Goal: Transaction & Acquisition: Purchase product/service

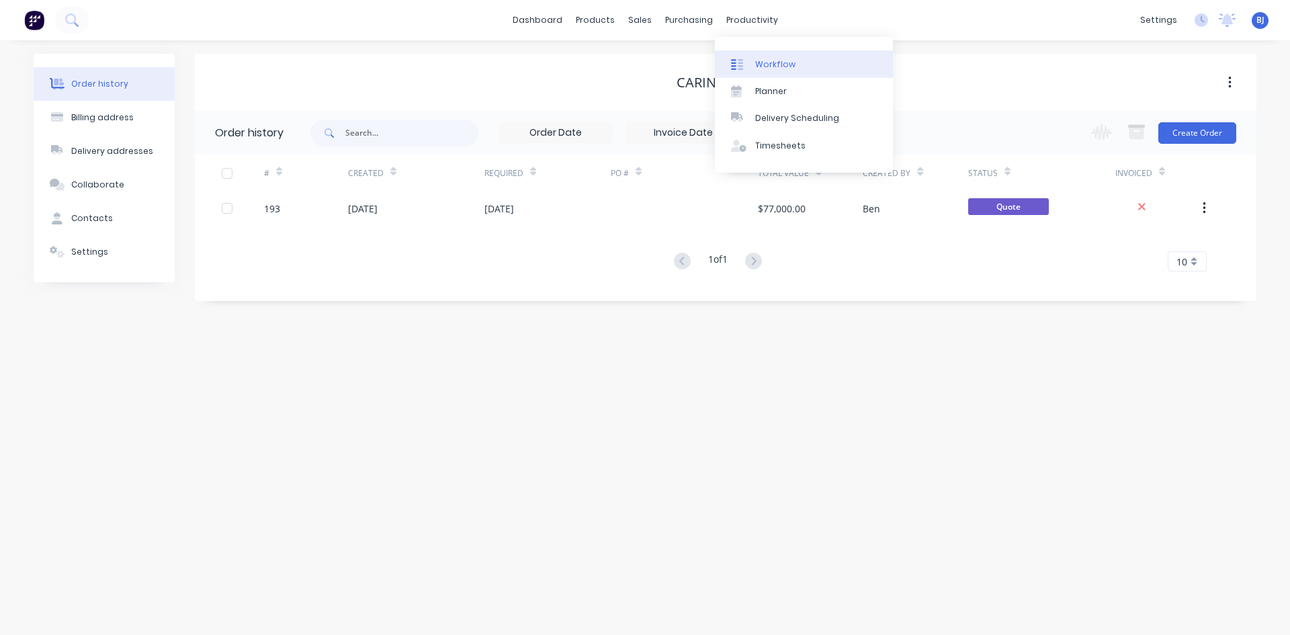
click at [752, 63] on link "Workflow" at bounding box center [804, 63] width 178 height 27
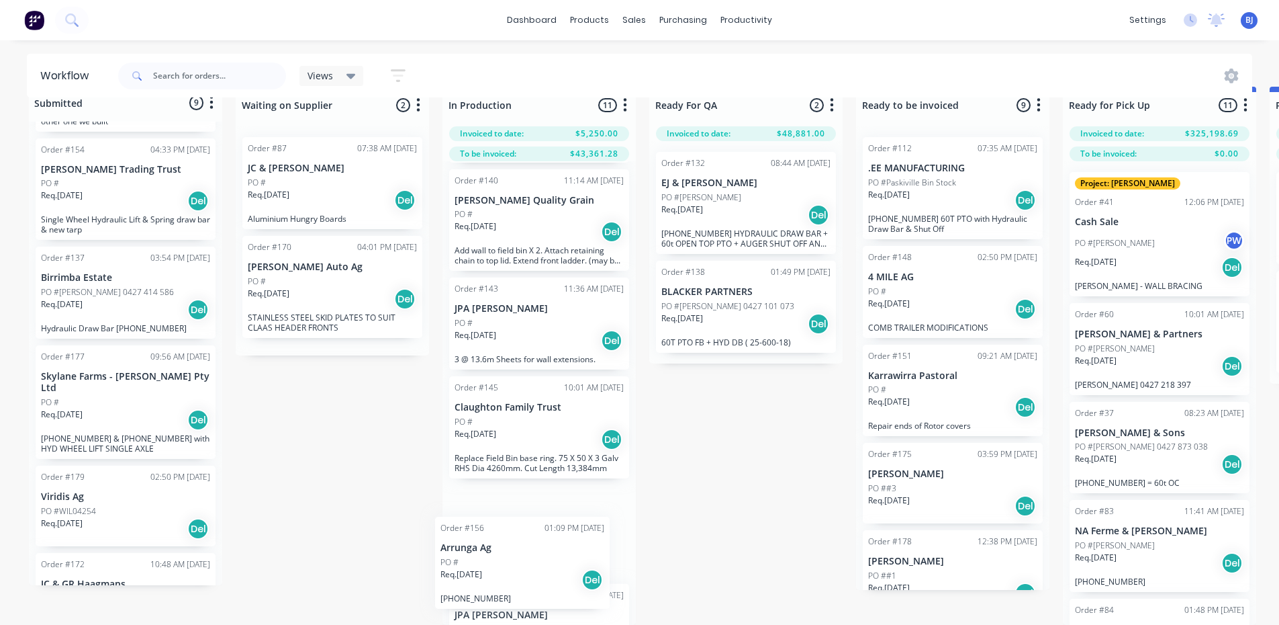
scroll to position [821, 0]
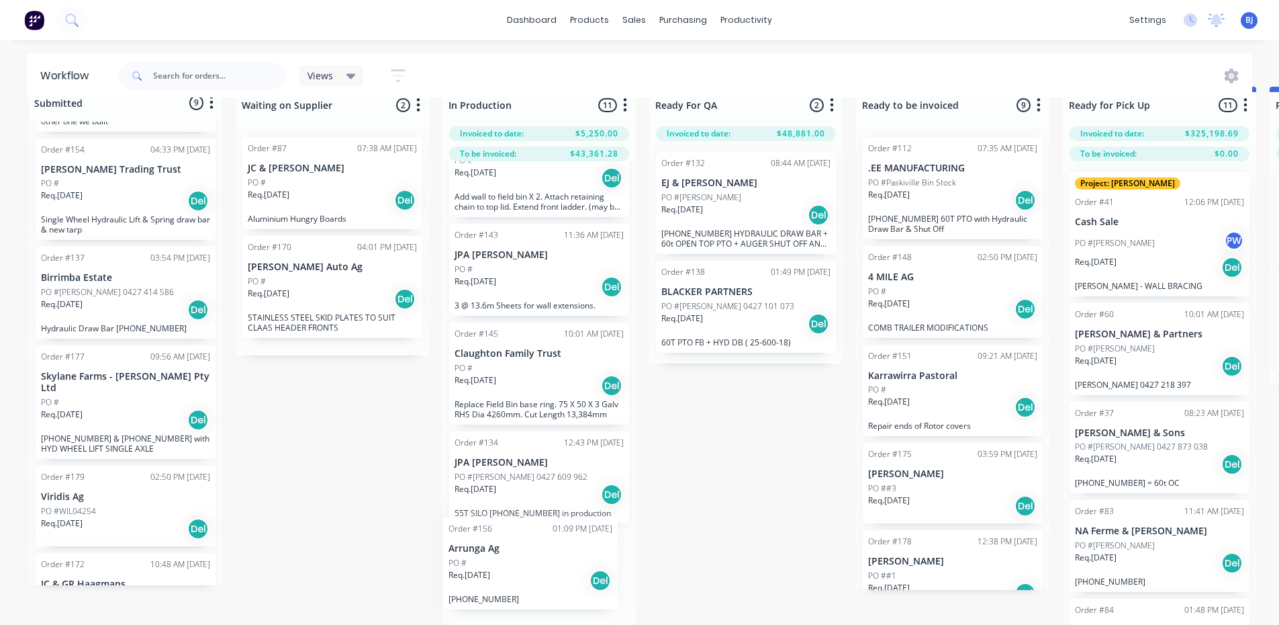
drag, startPoint x: 100, startPoint y: 319, endPoint x: 512, endPoint y: 565, distance: 479.5
click at [511, 566] on div "Submitted 9 Status colour #273444 hex #273444 Save Cancel Summaries Total order…" at bounding box center [1012, 356] width 2045 height 538
click at [505, 557] on p "Arrunga Ag" at bounding box center [539, 562] width 169 height 11
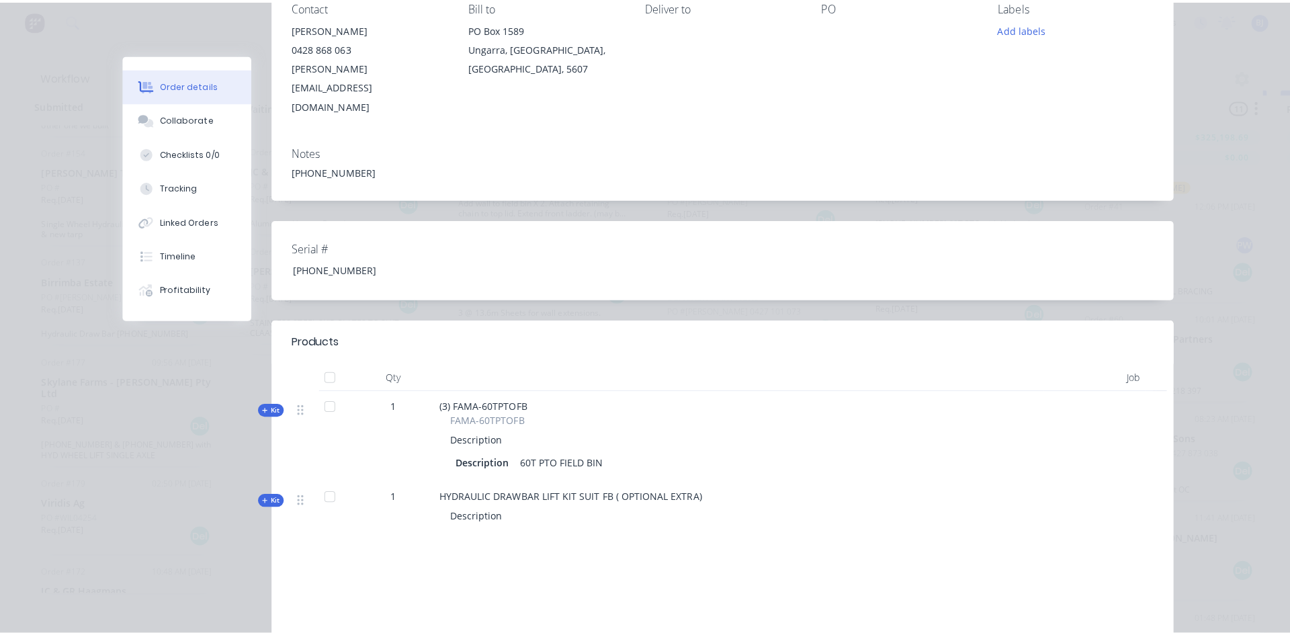
scroll to position [0, 0]
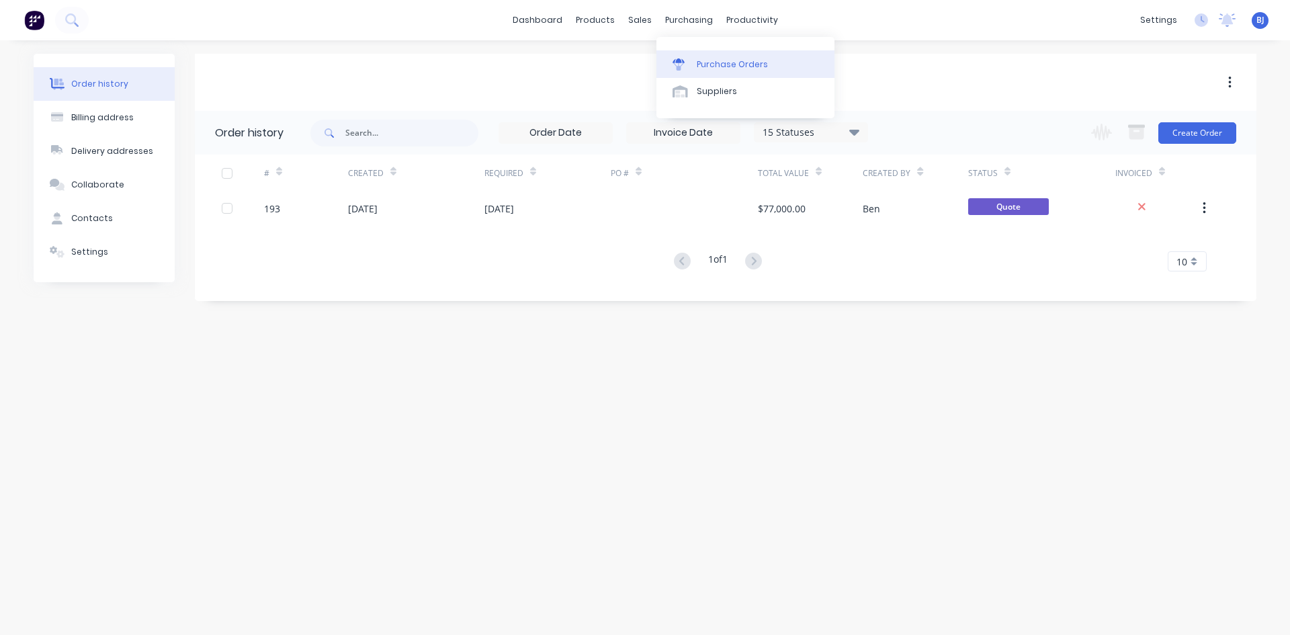
click at [701, 62] on div "Purchase Orders" at bounding box center [731, 64] width 71 height 12
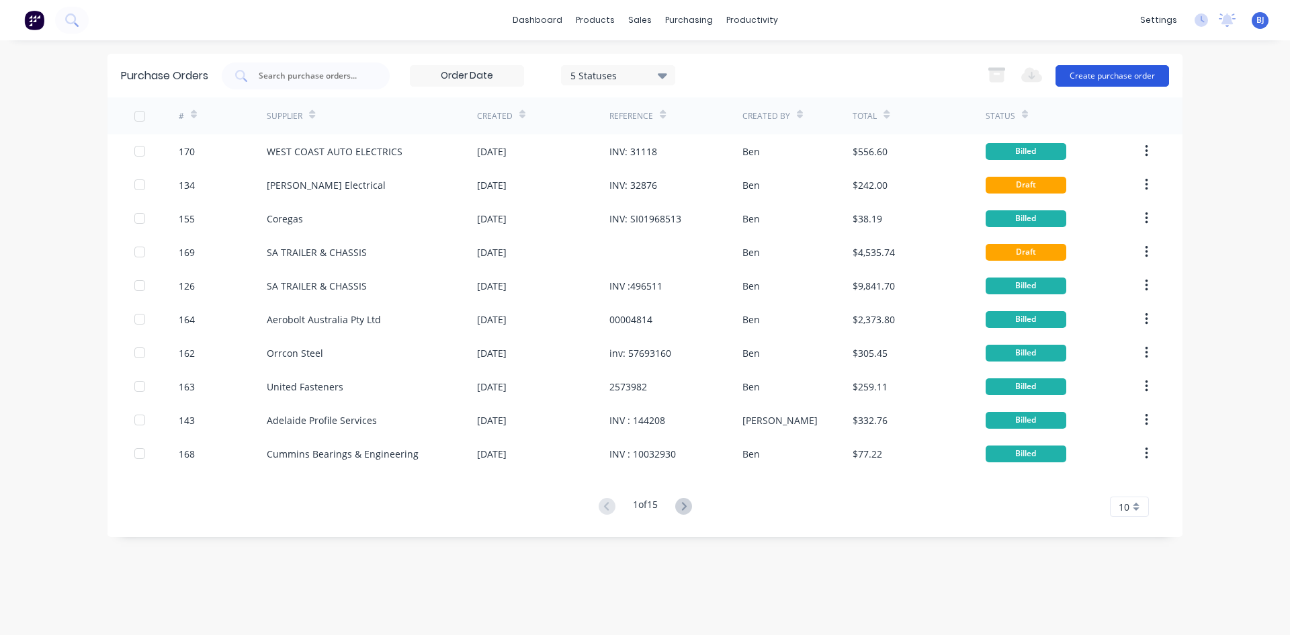
click at [1122, 77] on button "Create purchase order" at bounding box center [1112, 75] width 114 height 21
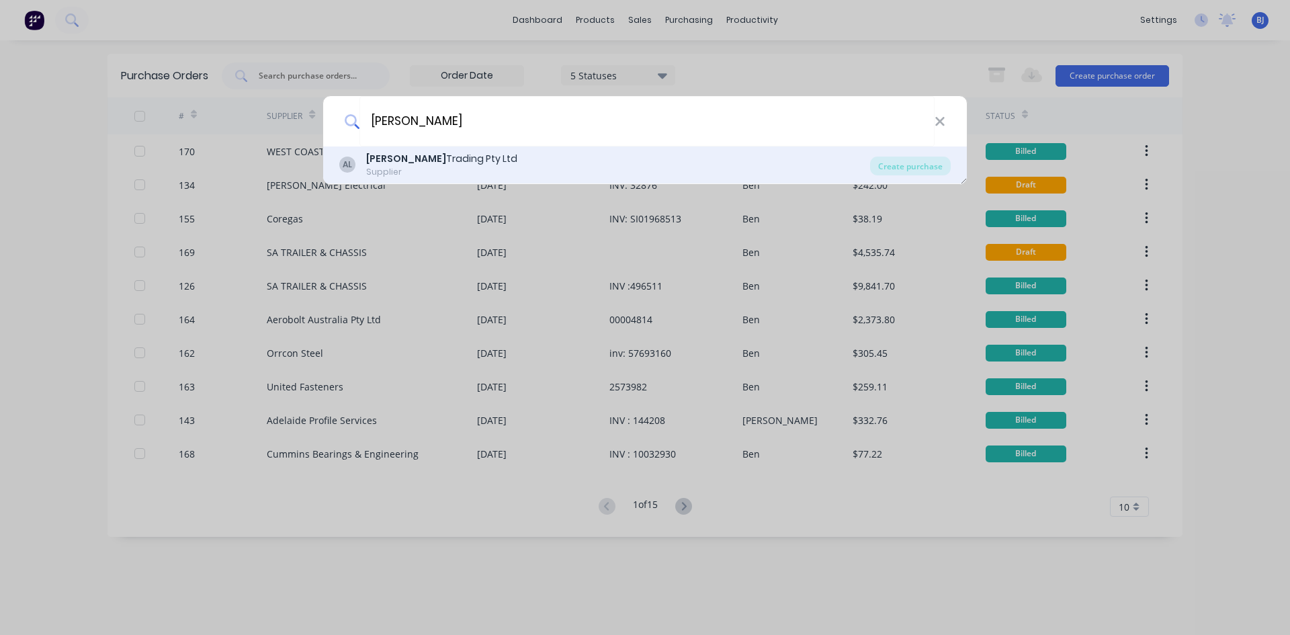
type input "aLINE"
click at [398, 159] on div "Aline Trading Pty Ltd" at bounding box center [441, 159] width 151 height 14
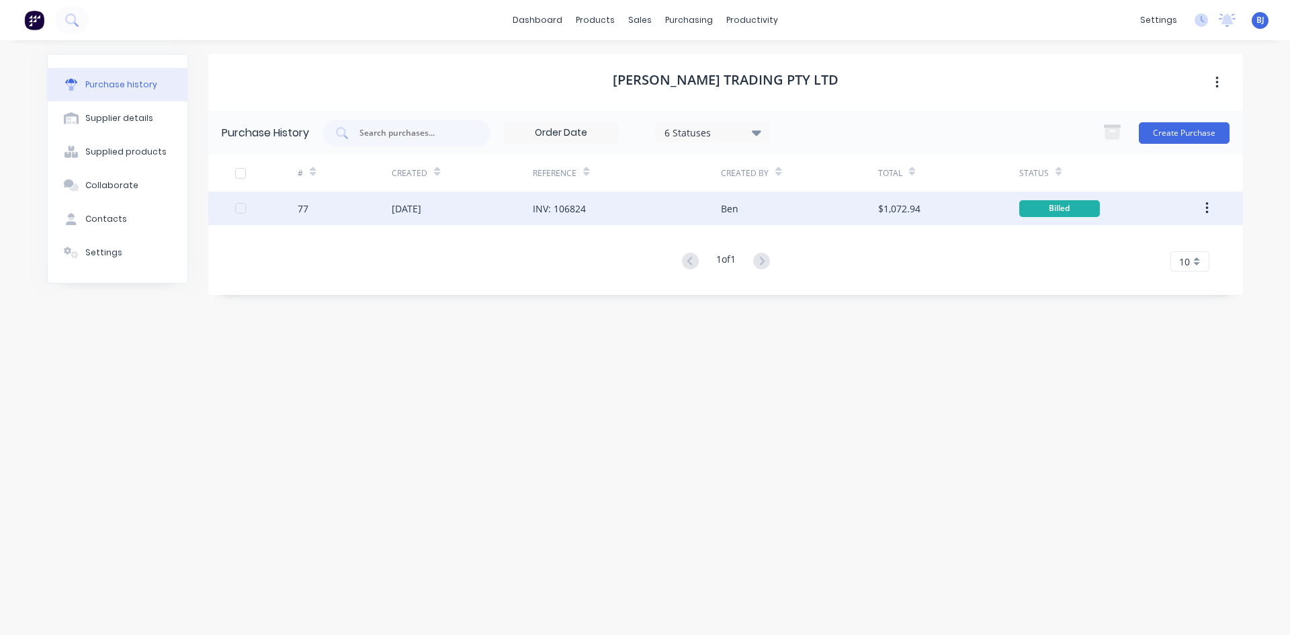
click at [584, 214] on div "INV: 106824" at bounding box center [559, 208] width 53 height 14
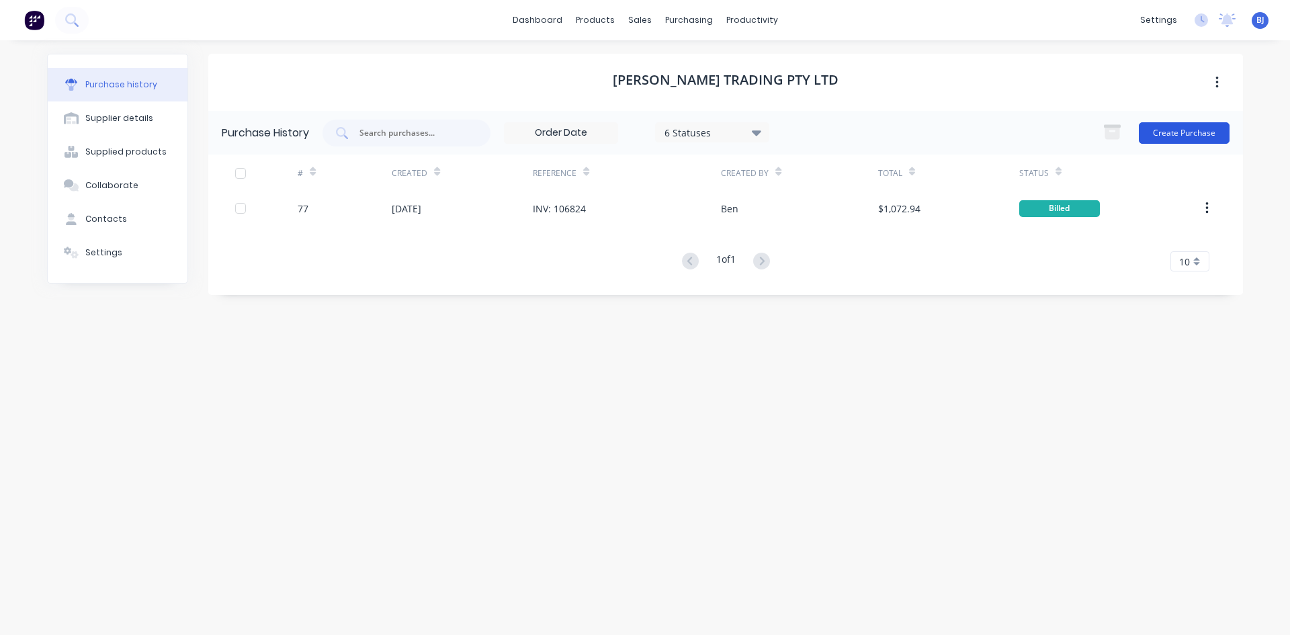
click at [1165, 136] on button "Create Purchase" at bounding box center [1183, 132] width 91 height 21
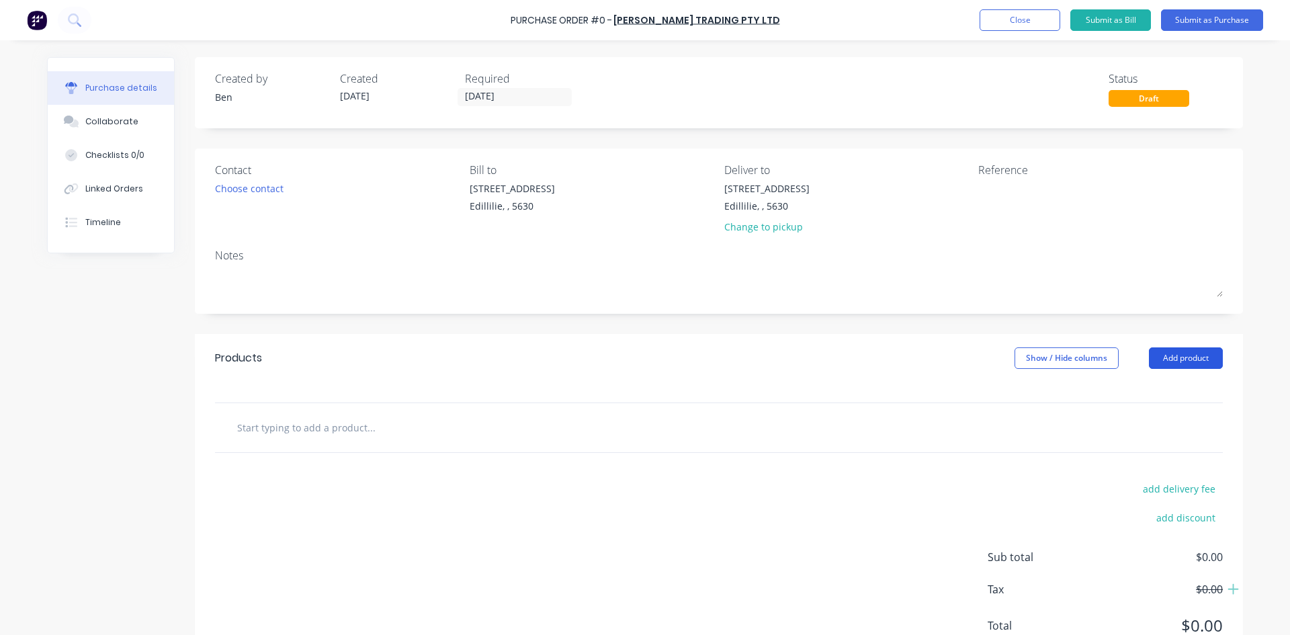
click at [1195, 355] on button "Add product" at bounding box center [1186, 357] width 74 height 21
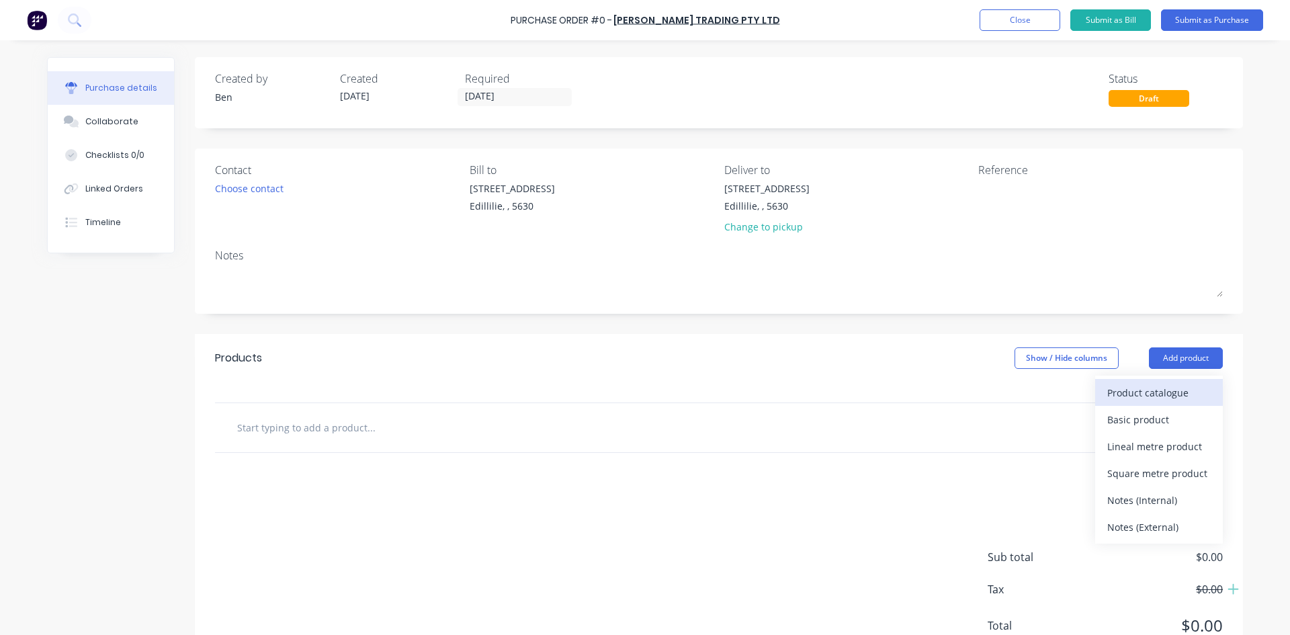
click at [1153, 392] on div "Product catalogue" at bounding box center [1158, 392] width 103 height 19
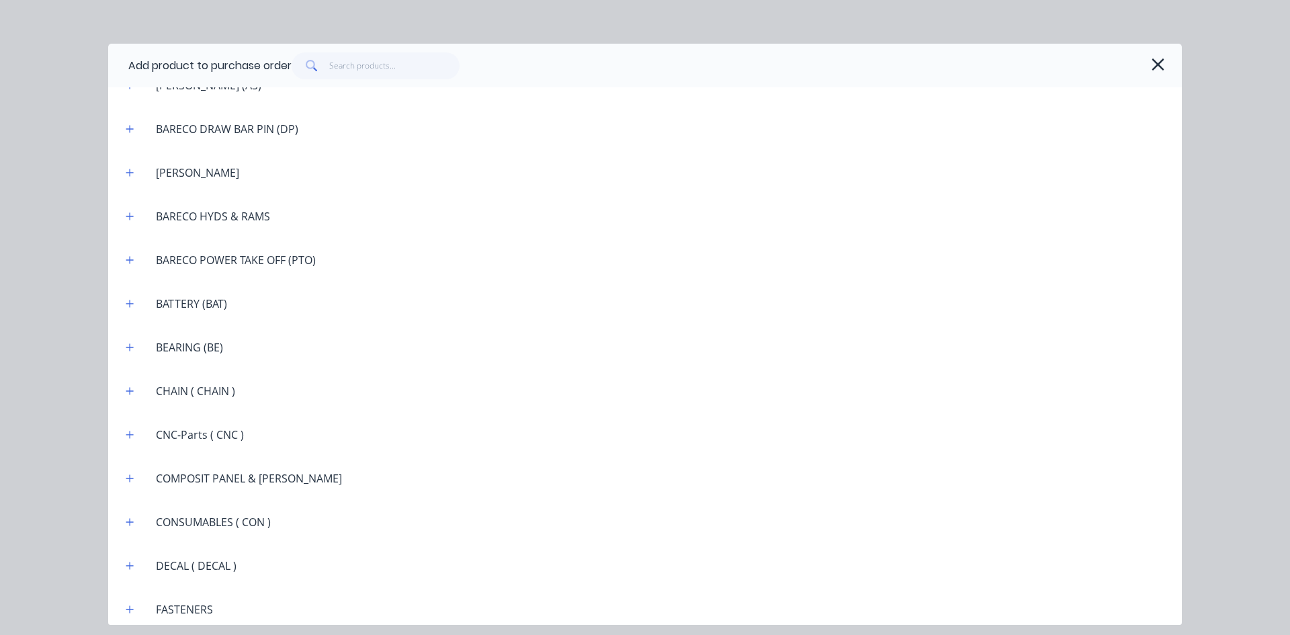
scroll to position [772, 0]
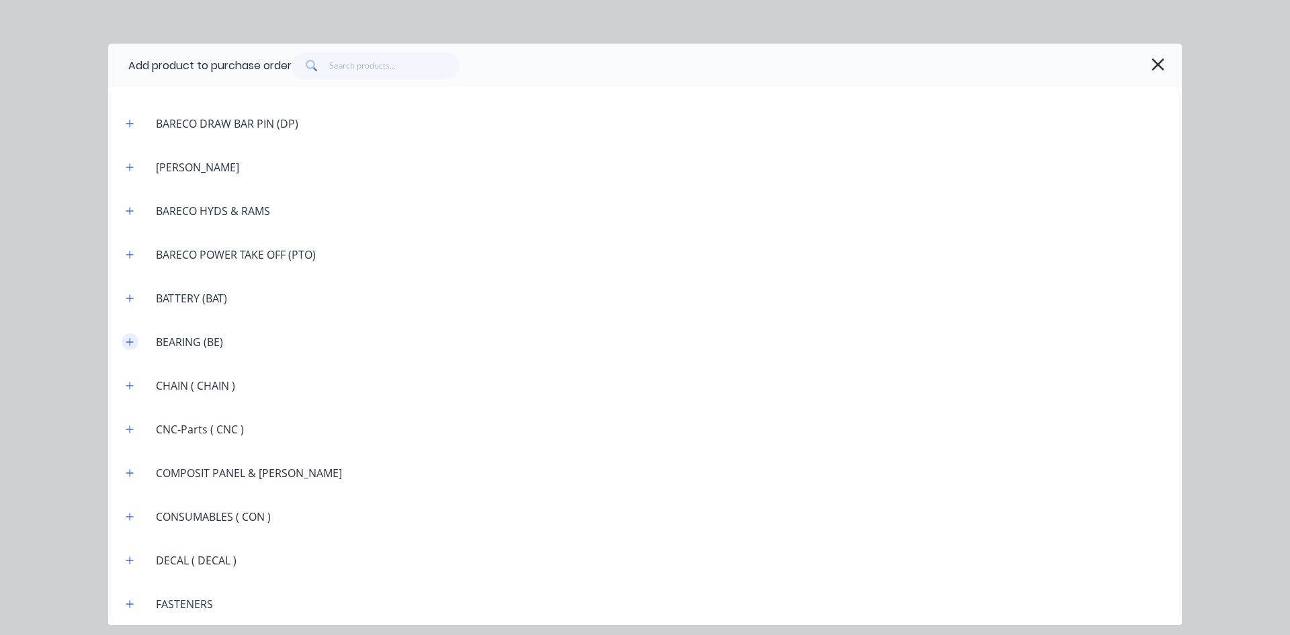
click at [132, 345] on icon "button" at bounding box center [130, 341] width 8 height 9
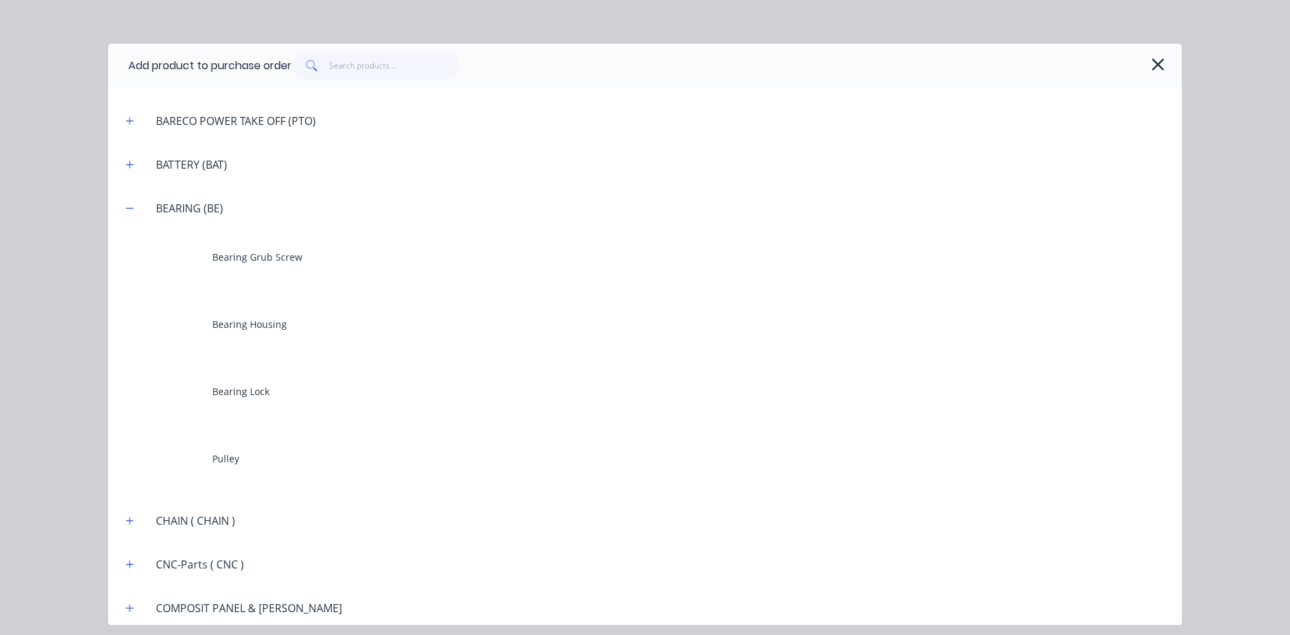
scroll to position [906, 0]
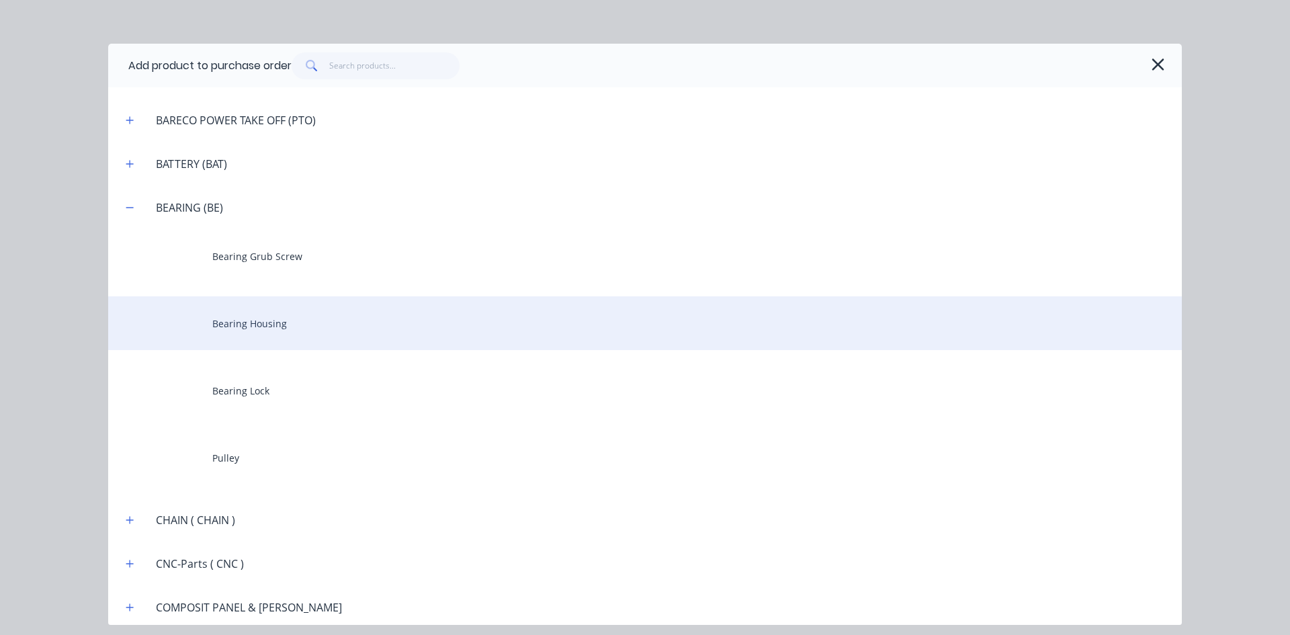
click at [246, 324] on div "Bearing Housing" at bounding box center [644, 323] width 1073 height 54
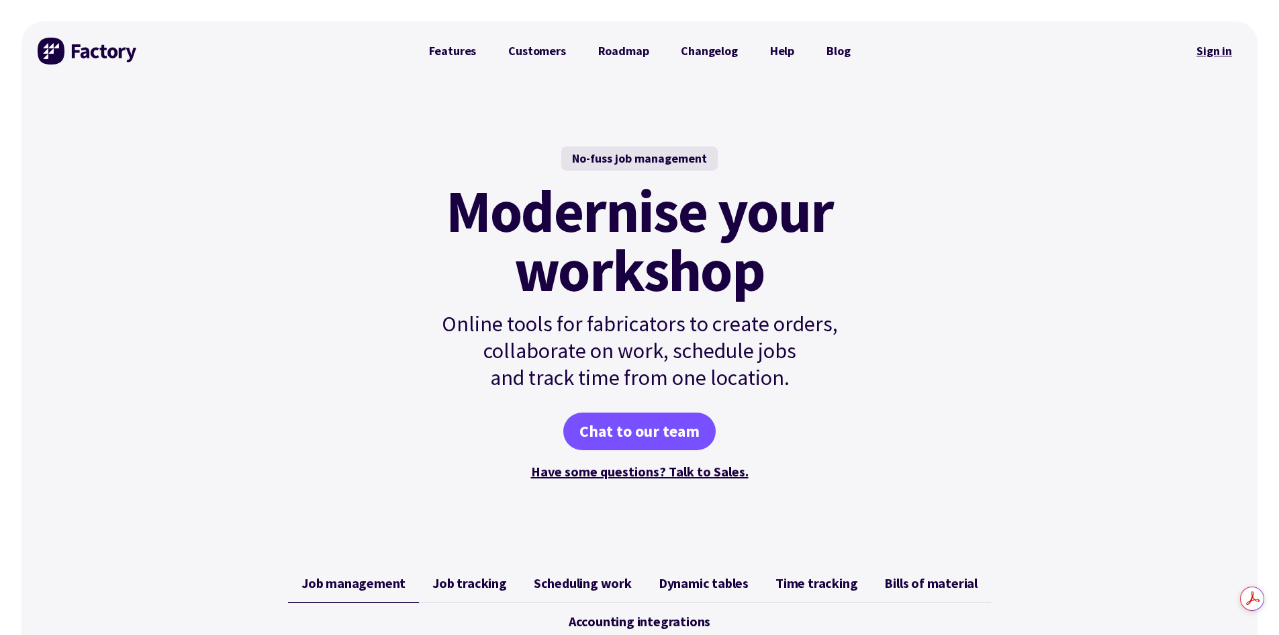
click at [1225, 52] on link "Sign in" at bounding box center [1214, 51] width 54 height 31
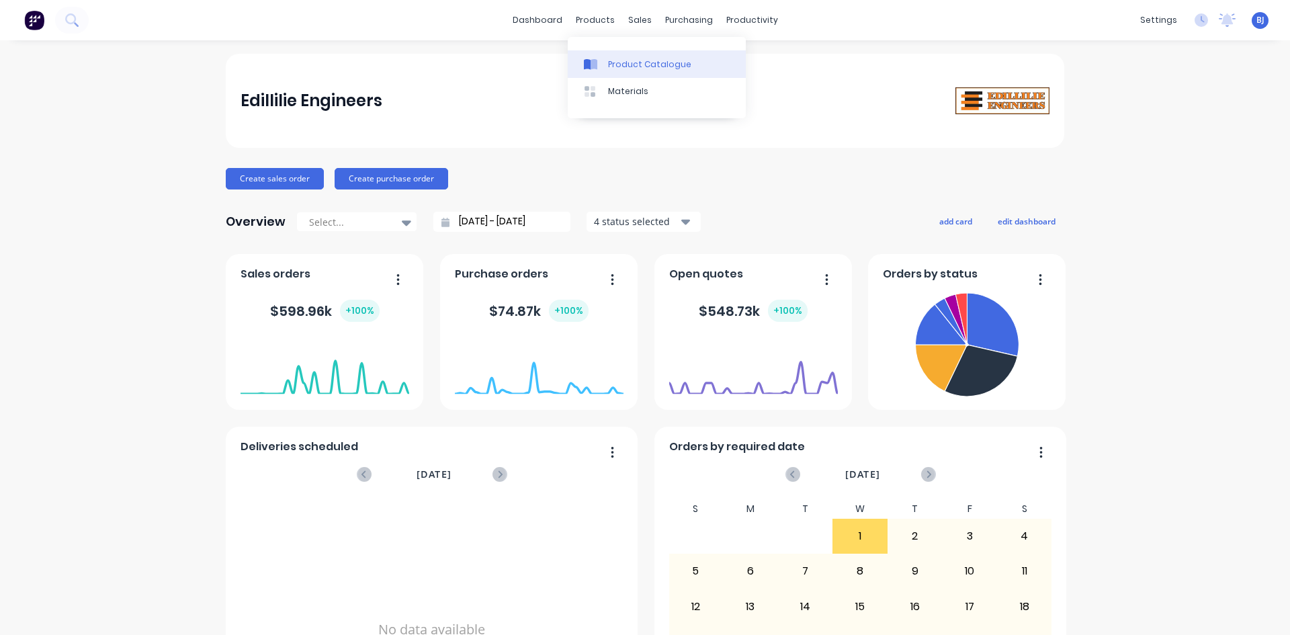
click at [609, 62] on div "Product Catalogue" at bounding box center [649, 64] width 83 height 12
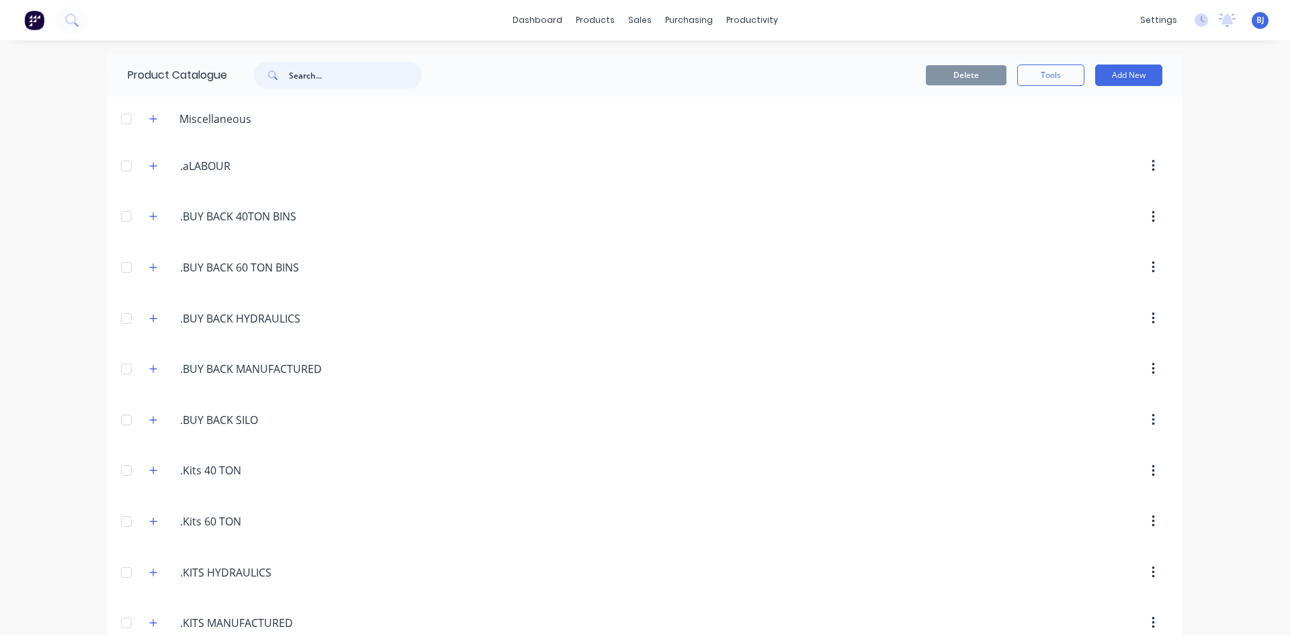
drag, startPoint x: 291, startPoint y: 76, endPoint x: 330, endPoint y: 165, distance: 97.1
click at [291, 76] on input "text" at bounding box center [355, 75] width 133 height 27
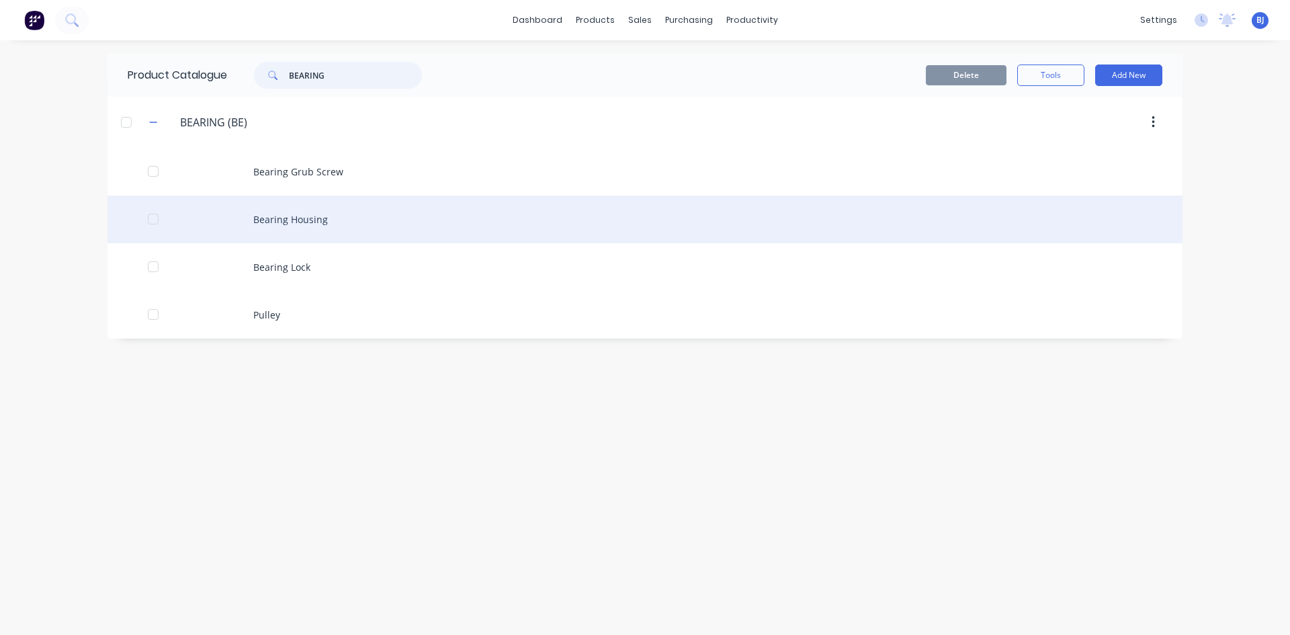
type input "BEARING"
click at [293, 224] on div "Bearing Housing" at bounding box center [644, 219] width 1075 height 48
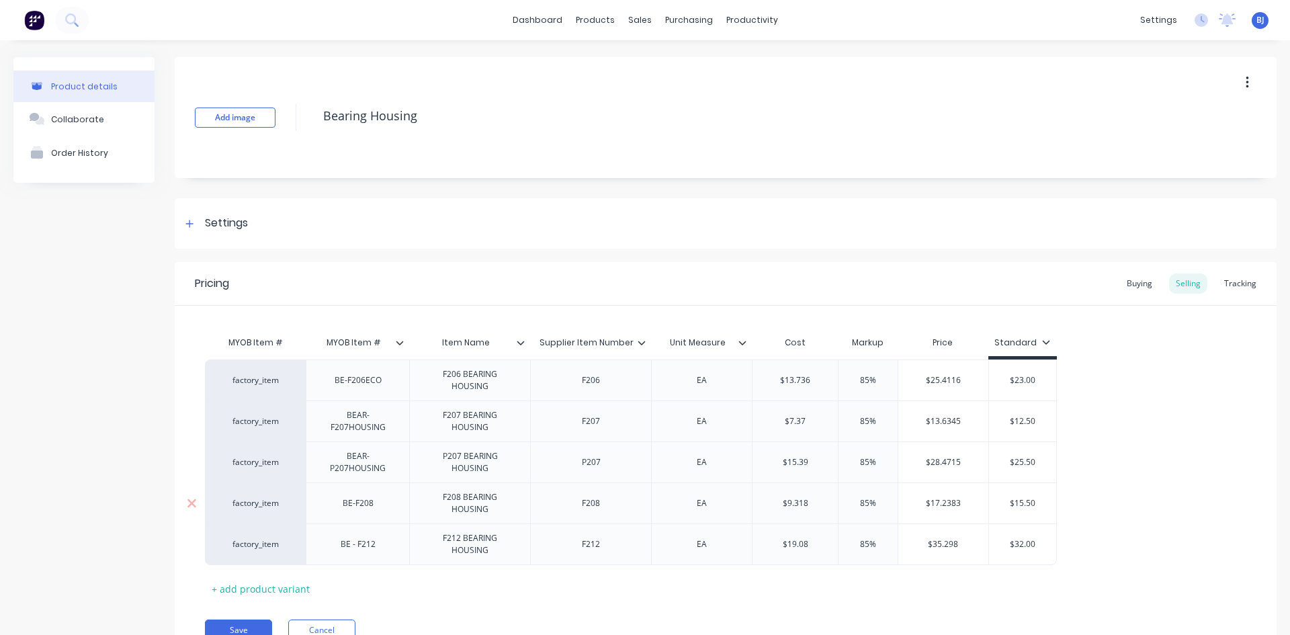
type textarea "x"
drag, startPoint x: 602, startPoint y: 424, endPoint x: 618, endPoint y: 474, distance: 51.6
click at [602, 425] on div "F207" at bounding box center [590, 420] width 67 height 17
click at [606, 426] on div "F207/" at bounding box center [590, 420] width 67 height 17
click at [240, 621] on button "Save" at bounding box center [238, 629] width 67 height 21
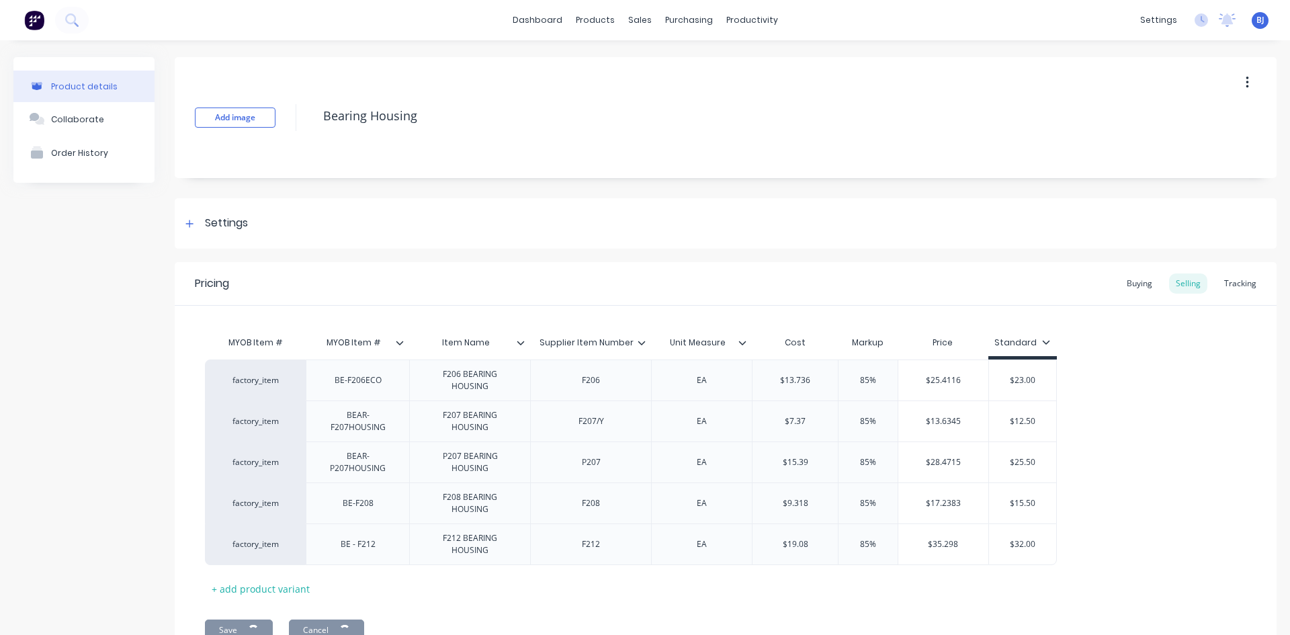
type textarea "x"
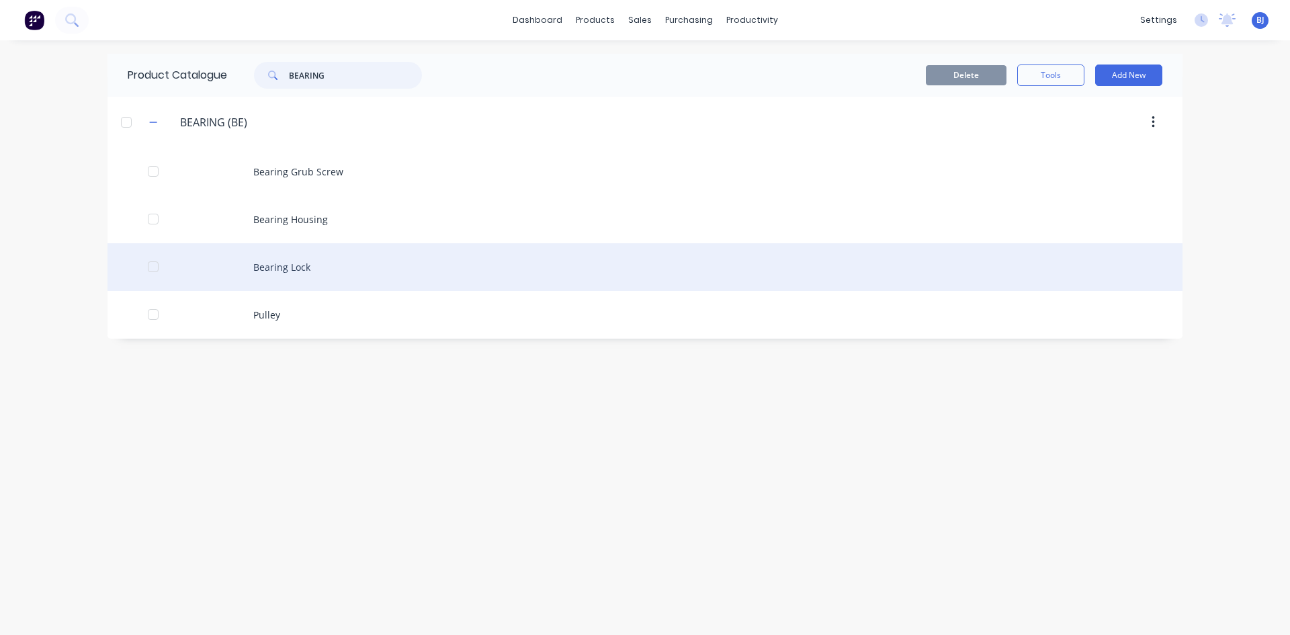
drag, startPoint x: 326, startPoint y: 75, endPoint x: 674, endPoint y: 252, distance: 390.5
click at [346, 90] on div "Product Catalogue BEARING" at bounding box center [281, 75] width 348 height 43
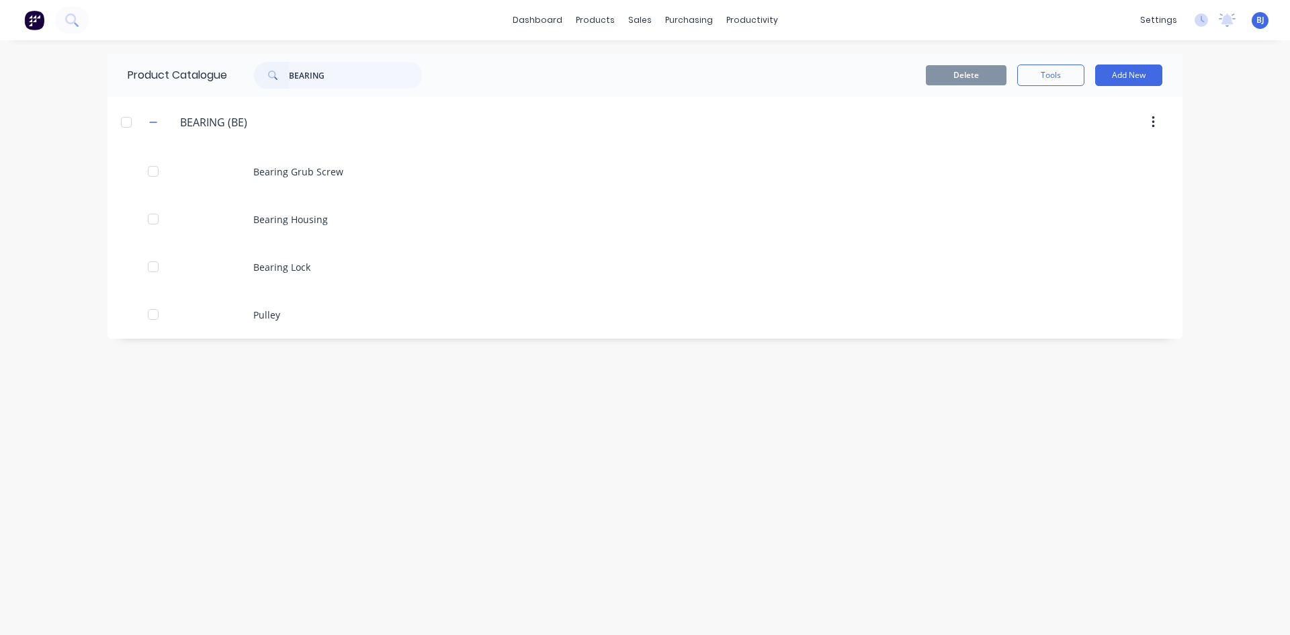
click at [917, 371] on div "Product Catalogue BEARING Delete Tools Add New BEARING.(BE) BEARING (BE) Bearin…" at bounding box center [644, 338] width 1075 height 568
click at [330, 74] on input "BEARING" at bounding box center [355, 75] width 133 height 27
type input "B"
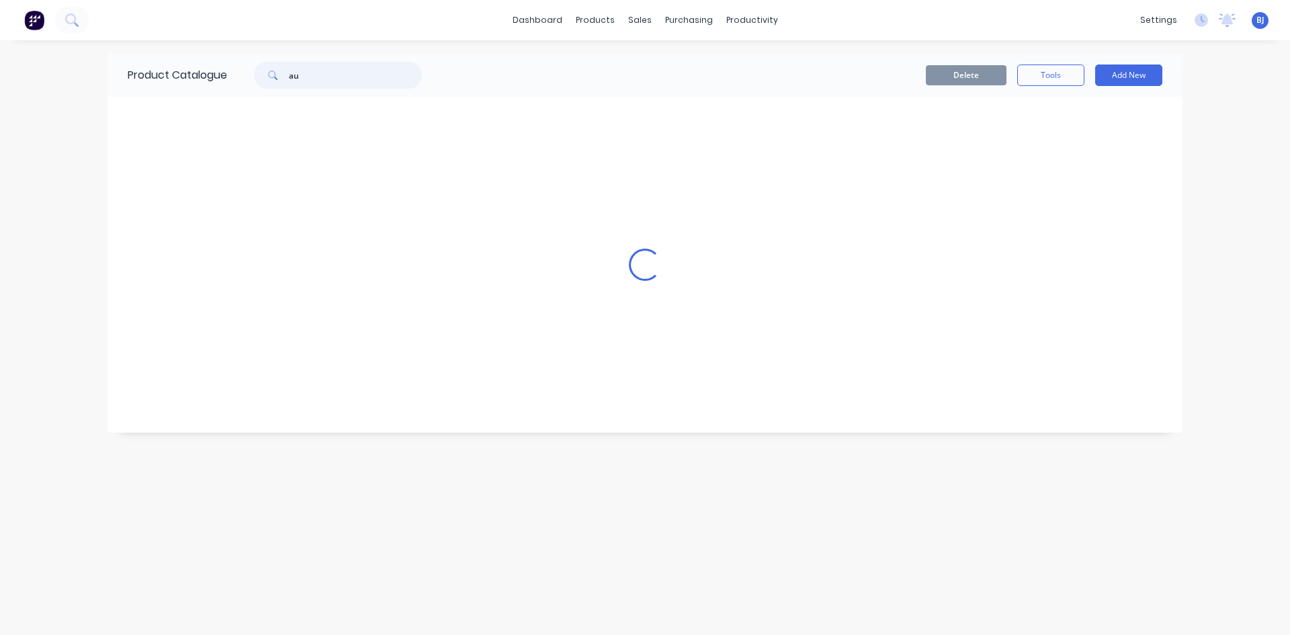
type input "a"
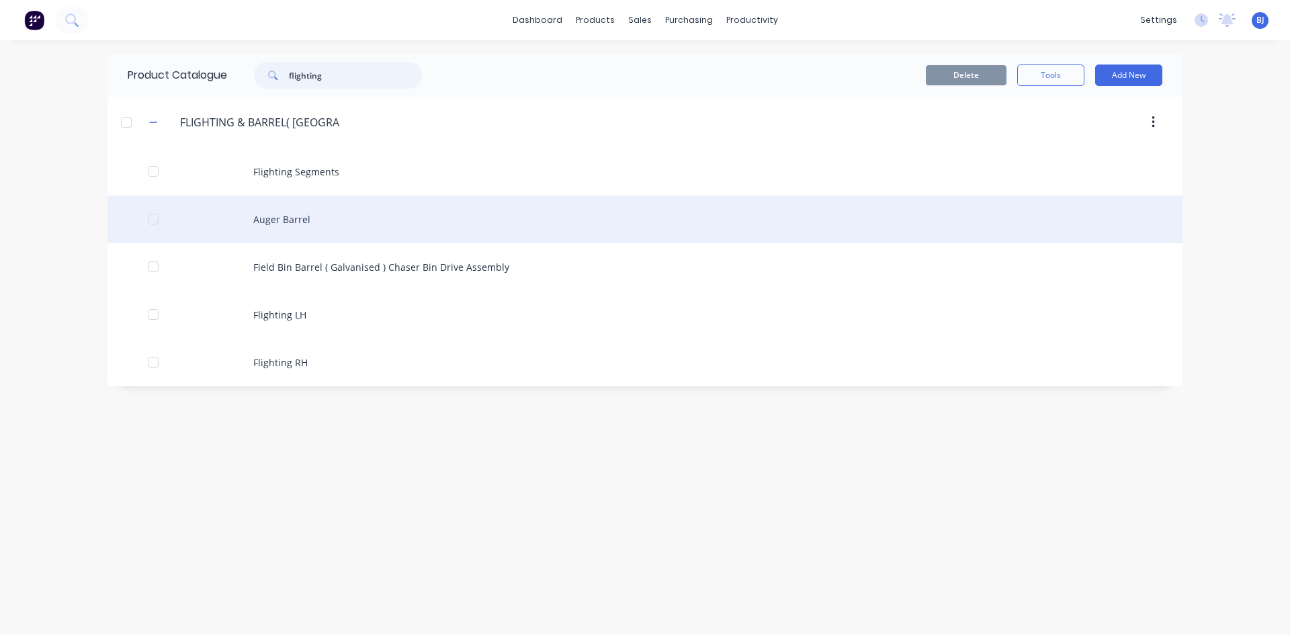
type input "flighting"
click at [281, 224] on div "Auger Barrel" at bounding box center [644, 219] width 1075 height 48
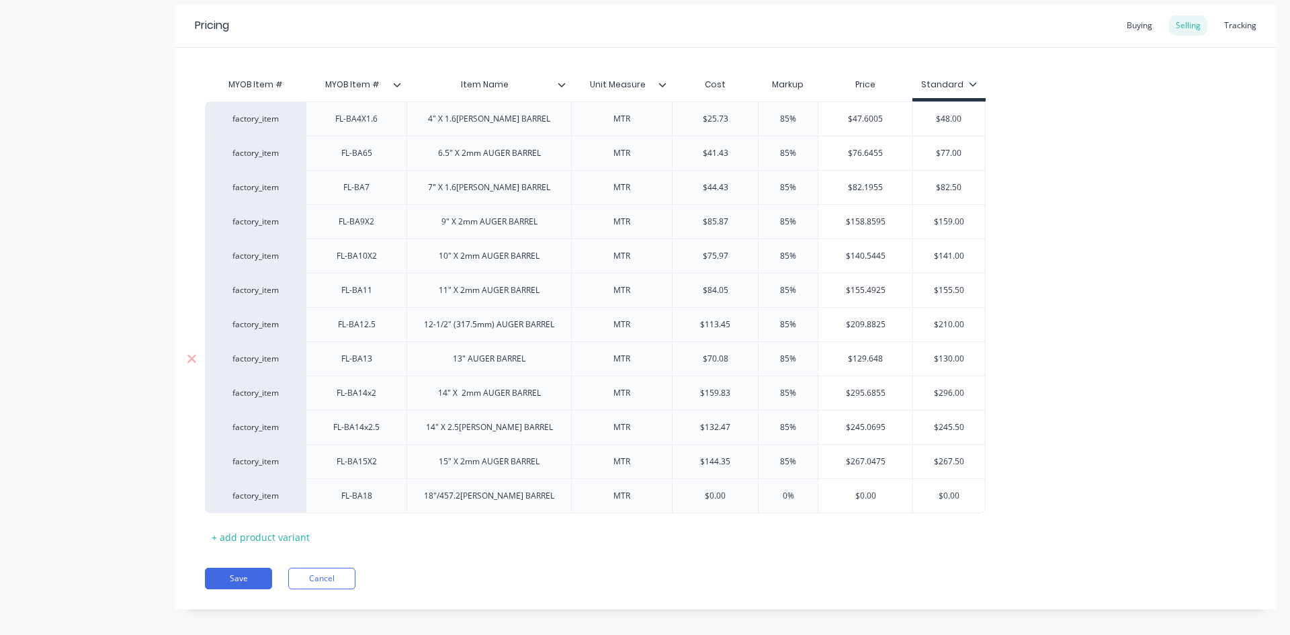
scroll to position [269, 0]
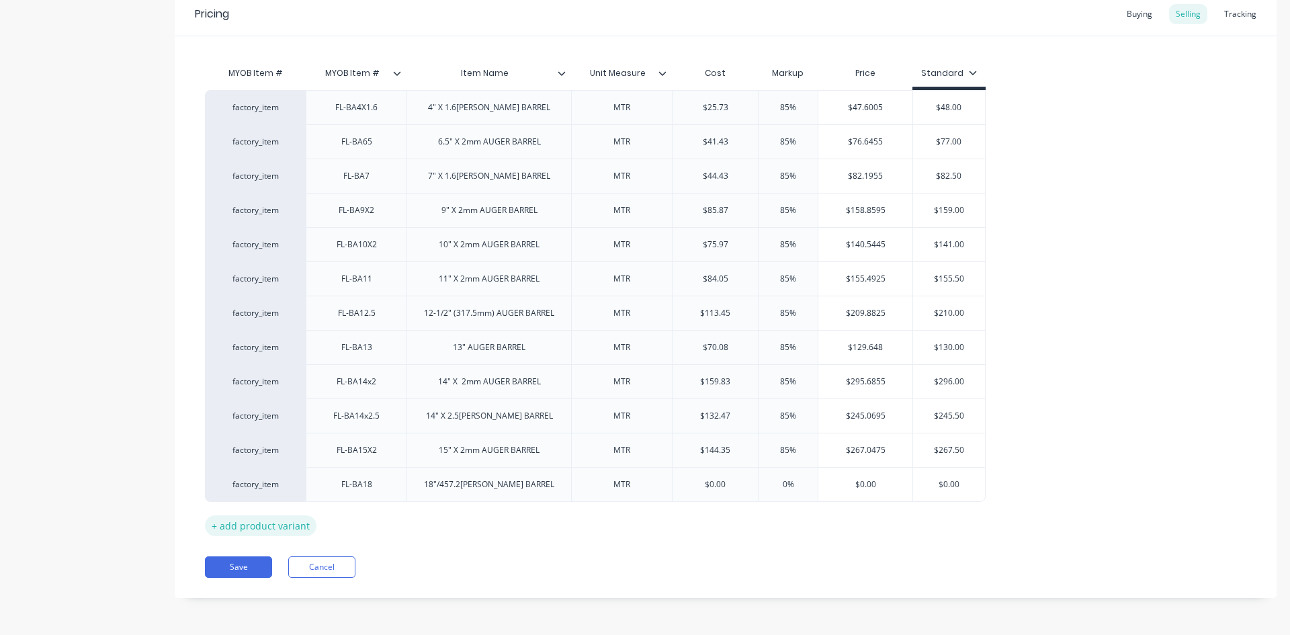
click at [263, 521] on div "+ add product variant" at bounding box center [260, 525] width 111 height 21
type textarea "x"
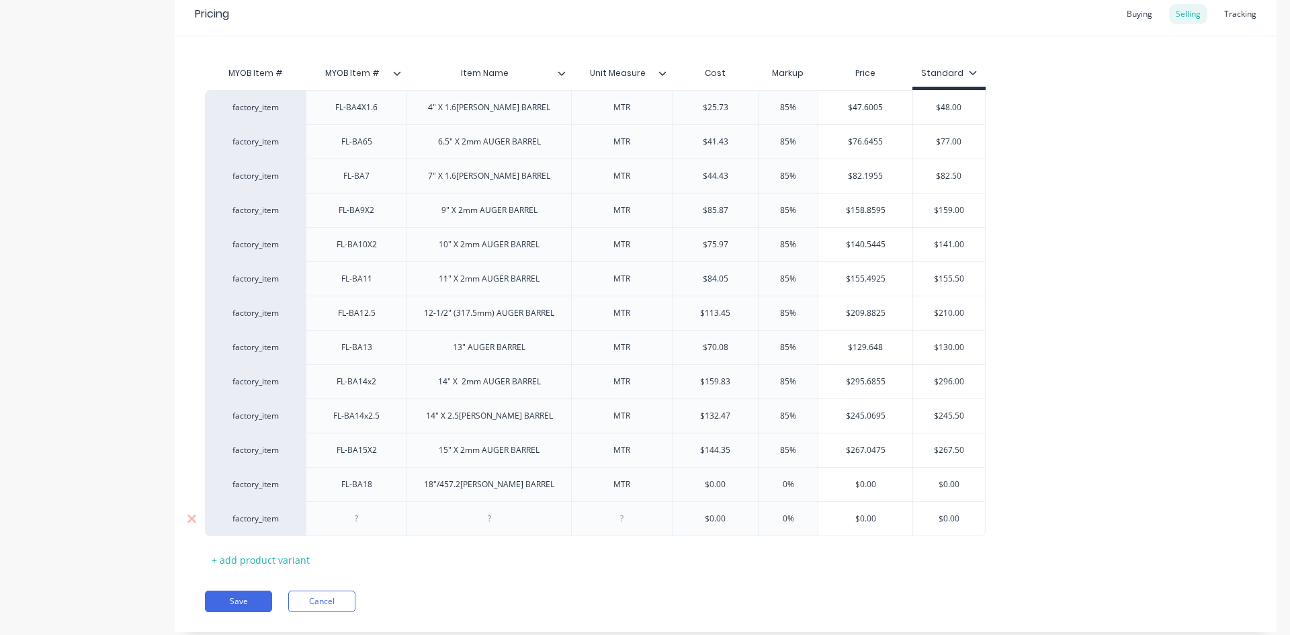
click at [355, 522] on div at bounding box center [356, 518] width 67 height 17
type textarea "x"
click at [496, 523] on div at bounding box center [488, 518] width 67 height 17
type textarea "x"
click at [506, 526] on div "9" X 3" at bounding box center [488, 518] width 67 height 17
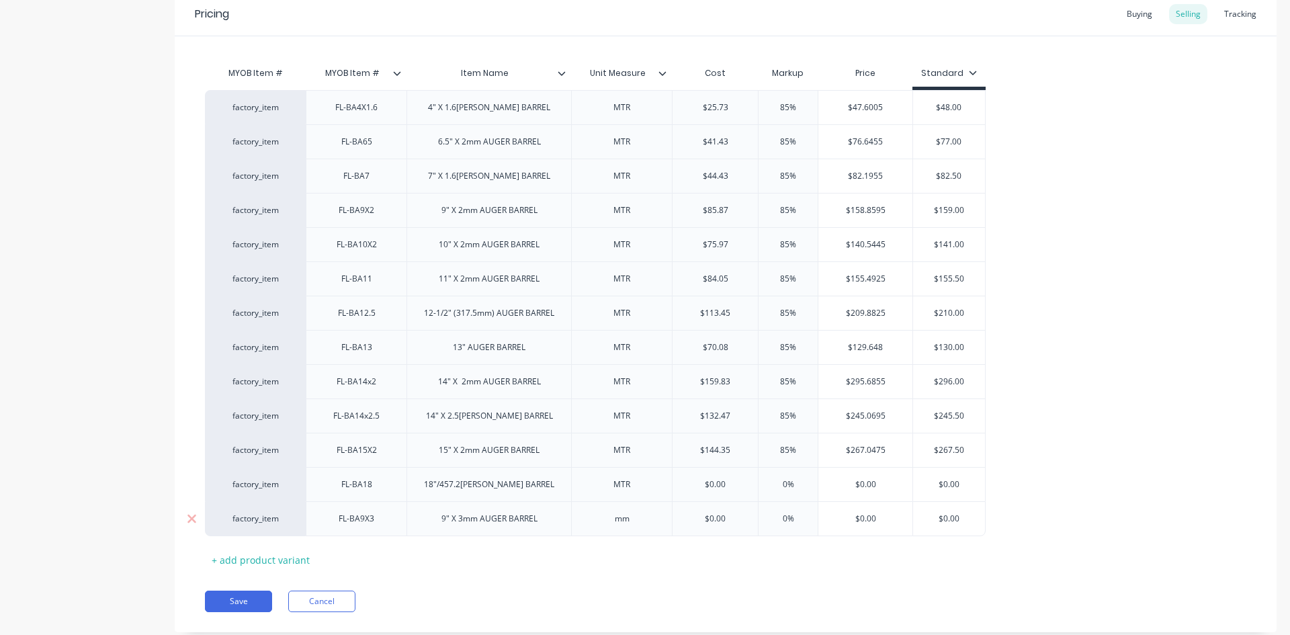
click at [628, 524] on div "mm" at bounding box center [621, 518] width 67 height 17
click at [252, 604] on button "Save" at bounding box center [238, 600] width 67 height 21
type textarea "x"
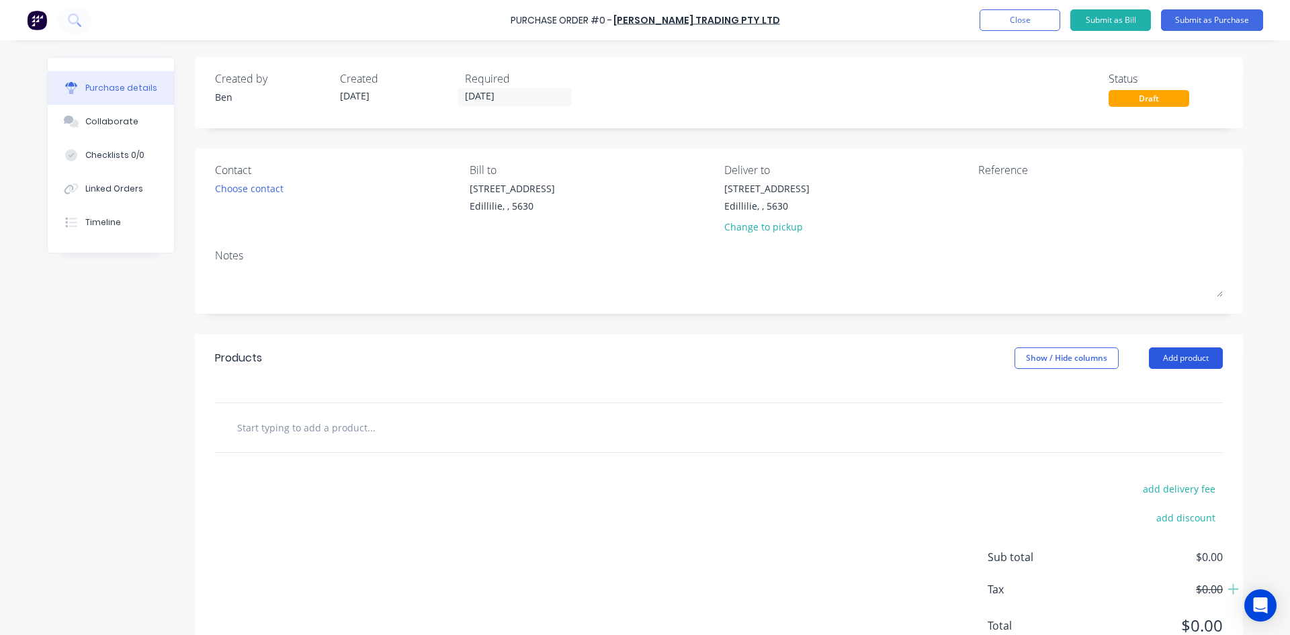
click at [1179, 357] on button "Add product" at bounding box center [1186, 357] width 74 height 21
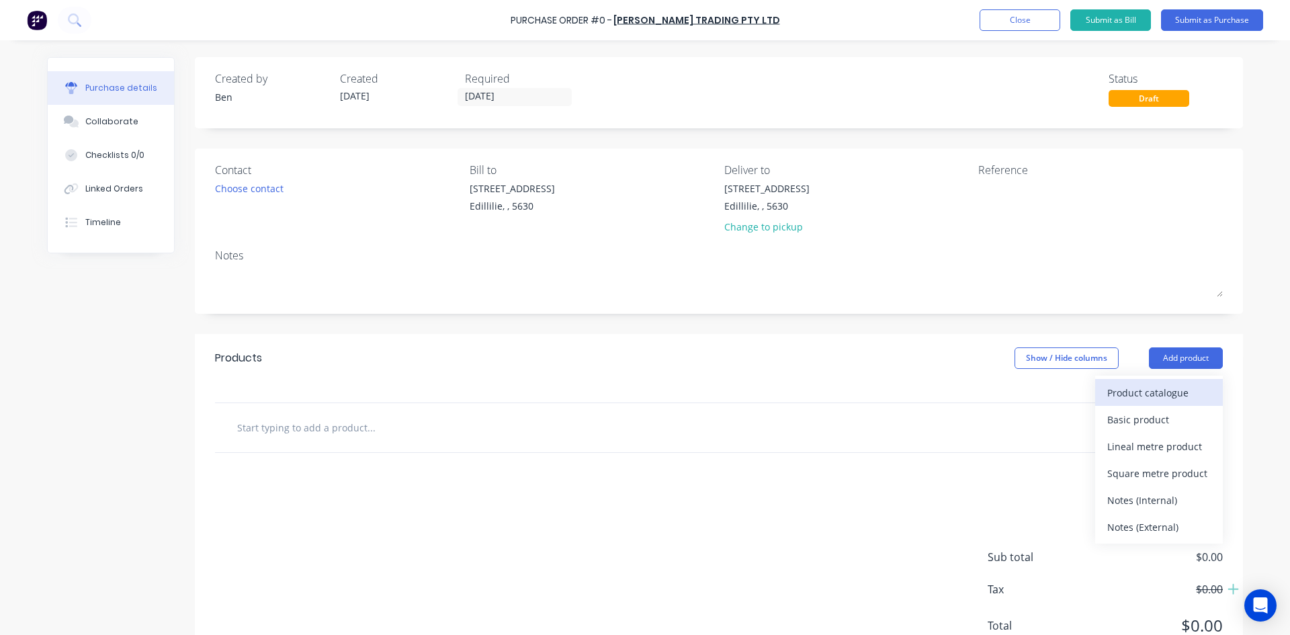
click at [1128, 394] on div "Product catalogue" at bounding box center [1158, 392] width 103 height 19
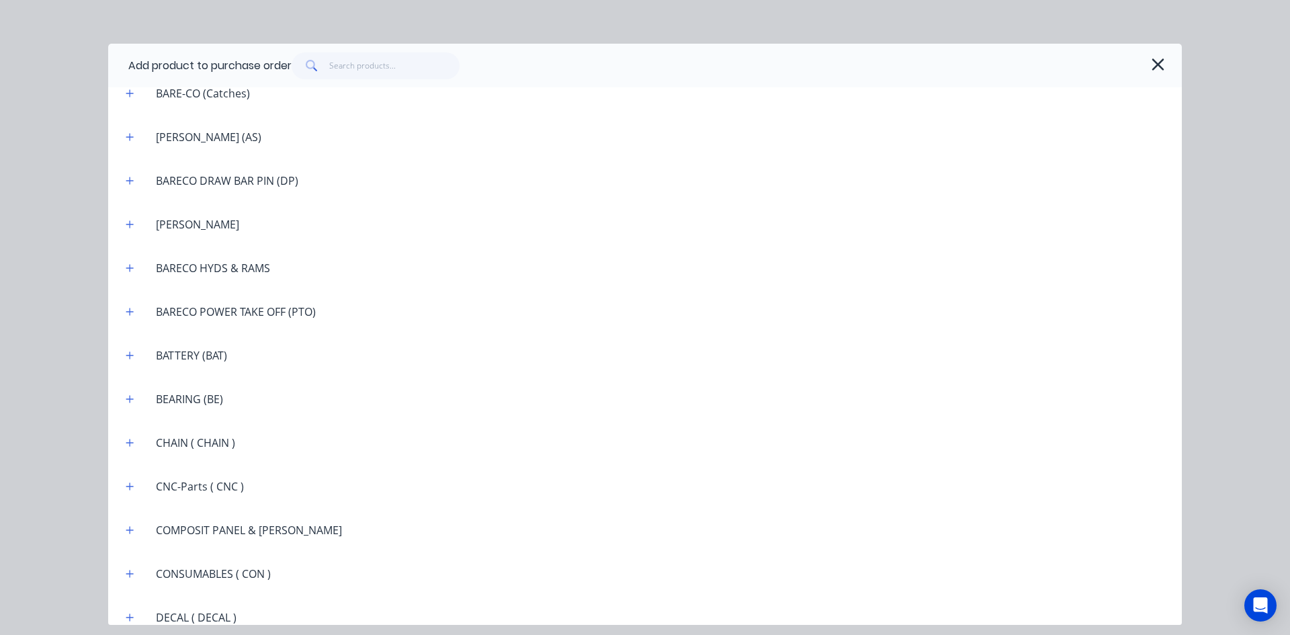
scroll to position [739, 0]
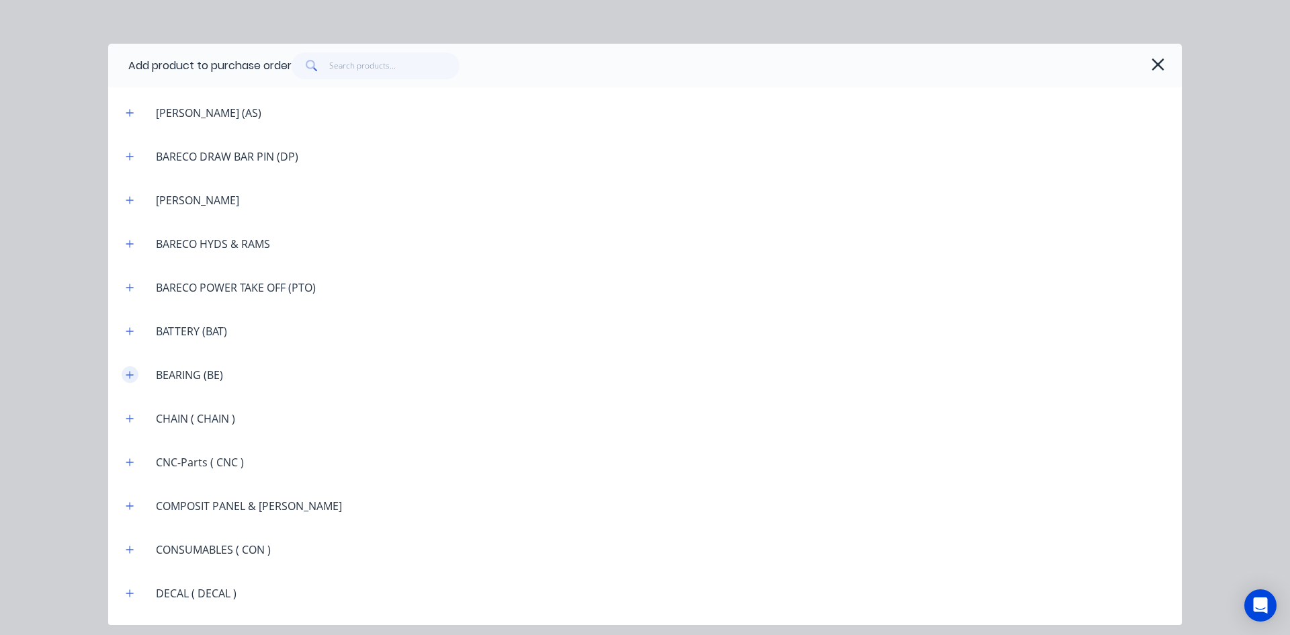
click at [134, 375] on icon "button" at bounding box center [130, 374] width 8 height 9
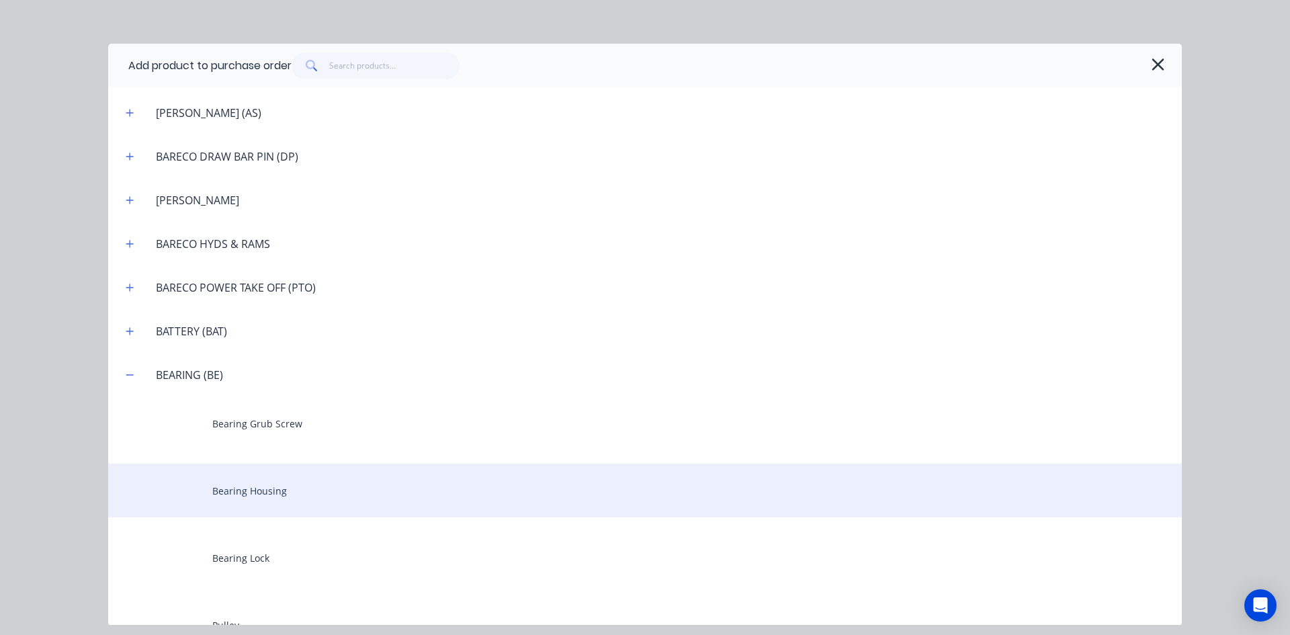
click at [242, 492] on div "Bearing Housing" at bounding box center [644, 490] width 1073 height 54
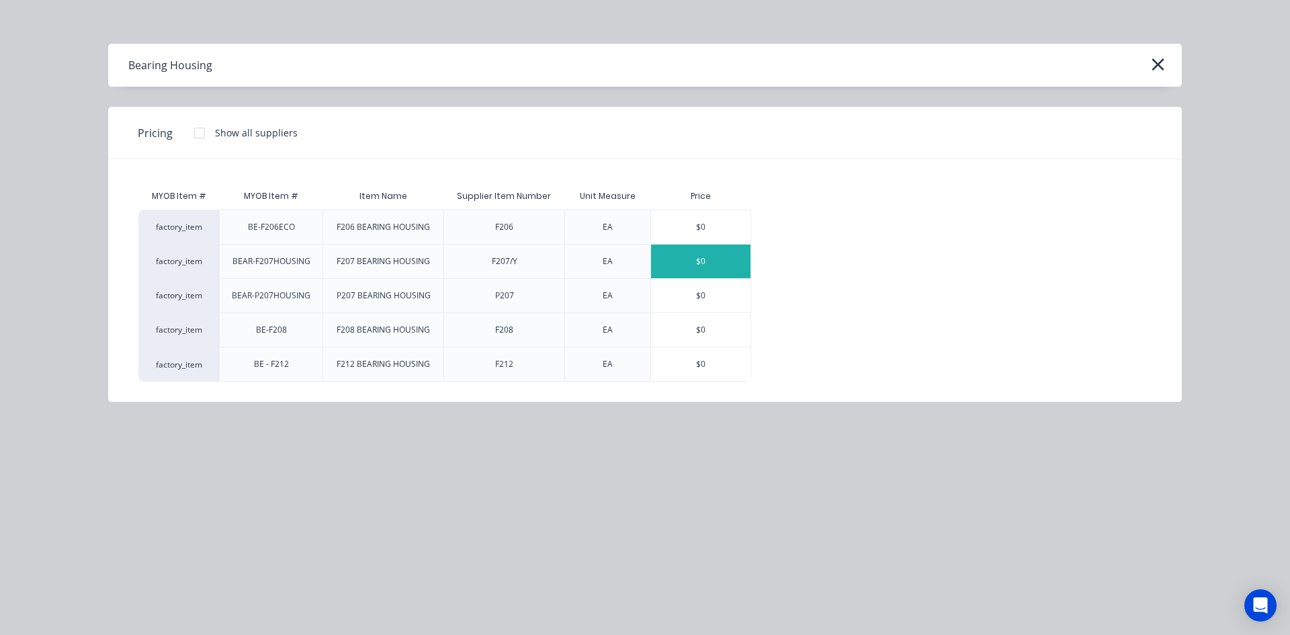
click at [727, 261] on div "$0" at bounding box center [700, 261] width 99 height 34
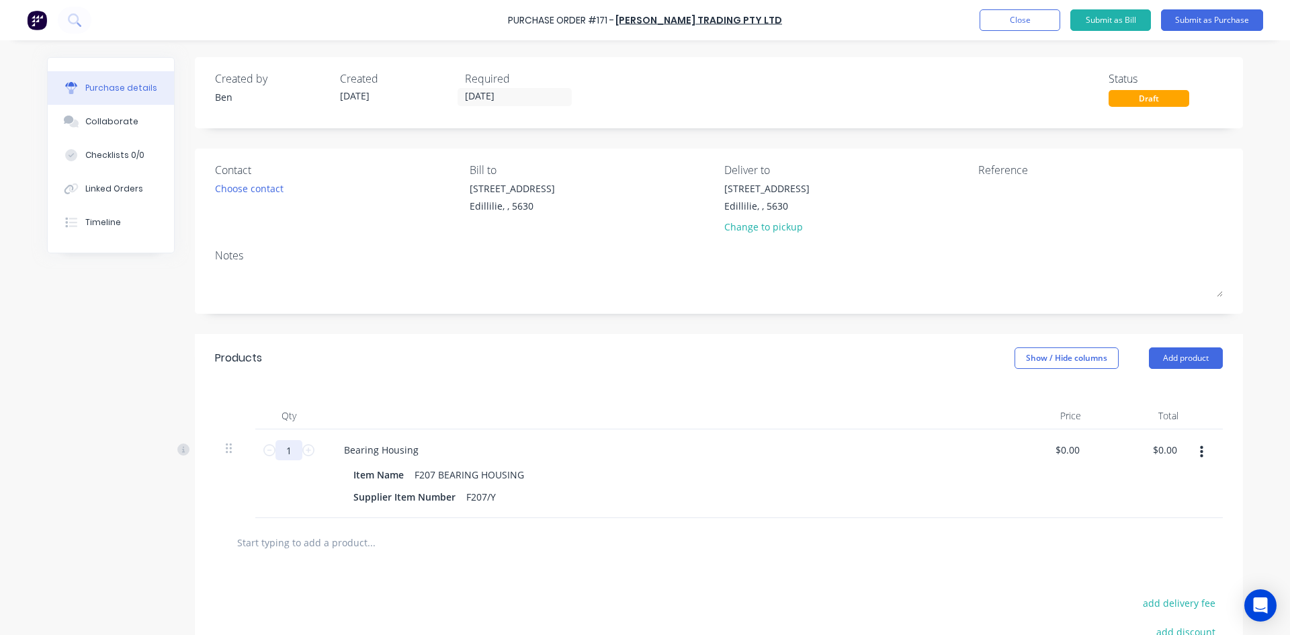
click at [287, 447] on input "1" at bounding box center [288, 450] width 27 height 20
type input "40"
click at [551, 461] on div "Bearing Housing Item Name F207 BEARING HOUSING Supplier Item Number F207/Y" at bounding box center [658, 473] width 672 height 89
click at [1179, 354] on button "Add product" at bounding box center [1186, 357] width 74 height 21
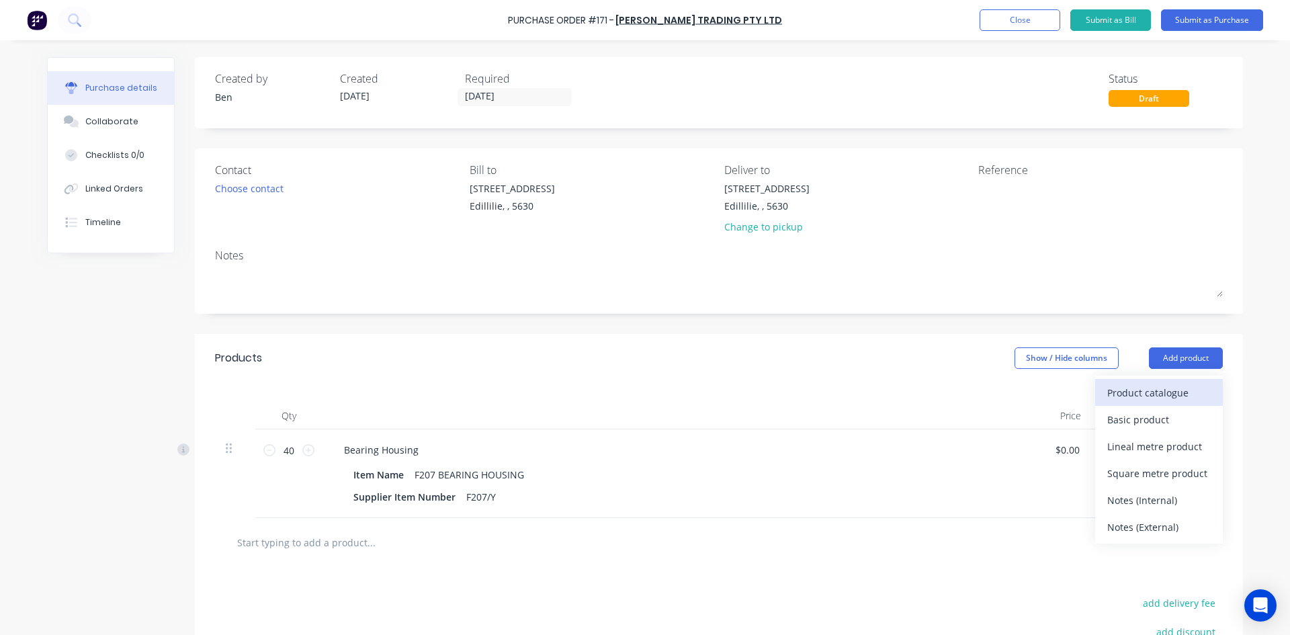
click at [1125, 392] on div "Product catalogue" at bounding box center [1158, 392] width 103 height 19
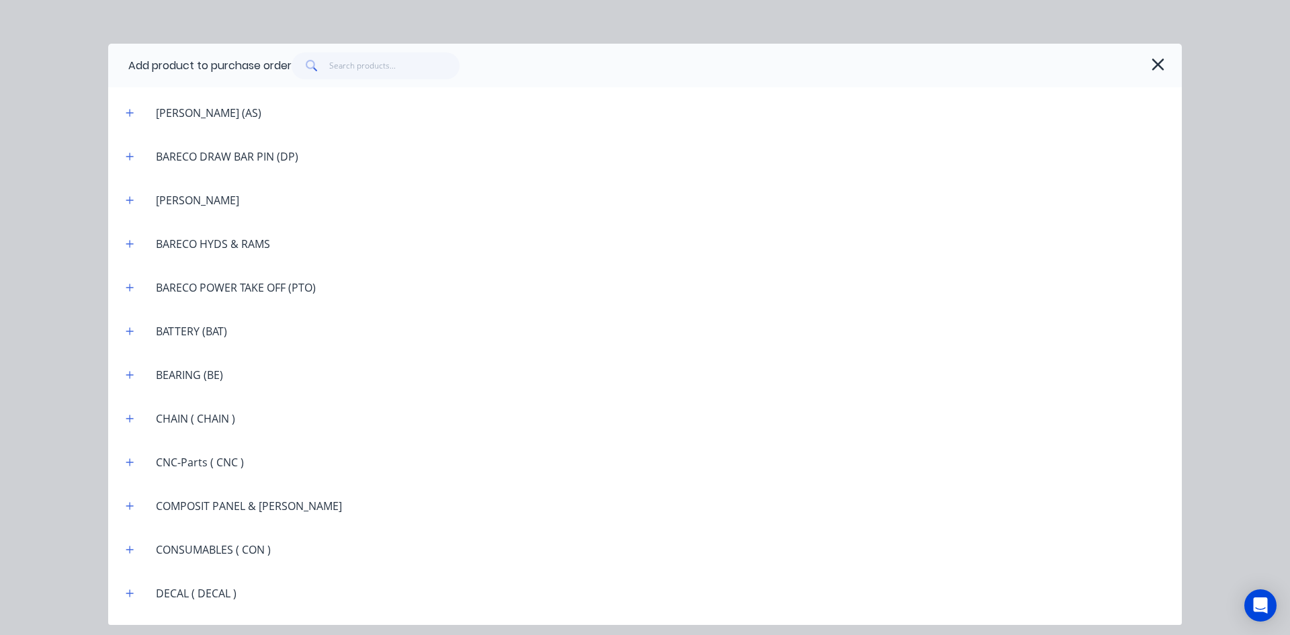
scroll to position [806, 0]
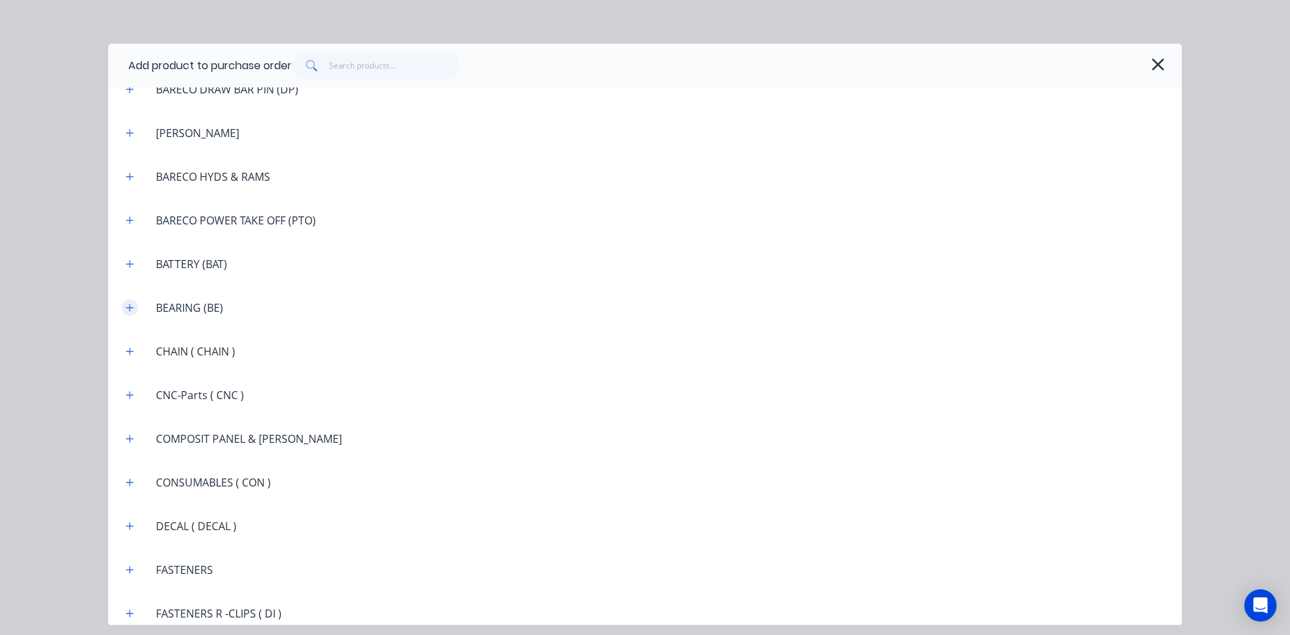
click at [128, 306] on icon "button" at bounding box center [130, 307] width 8 height 9
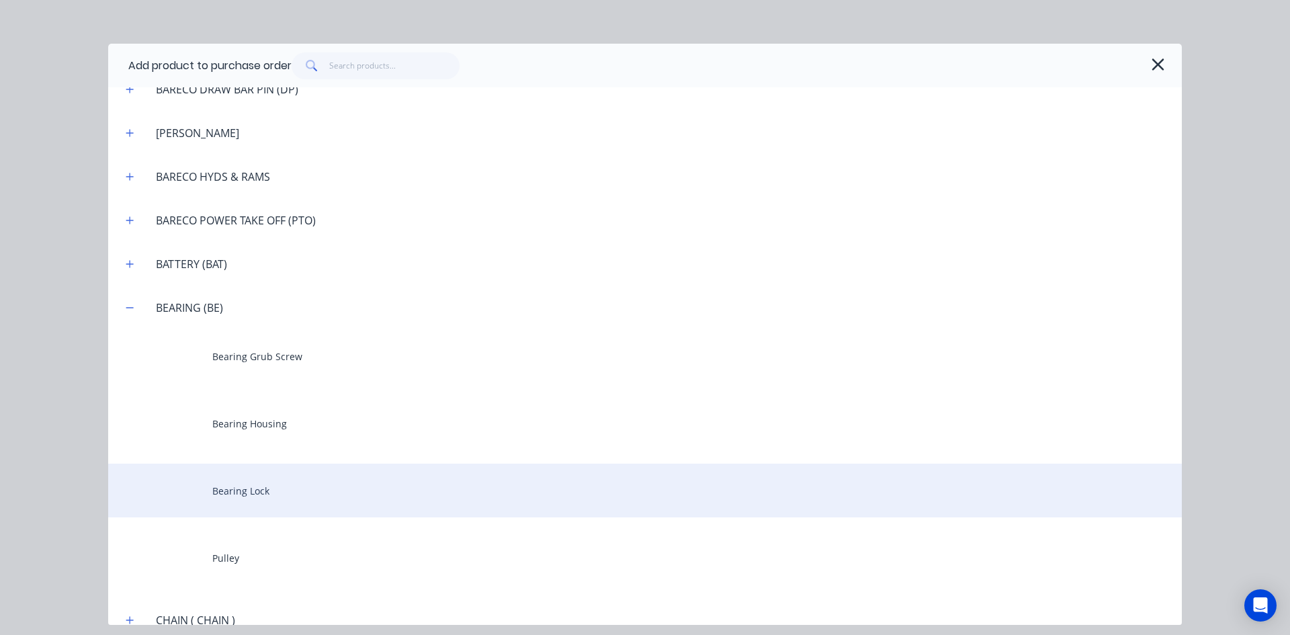
click at [232, 485] on div "Bearing Lock" at bounding box center [644, 490] width 1073 height 54
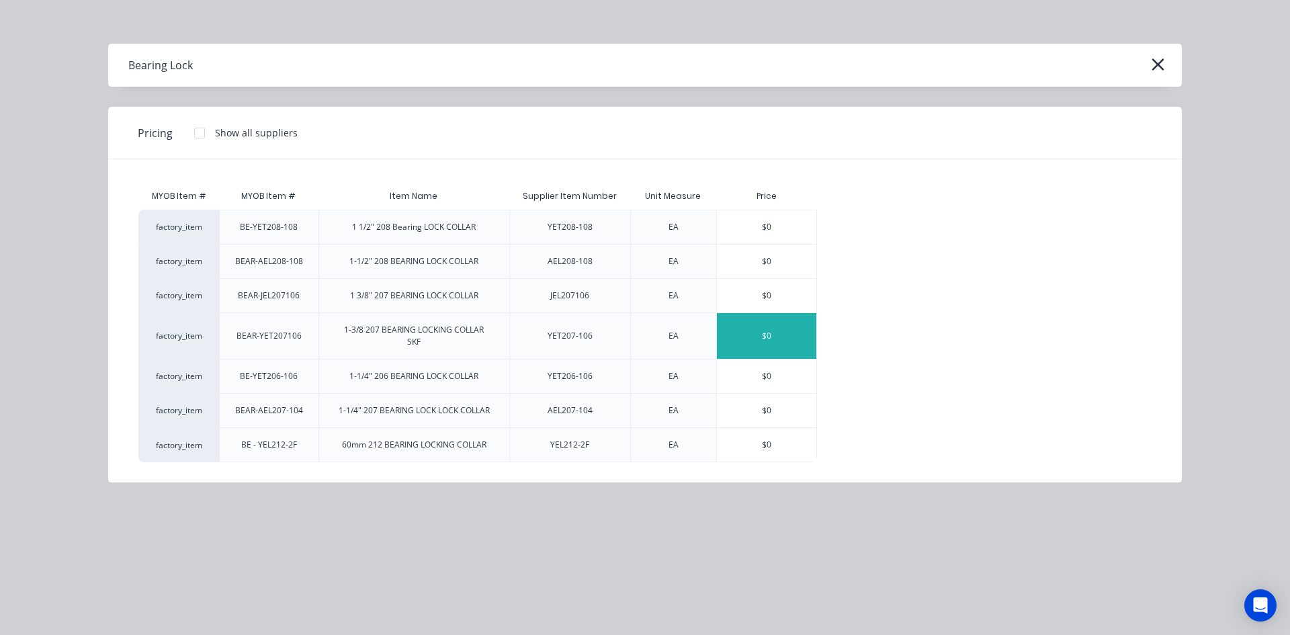
click at [793, 331] on div "$0" at bounding box center [766, 336] width 99 height 46
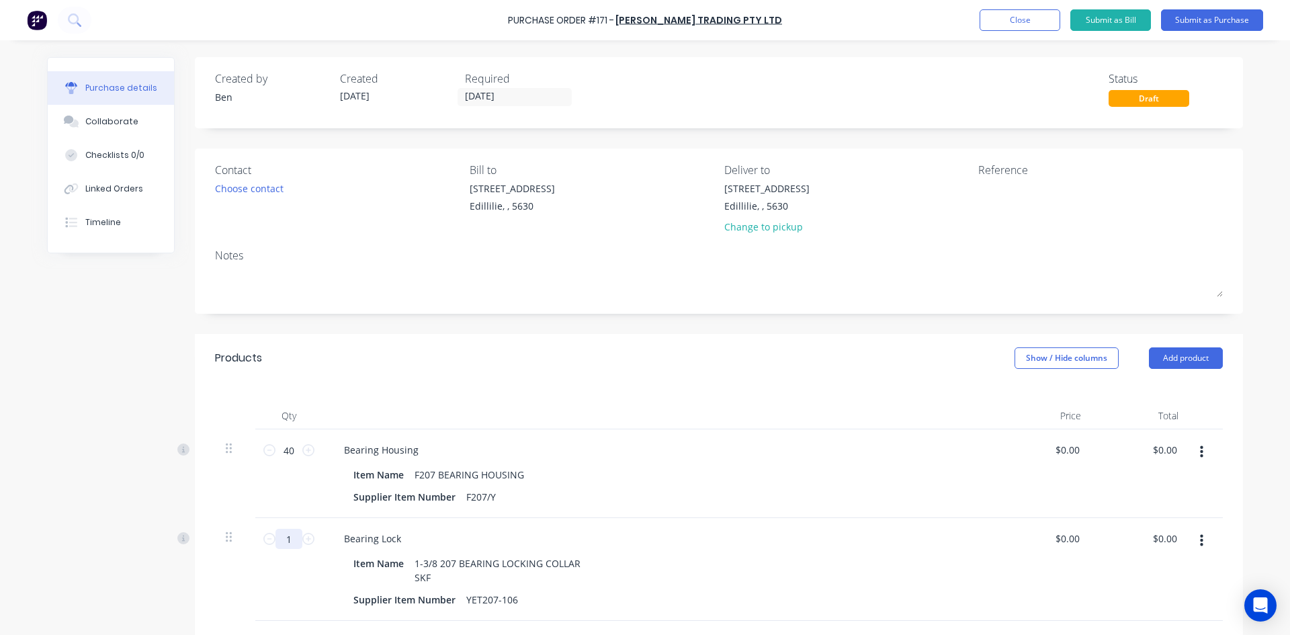
click at [287, 539] on input "1" at bounding box center [288, 539] width 27 height 20
type input "40"
click at [623, 525] on div "Bearing Lock Item Name 1-3/8 207 BEARING LOCKING COLLAR SKF Supplier Item Numbe…" at bounding box center [658, 569] width 672 height 103
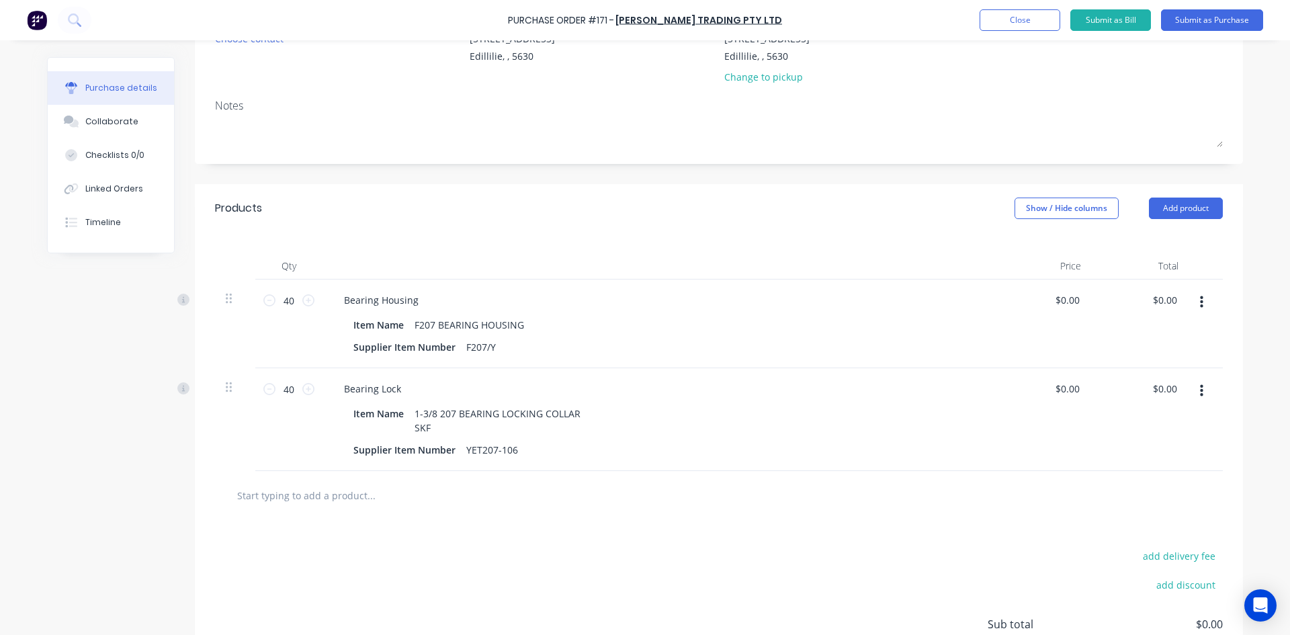
scroll to position [201, 0]
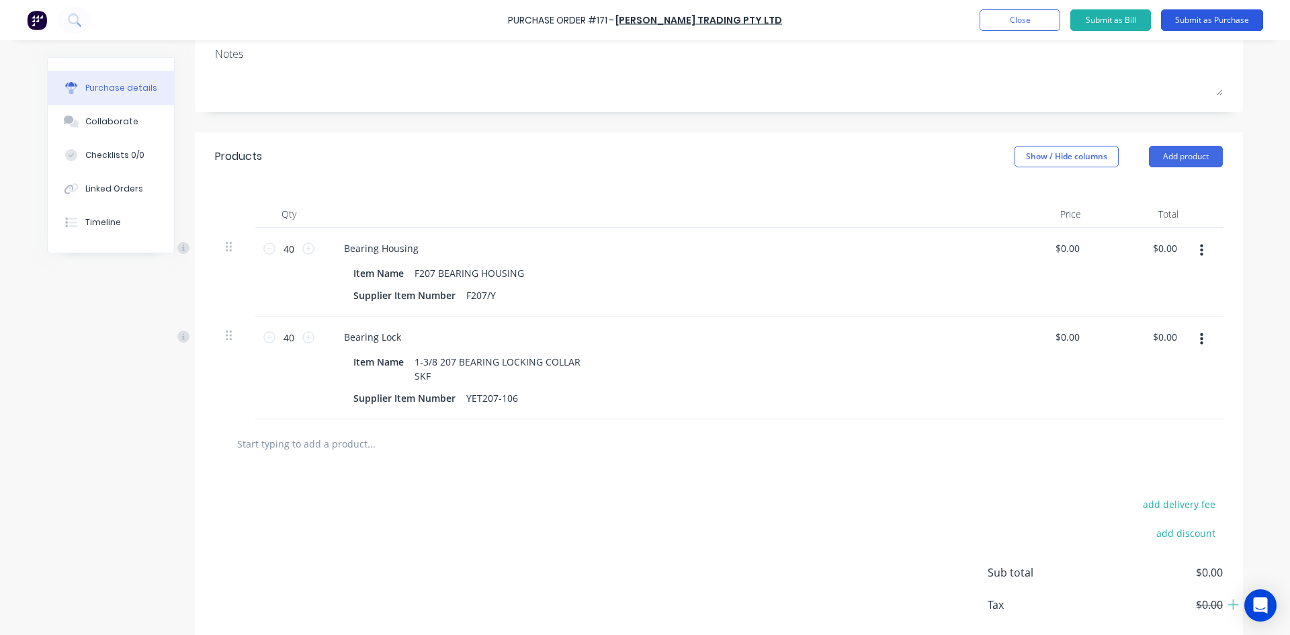
click at [1195, 22] on button "Submit as Purchase" at bounding box center [1212, 19] width 102 height 21
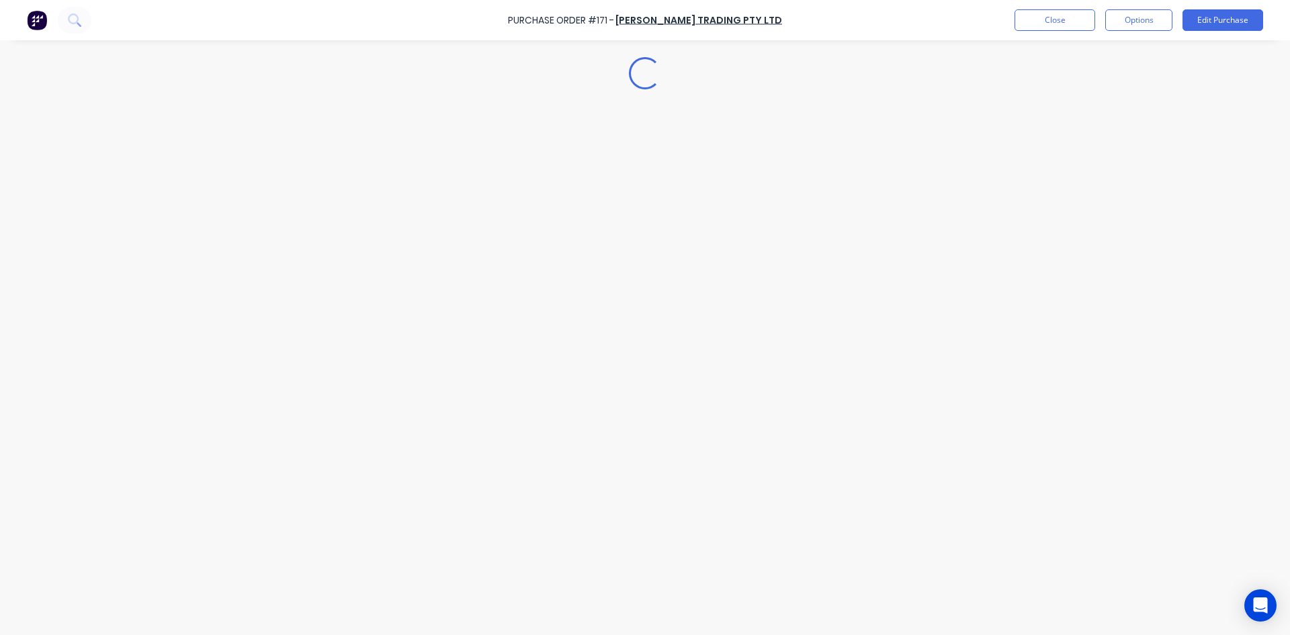
scroll to position [0, 0]
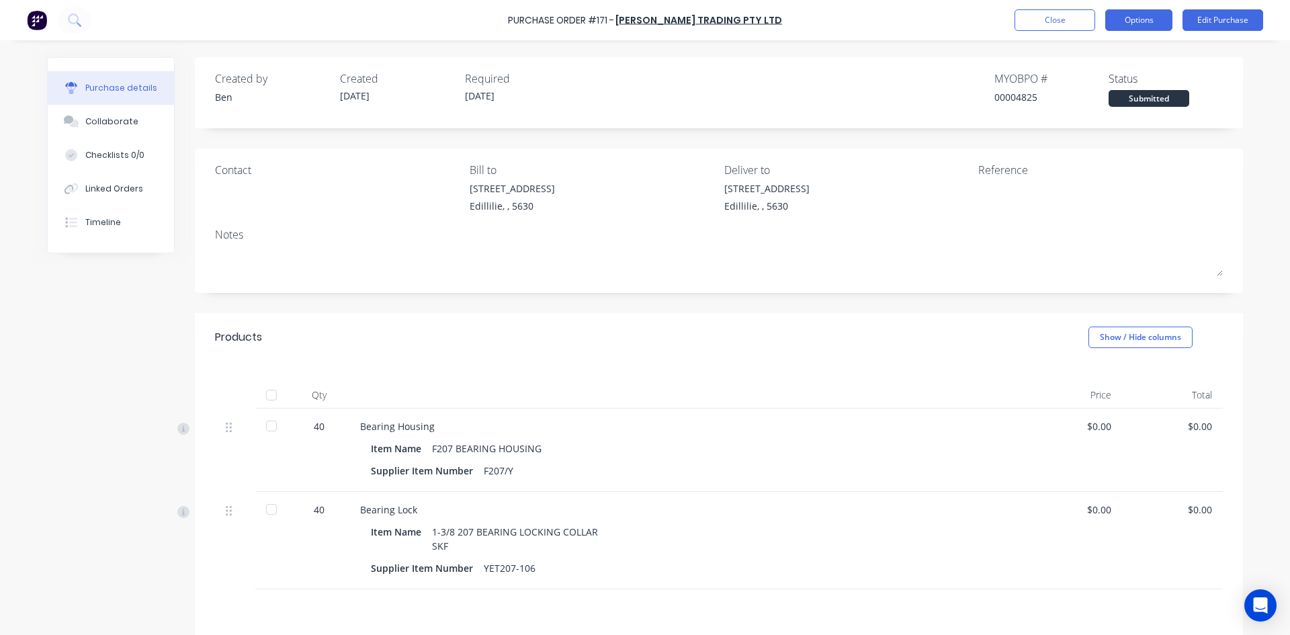
click at [1143, 26] on button "Options" at bounding box center [1138, 19] width 67 height 21
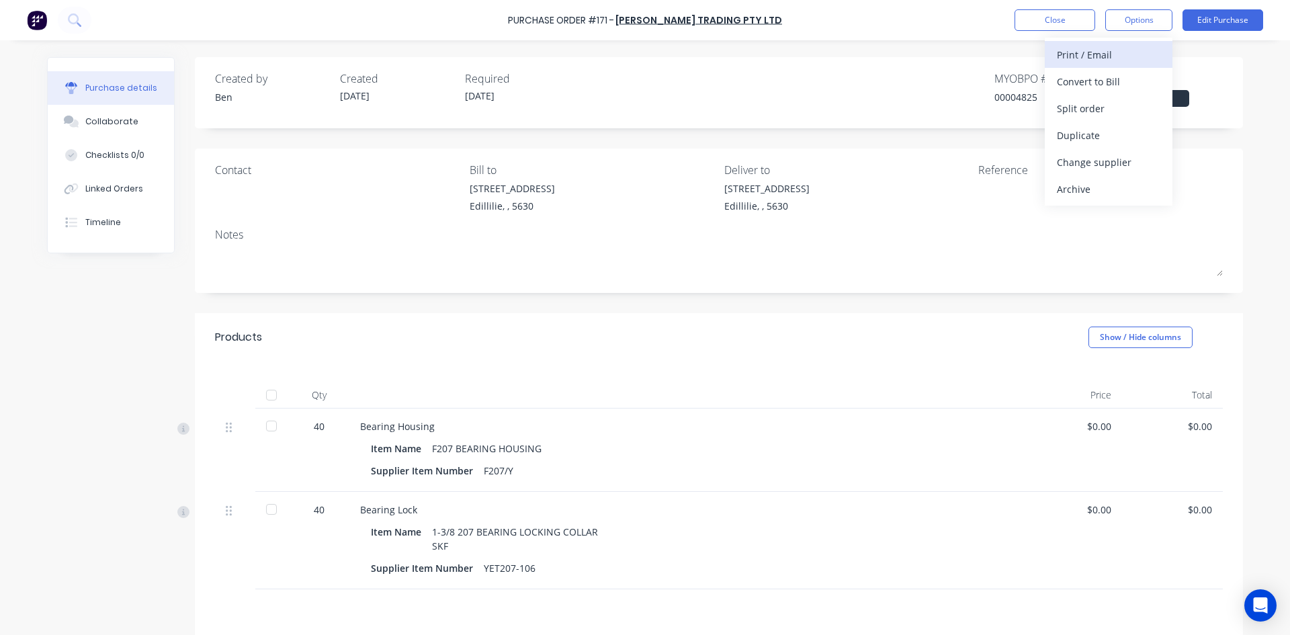
click at [1116, 53] on div "Print / Email" at bounding box center [1107, 54] width 103 height 19
click at [1103, 108] on div "Without pricing" at bounding box center [1107, 108] width 103 height 19
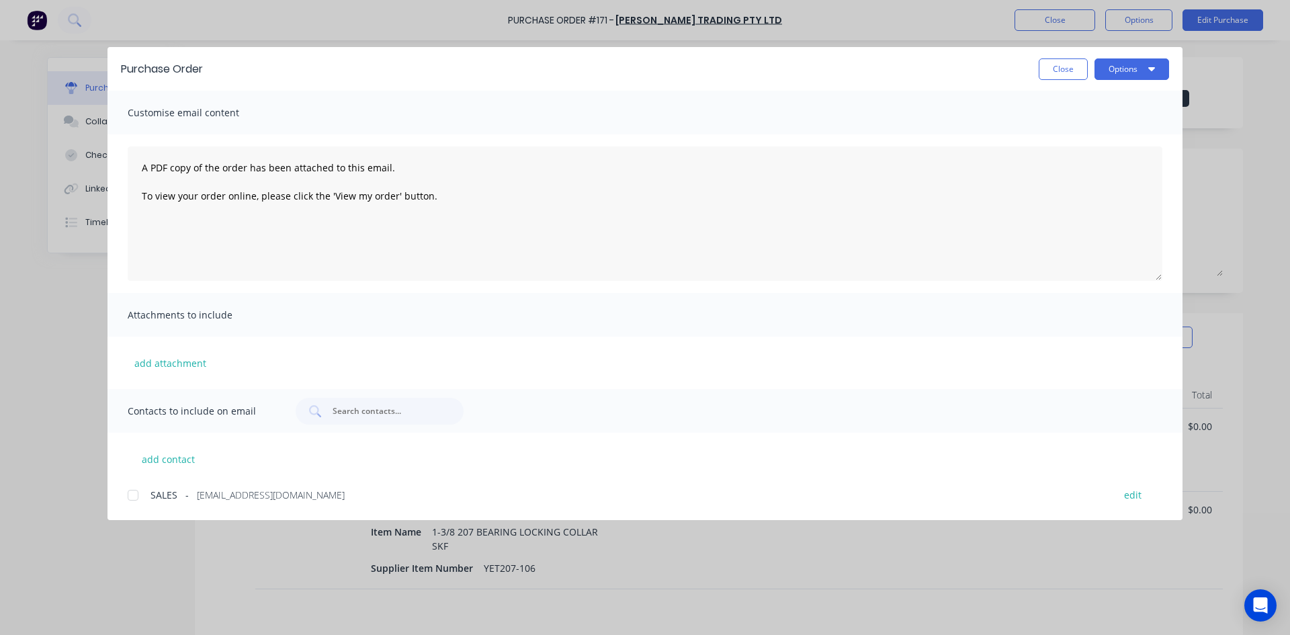
click at [131, 493] on div at bounding box center [133, 495] width 27 height 27
click at [1112, 70] on button "Options" at bounding box center [1131, 68] width 75 height 21
click at [1073, 156] on div "Email" at bounding box center [1104, 156] width 103 height 19
click at [1050, 64] on button "Close" at bounding box center [1062, 68] width 49 height 21
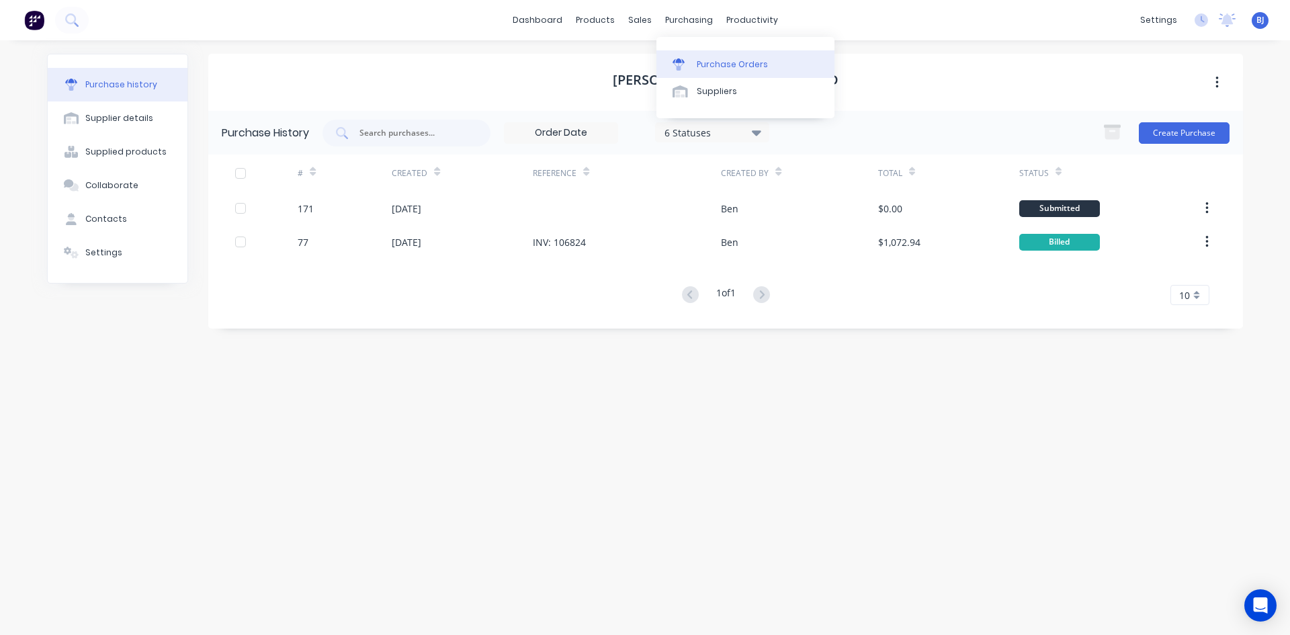
click at [699, 66] on div "Purchase Orders" at bounding box center [731, 64] width 71 height 12
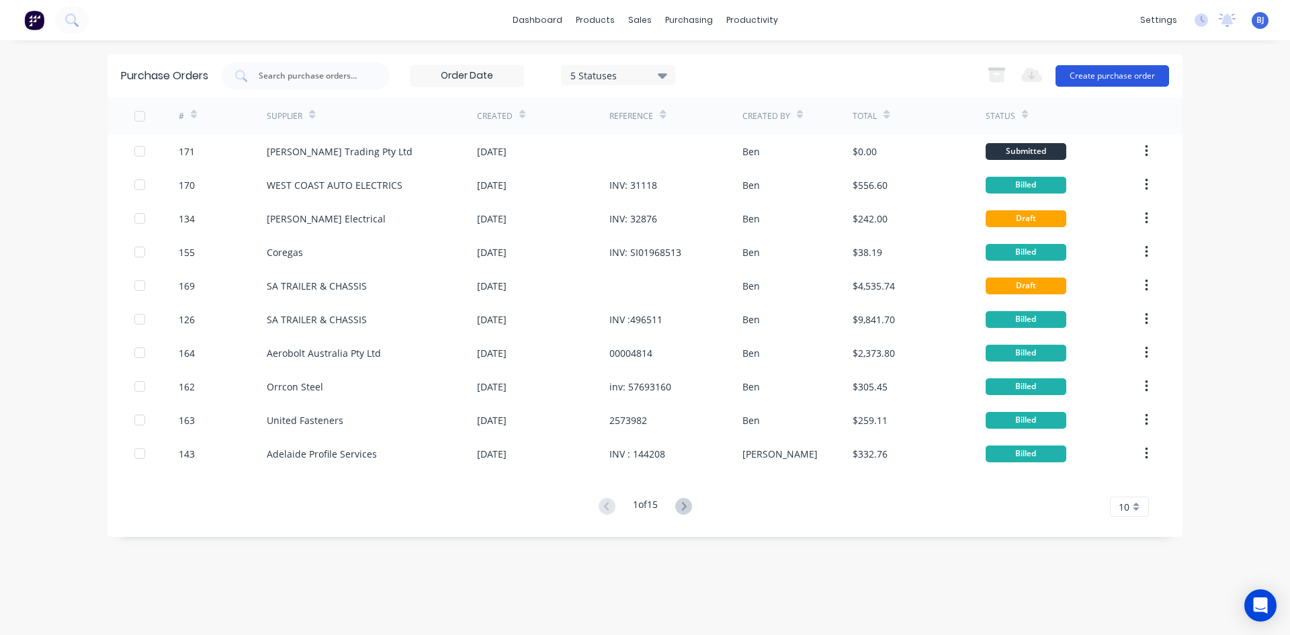
click at [1084, 78] on button "Create purchase order" at bounding box center [1112, 75] width 114 height 21
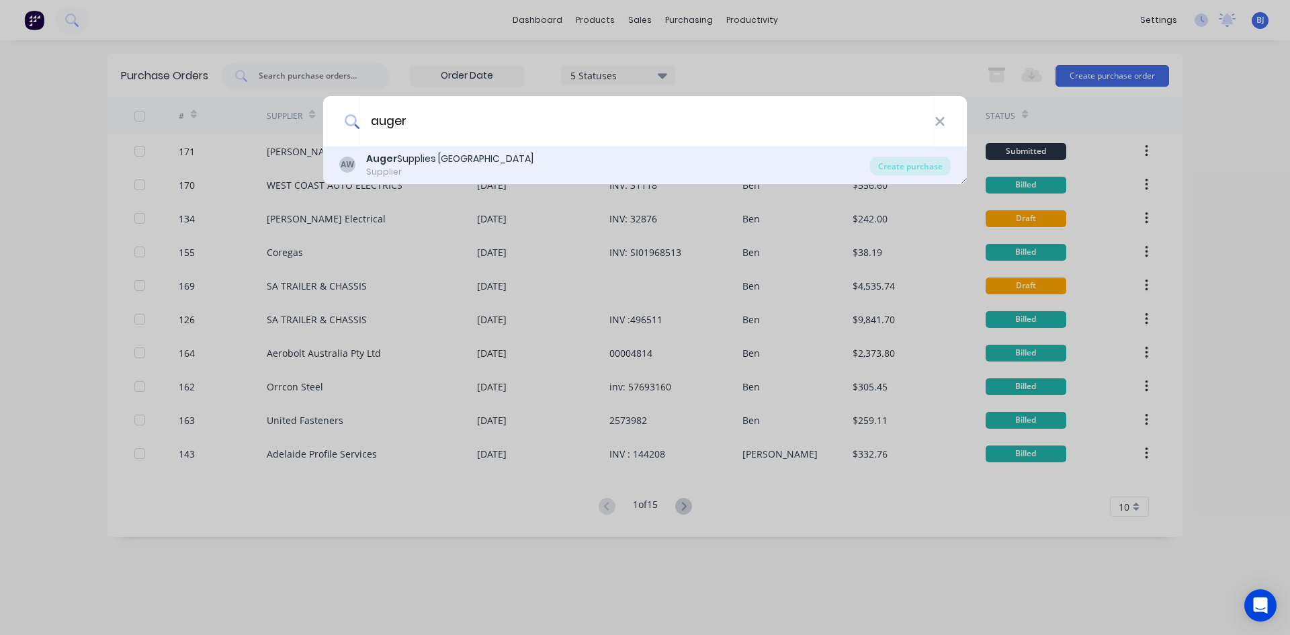
type input "auger"
click at [438, 161] on div "Auger Supplies WA" at bounding box center [449, 159] width 167 height 14
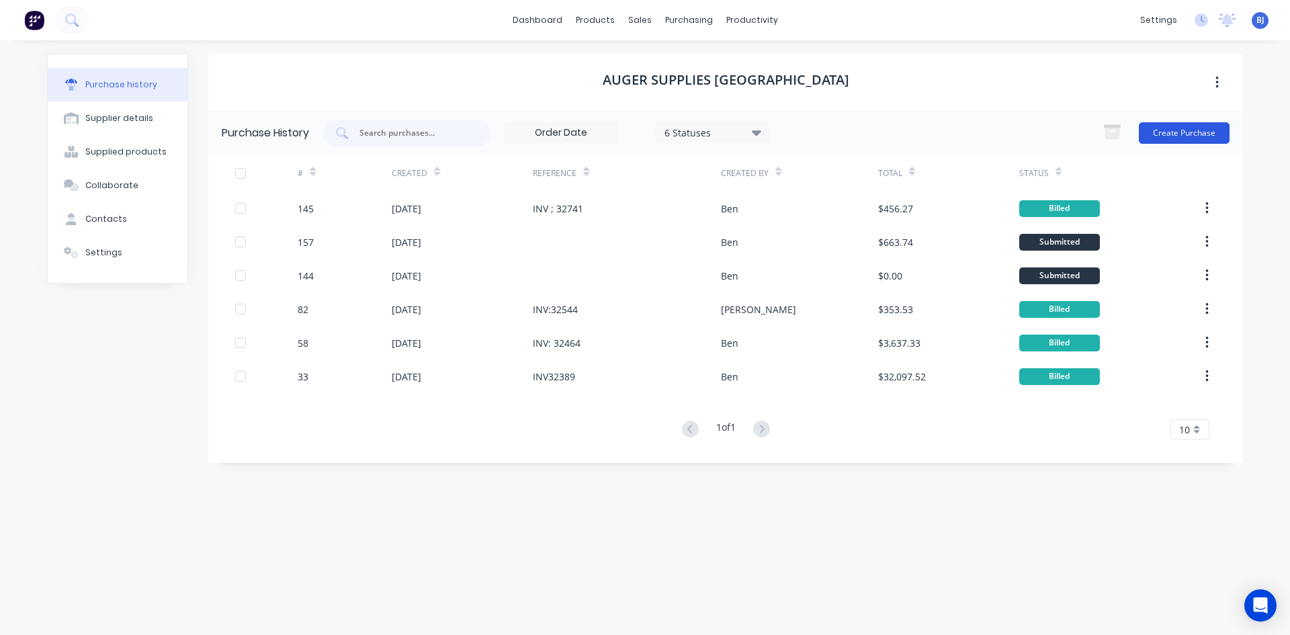
click at [1184, 136] on button "Create Purchase" at bounding box center [1183, 132] width 91 height 21
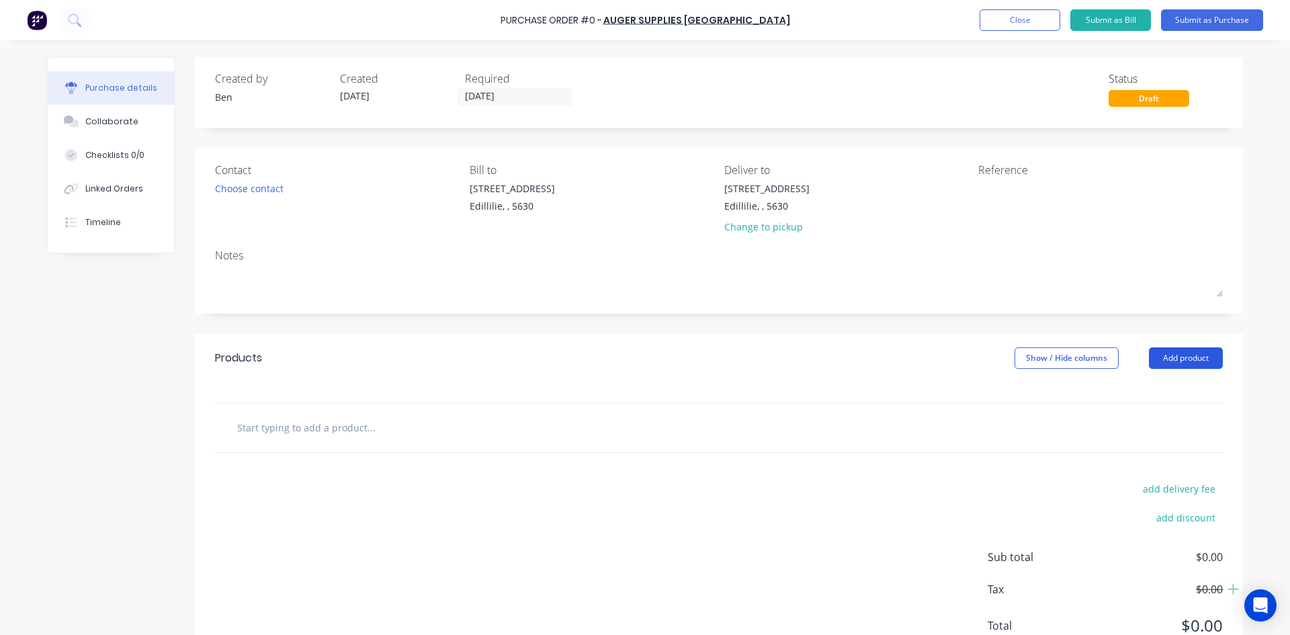
click at [1161, 361] on button "Add product" at bounding box center [1186, 357] width 74 height 21
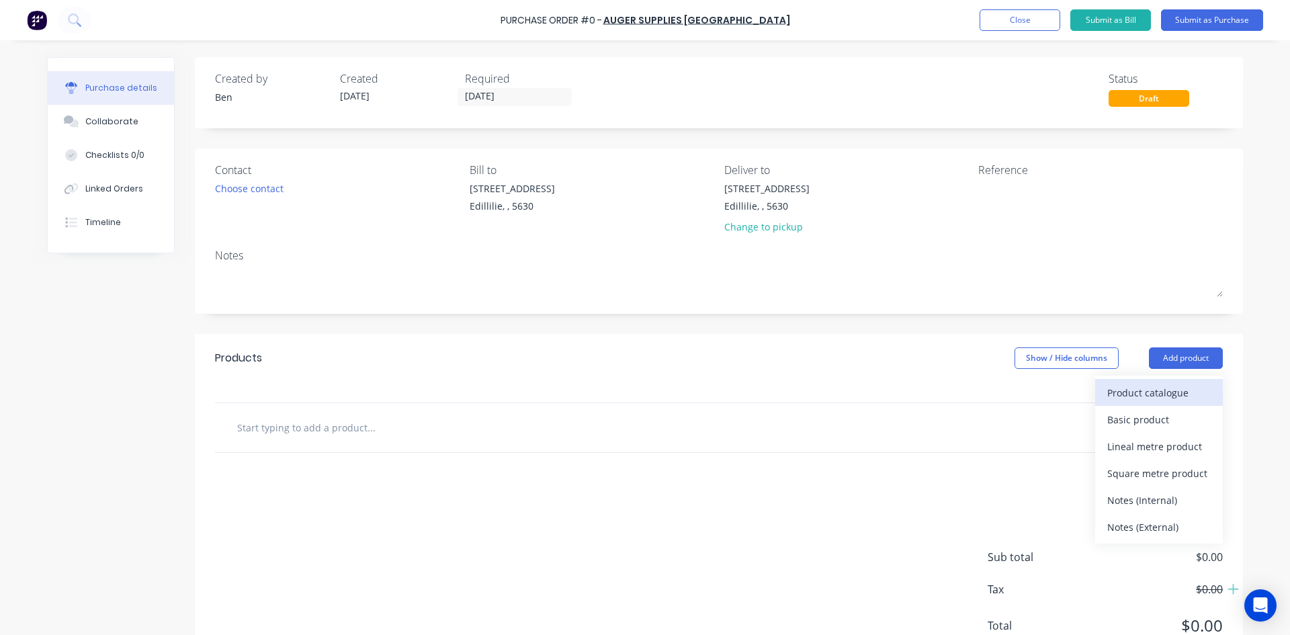
click at [1143, 390] on div "Product catalogue" at bounding box center [1158, 392] width 103 height 19
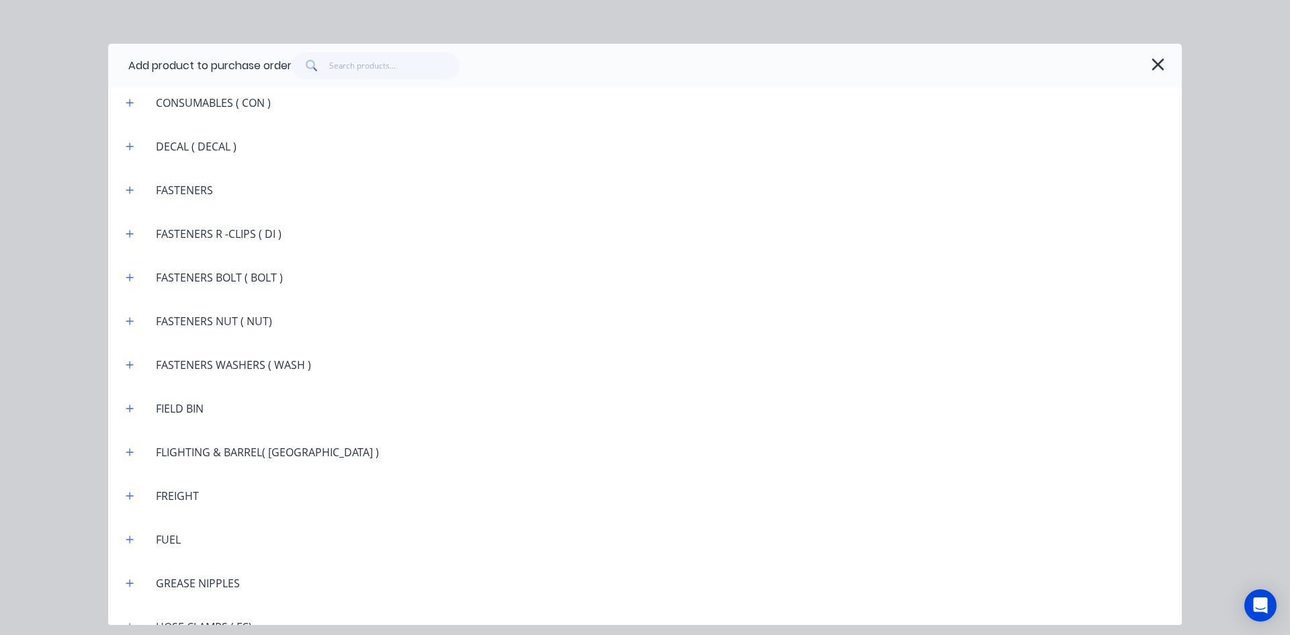
scroll to position [1209, 0]
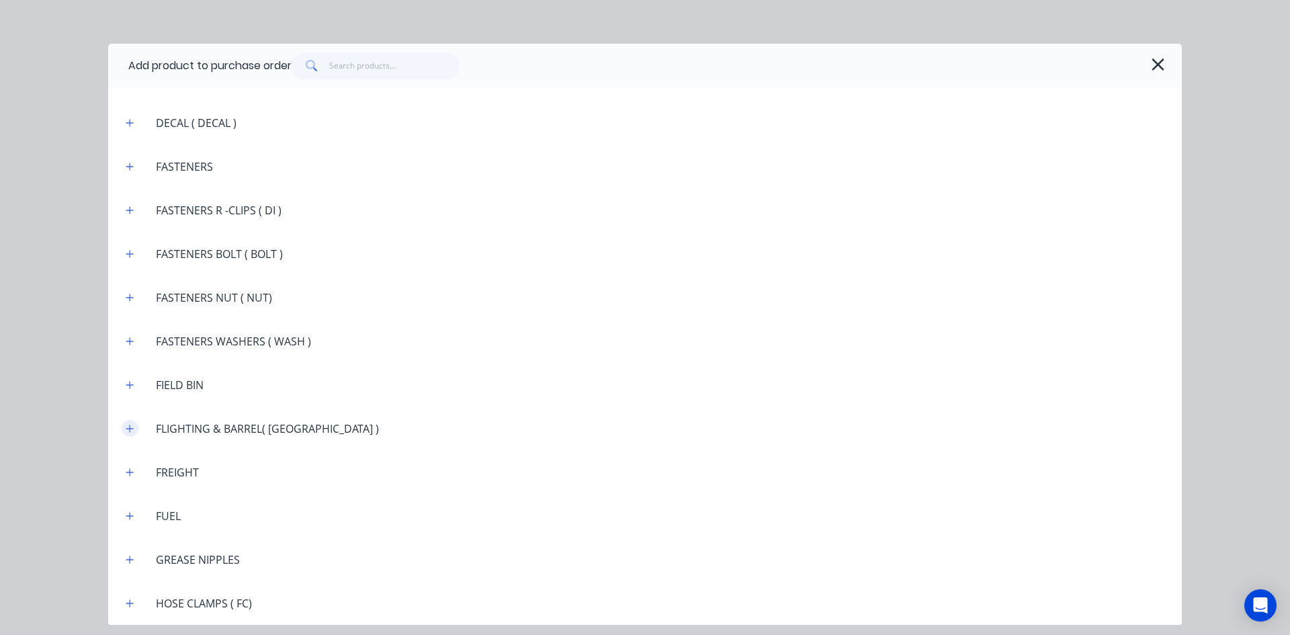
click at [134, 430] on icon "button" at bounding box center [130, 428] width 8 height 9
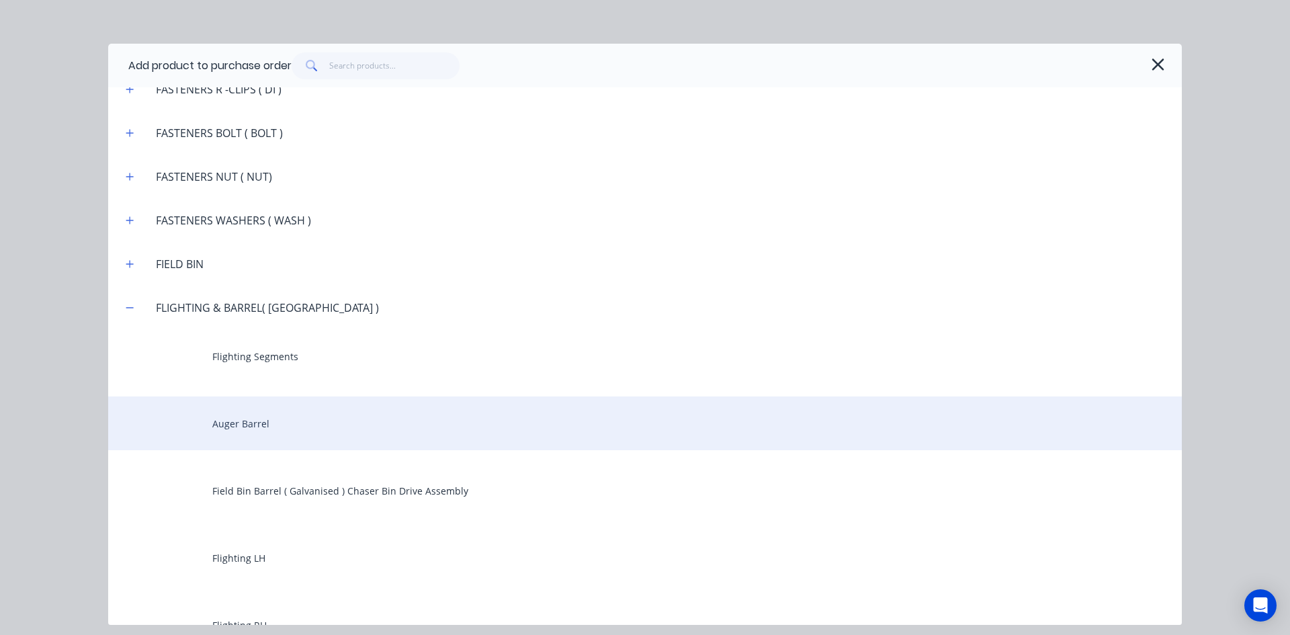
scroll to position [1343, 0]
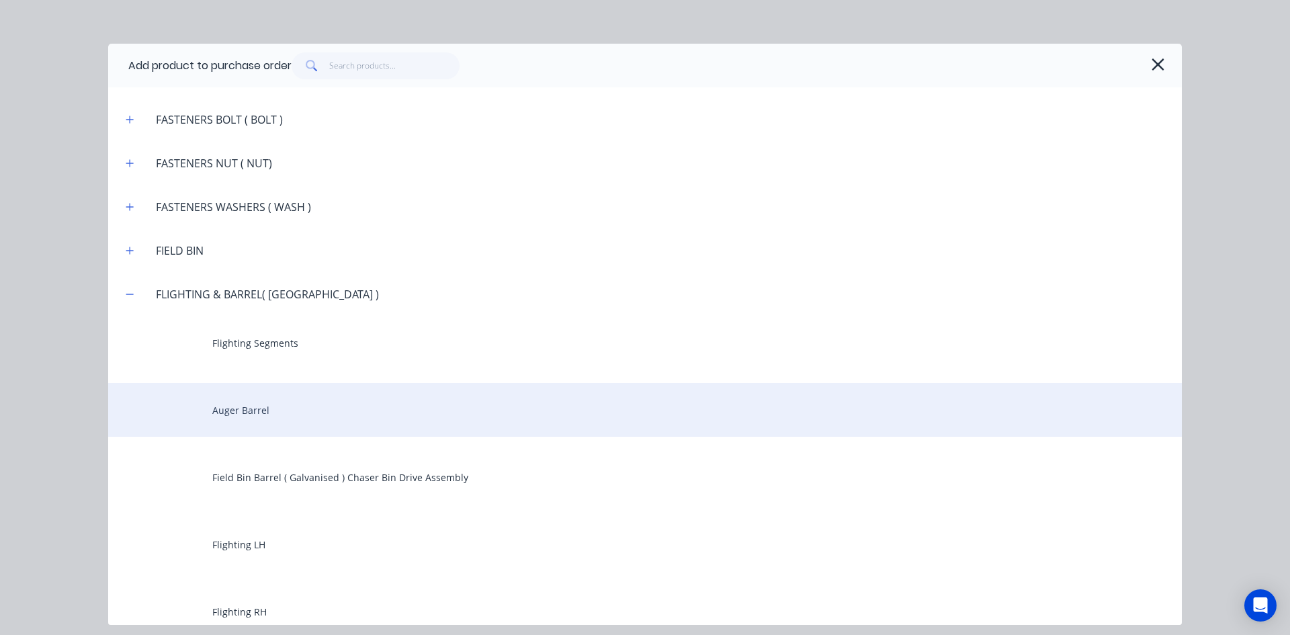
click at [217, 414] on div "Auger Barrel" at bounding box center [644, 410] width 1073 height 54
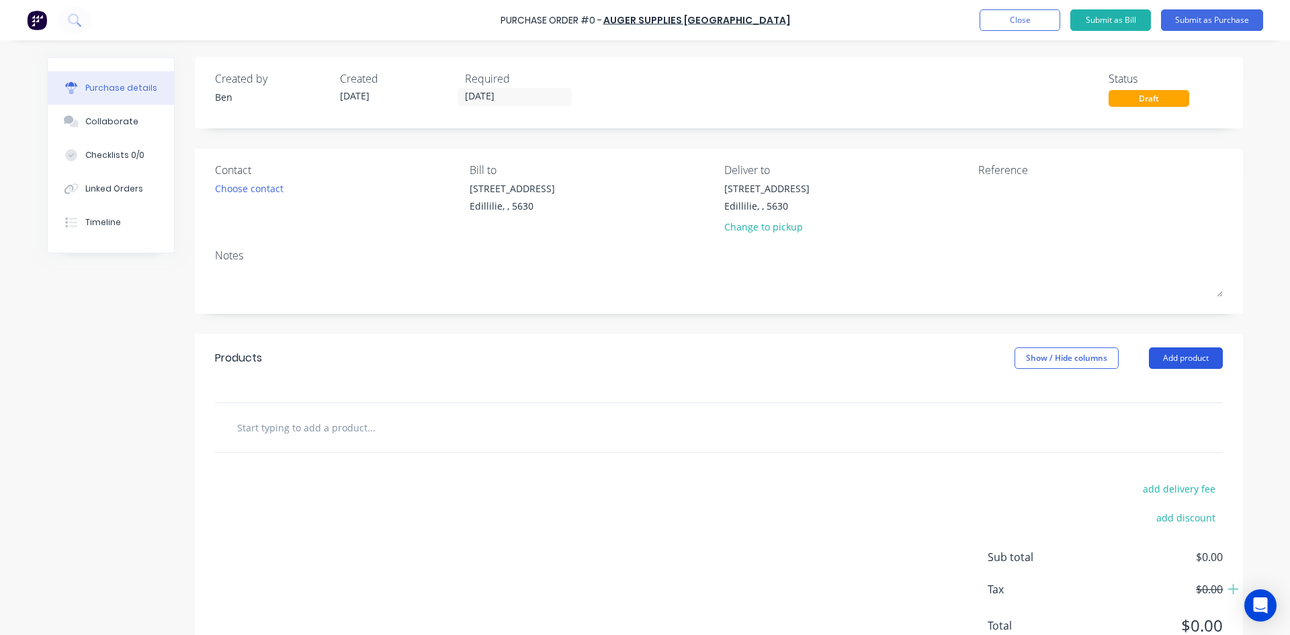
click at [1157, 357] on button "Add product" at bounding box center [1186, 357] width 74 height 21
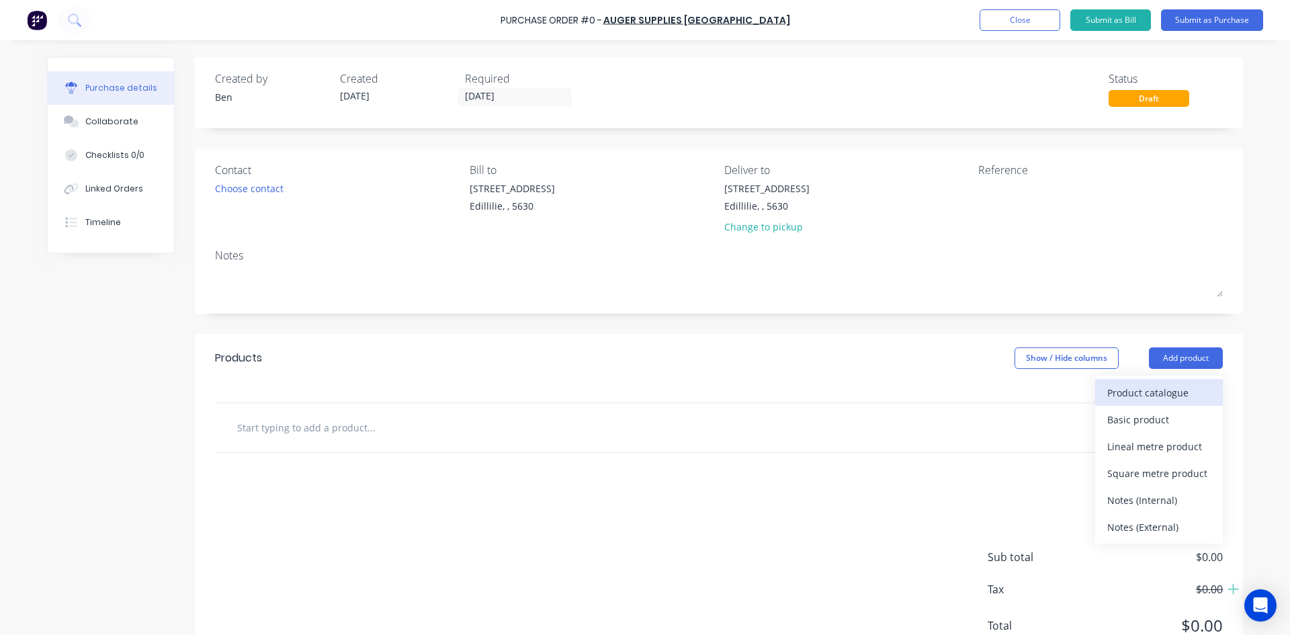
click at [1132, 391] on div "Product catalogue" at bounding box center [1158, 392] width 103 height 19
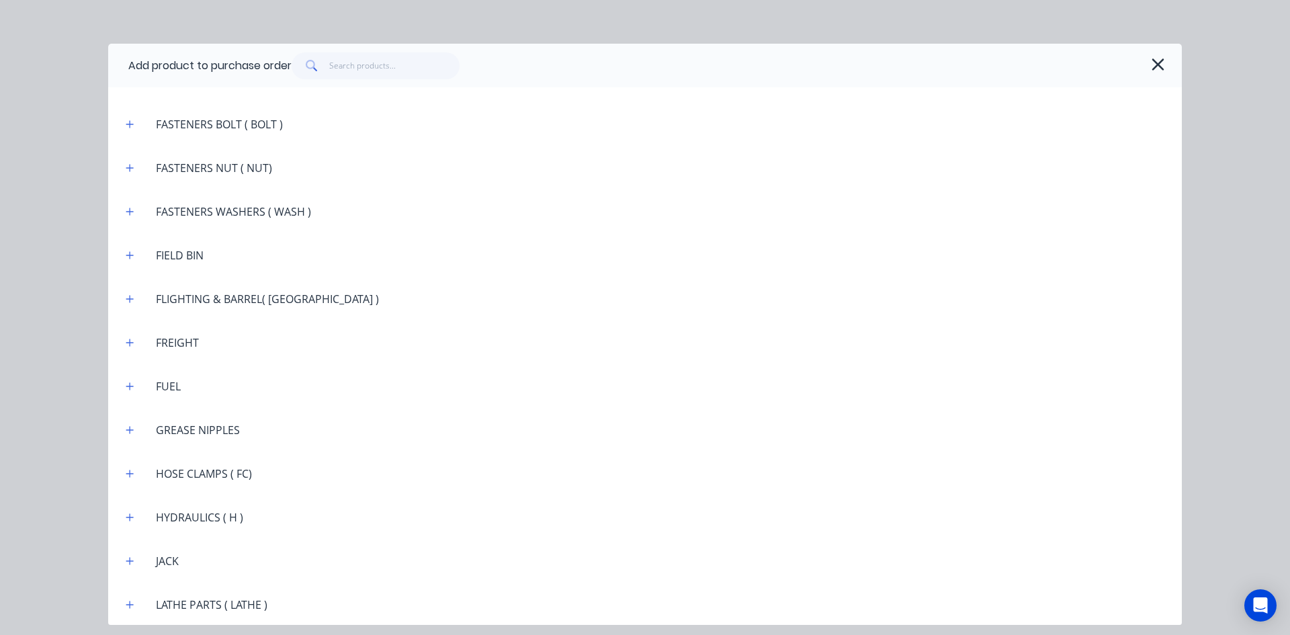
scroll to position [1343, 0]
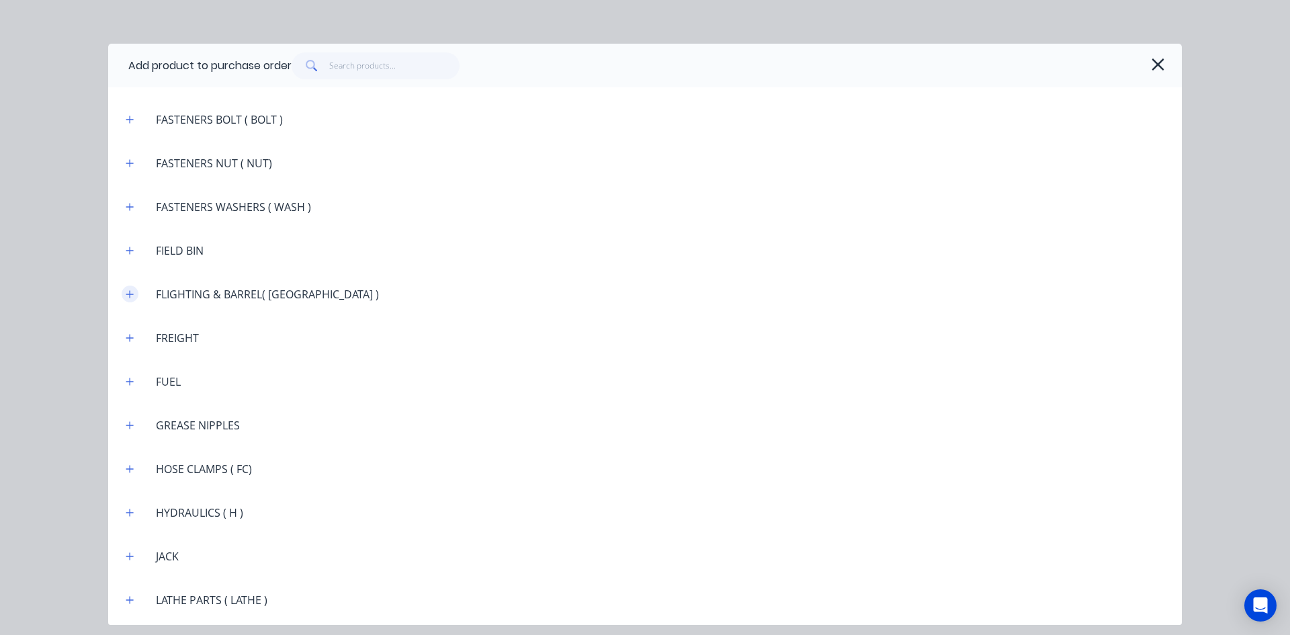
click at [131, 295] on icon "button" at bounding box center [130, 293] width 8 height 9
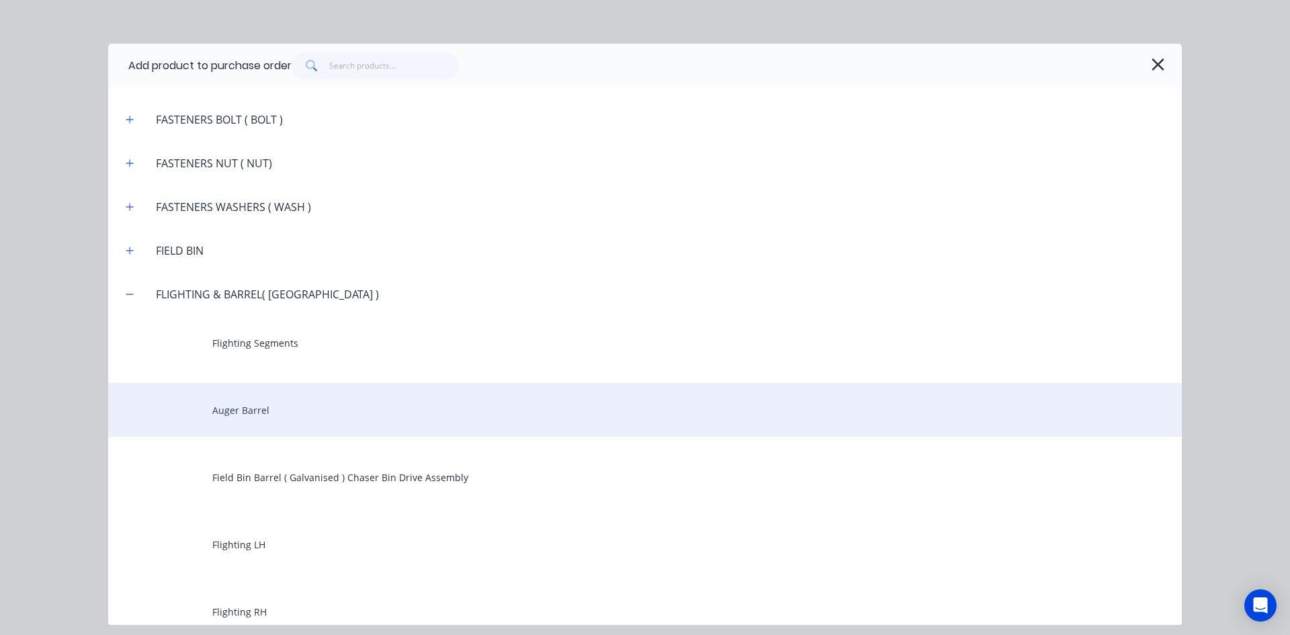
click at [248, 414] on div "Auger Barrel" at bounding box center [644, 410] width 1073 height 54
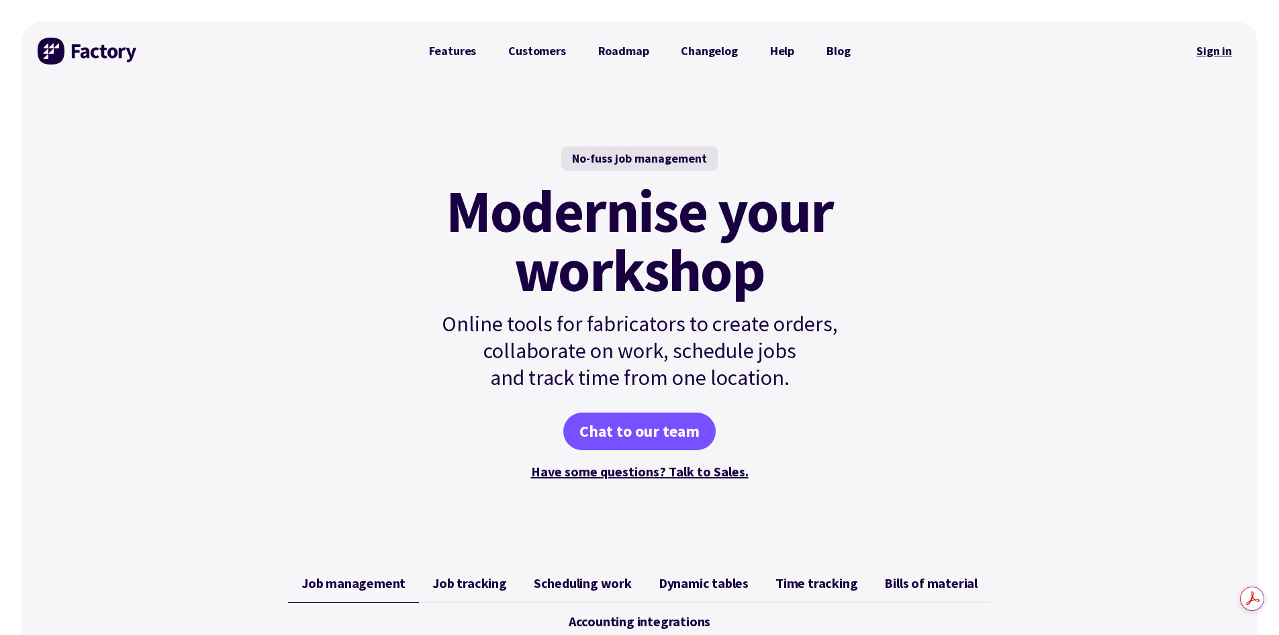
click at [1214, 52] on link "Sign in" at bounding box center [1214, 51] width 54 height 31
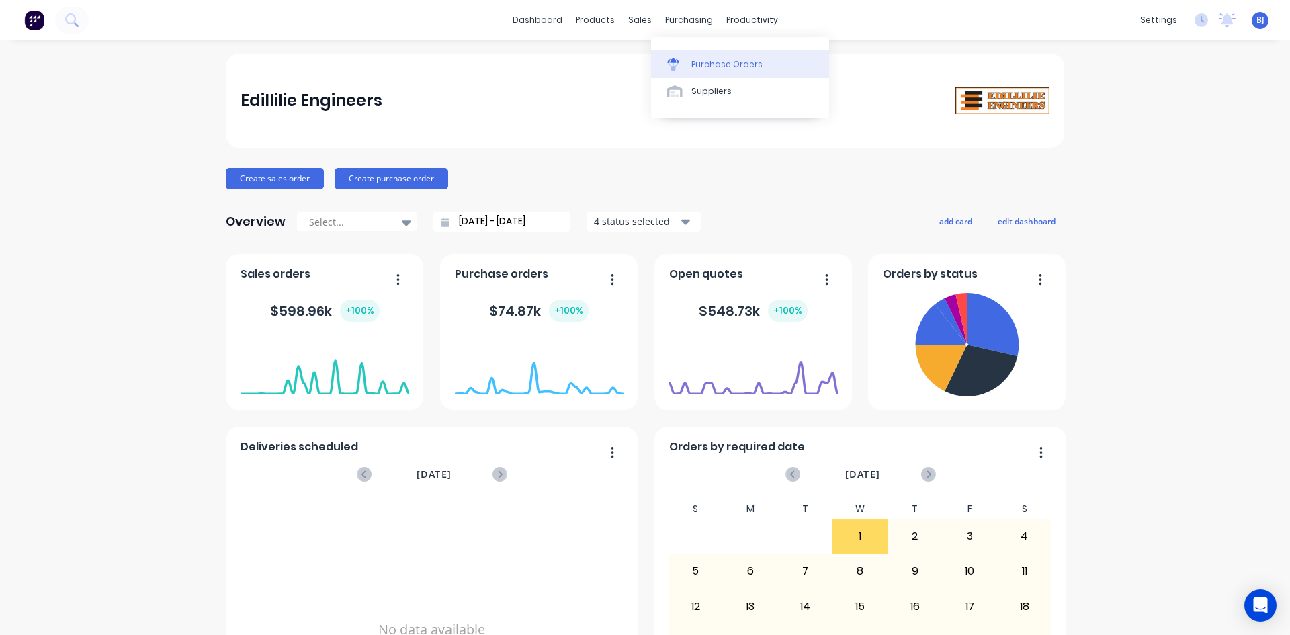
click at [669, 62] on icon at bounding box center [673, 60] width 12 height 5
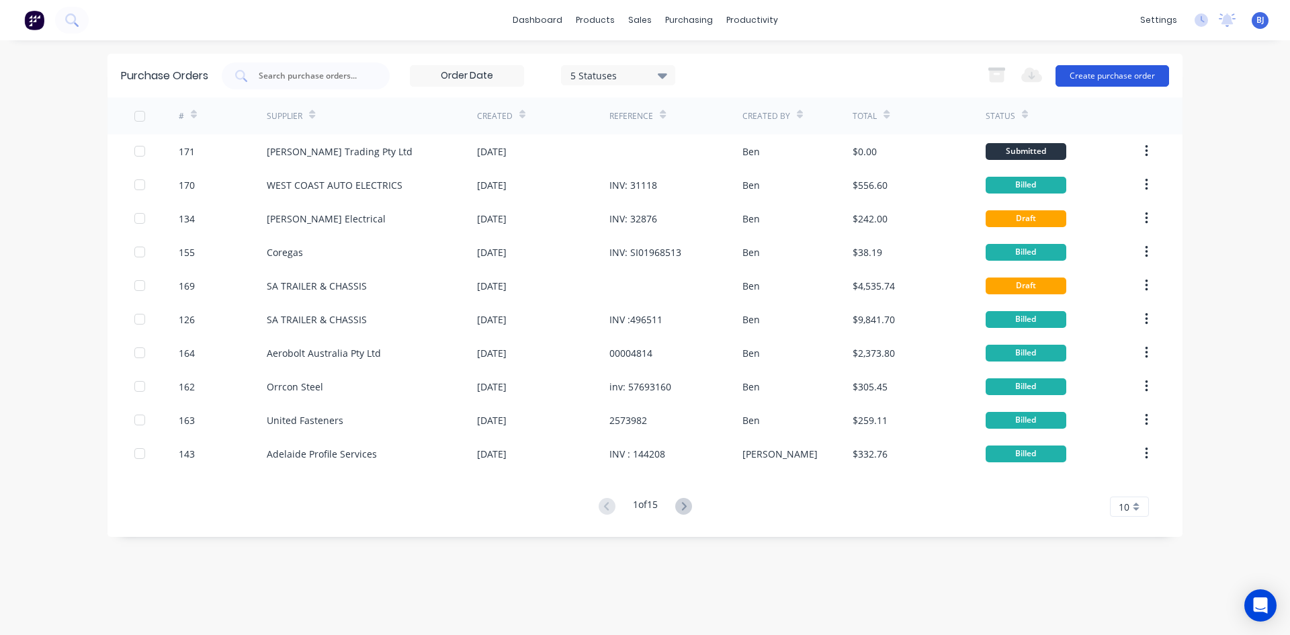
click at [1066, 77] on button "Create purchase order" at bounding box center [1112, 75] width 114 height 21
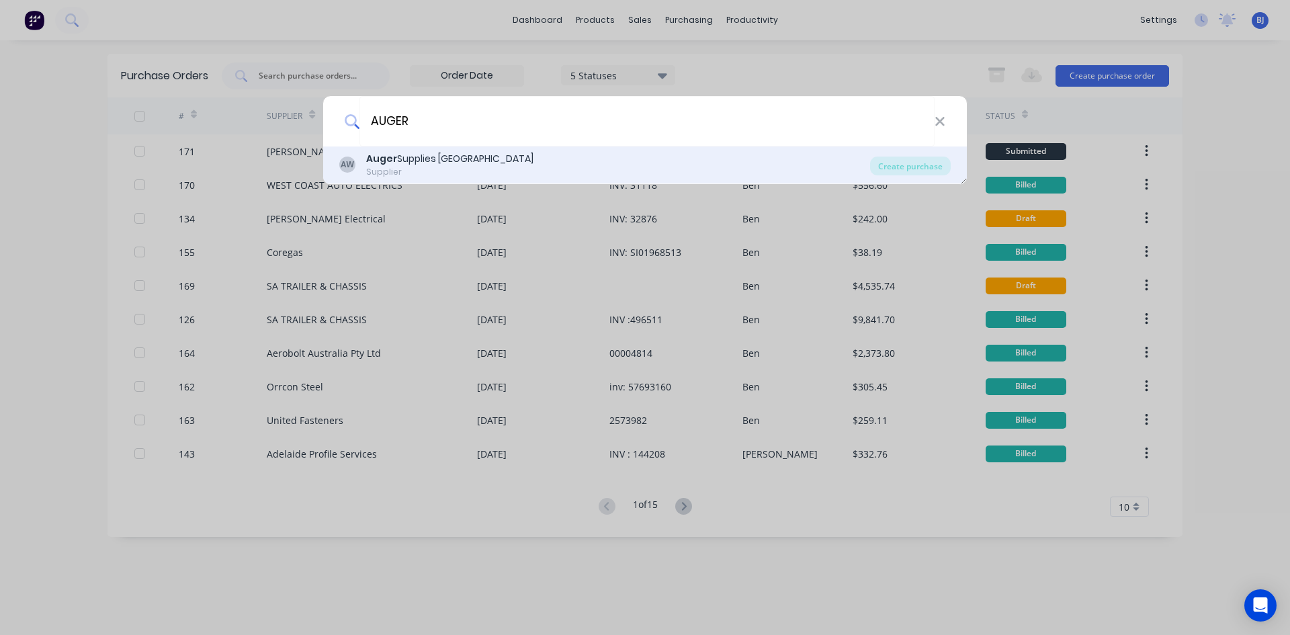
type input "AUGER"
click at [446, 161] on div "Auger Supplies WA" at bounding box center [449, 159] width 167 height 14
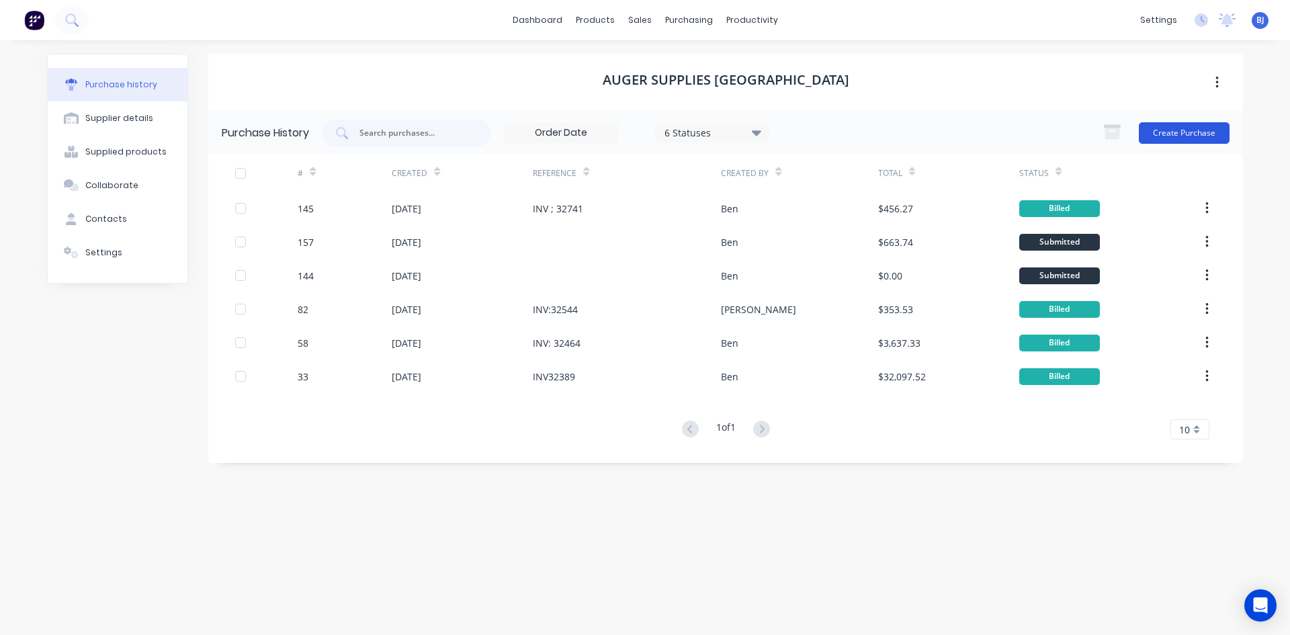
click at [1177, 129] on button "Create Purchase" at bounding box center [1183, 132] width 91 height 21
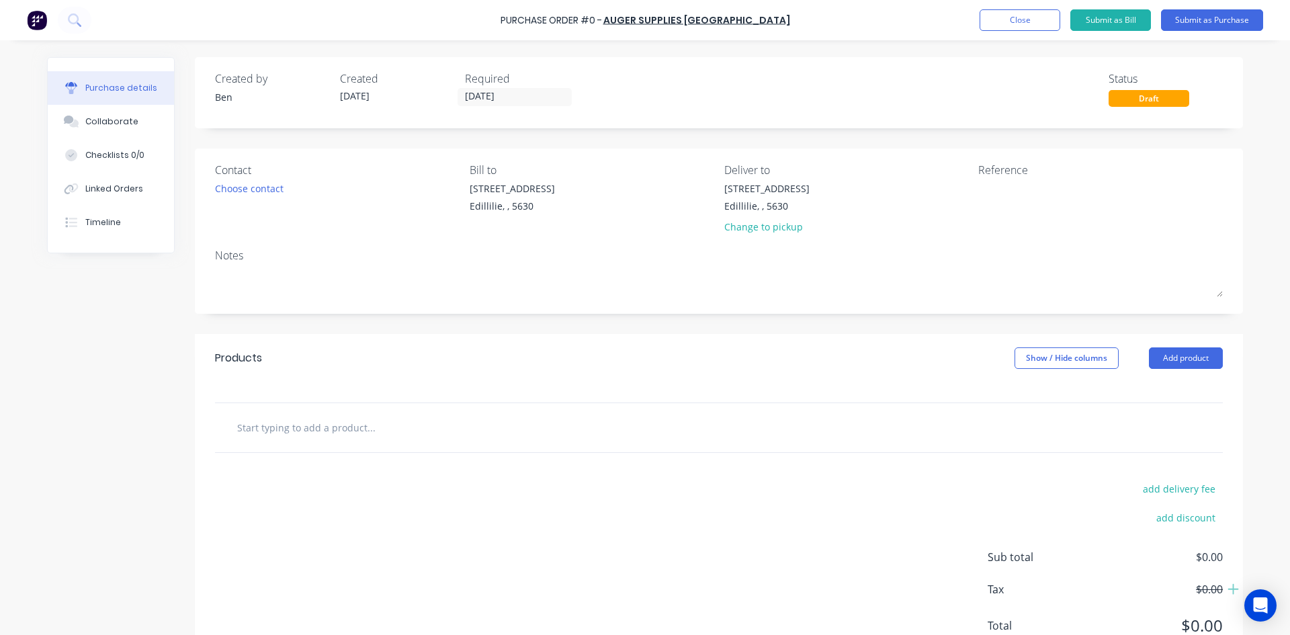
drag, startPoint x: 1155, startPoint y: 355, endPoint x: 1085, endPoint y: 384, distance: 76.5
click at [1151, 361] on button "Add product" at bounding box center [1186, 357] width 74 height 21
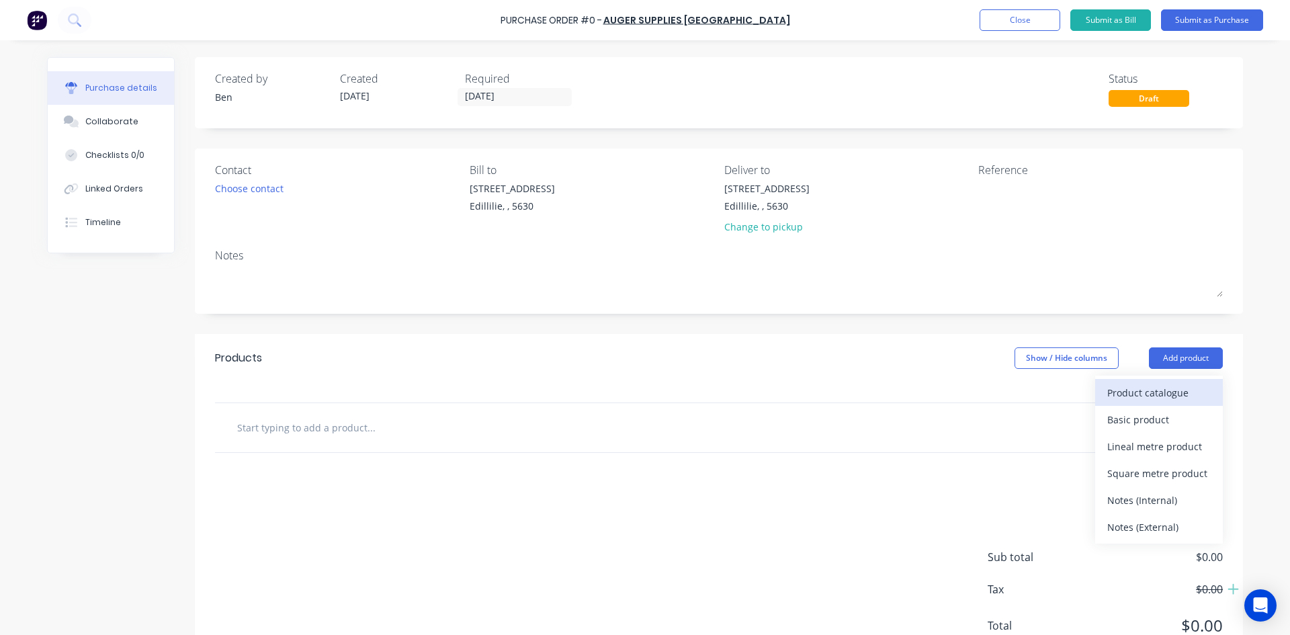
click at [1122, 395] on div "Product catalogue" at bounding box center [1158, 392] width 103 height 19
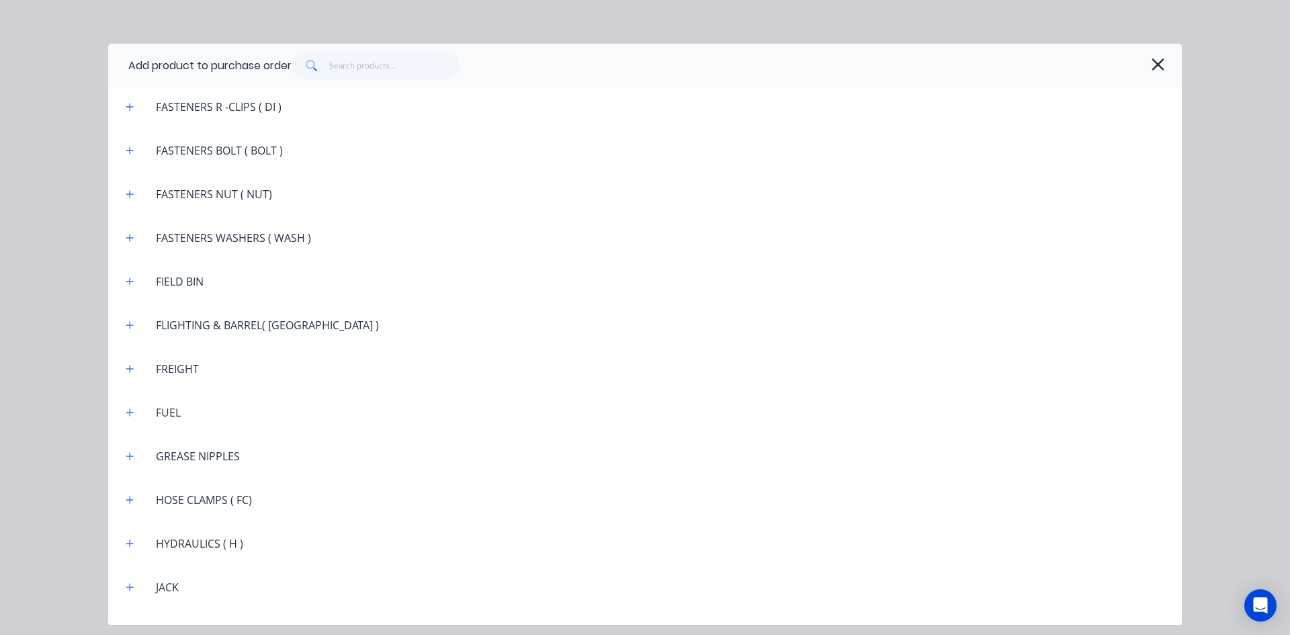
scroll to position [1343, 0]
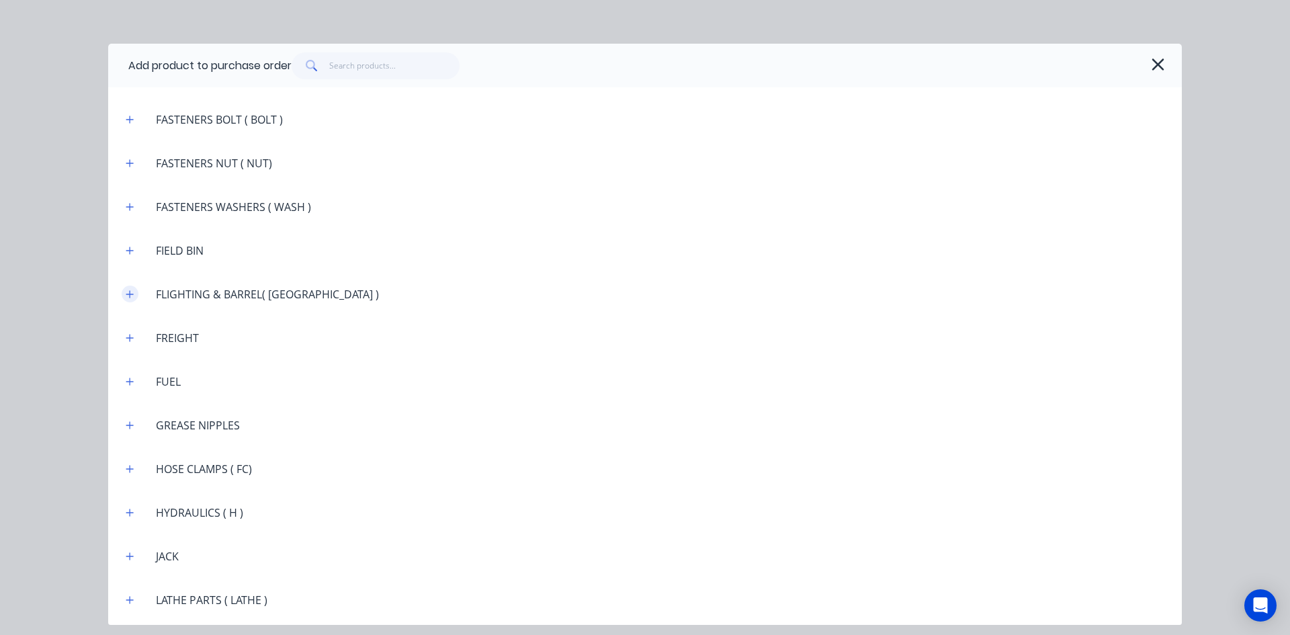
click at [127, 294] on icon "button" at bounding box center [129, 293] width 7 height 7
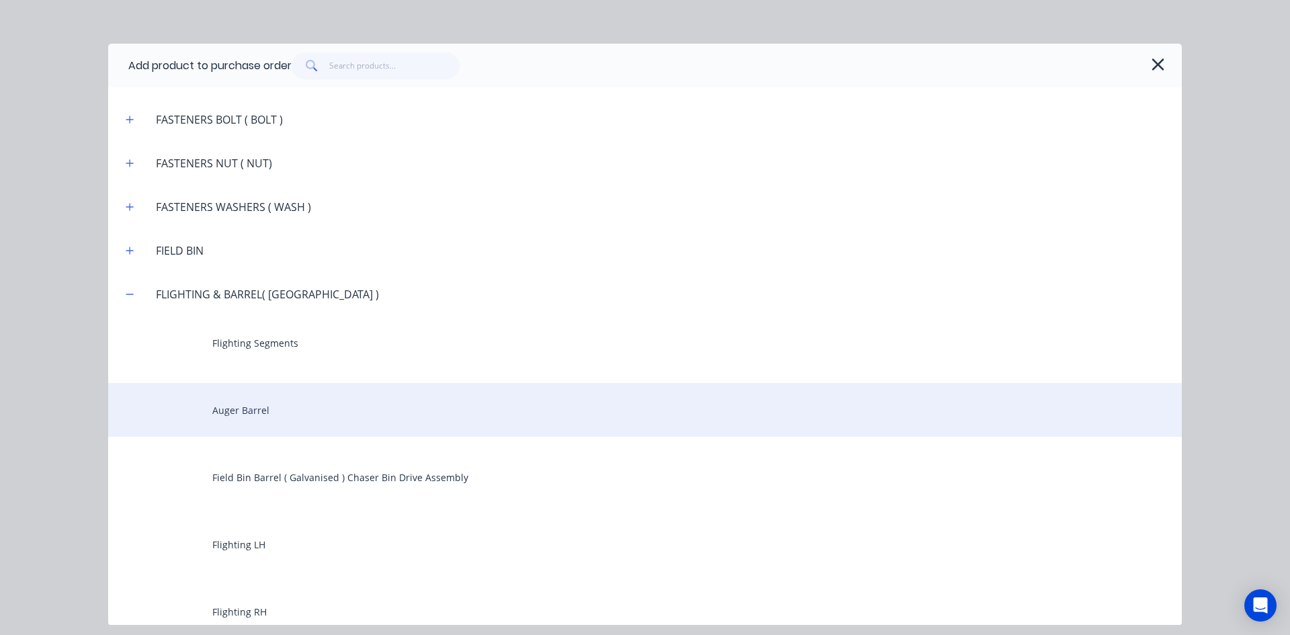
click at [239, 408] on div "Auger Barrel" at bounding box center [644, 410] width 1073 height 54
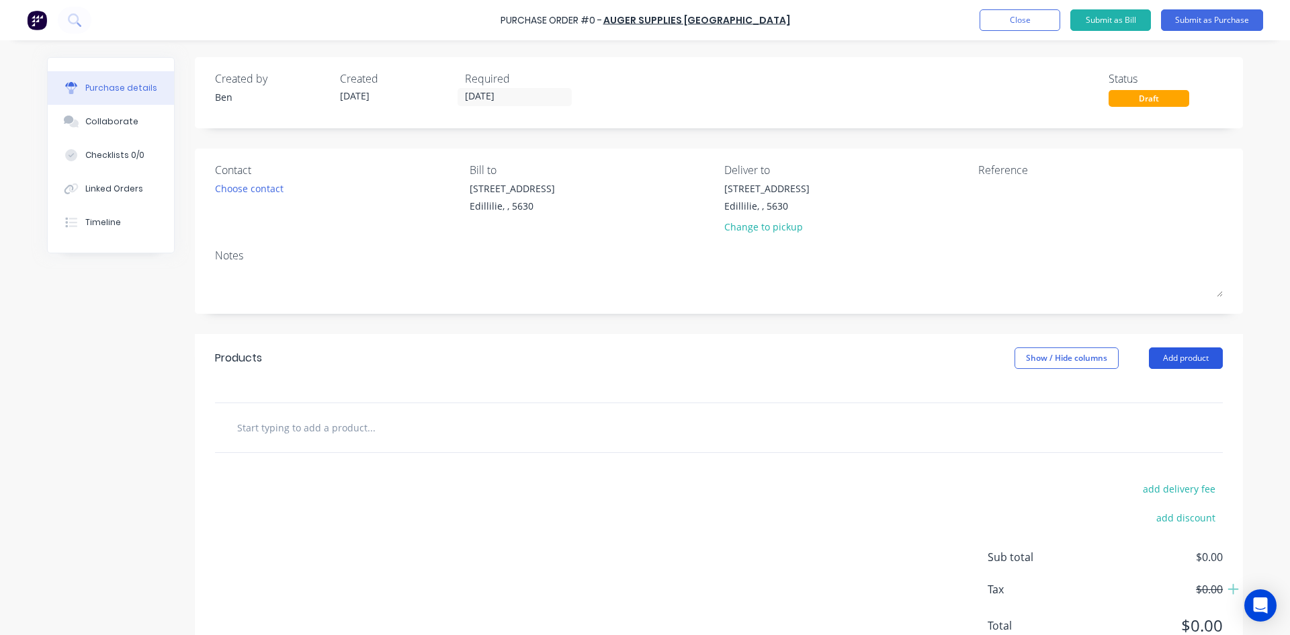
click at [1183, 355] on button "Add product" at bounding box center [1186, 357] width 74 height 21
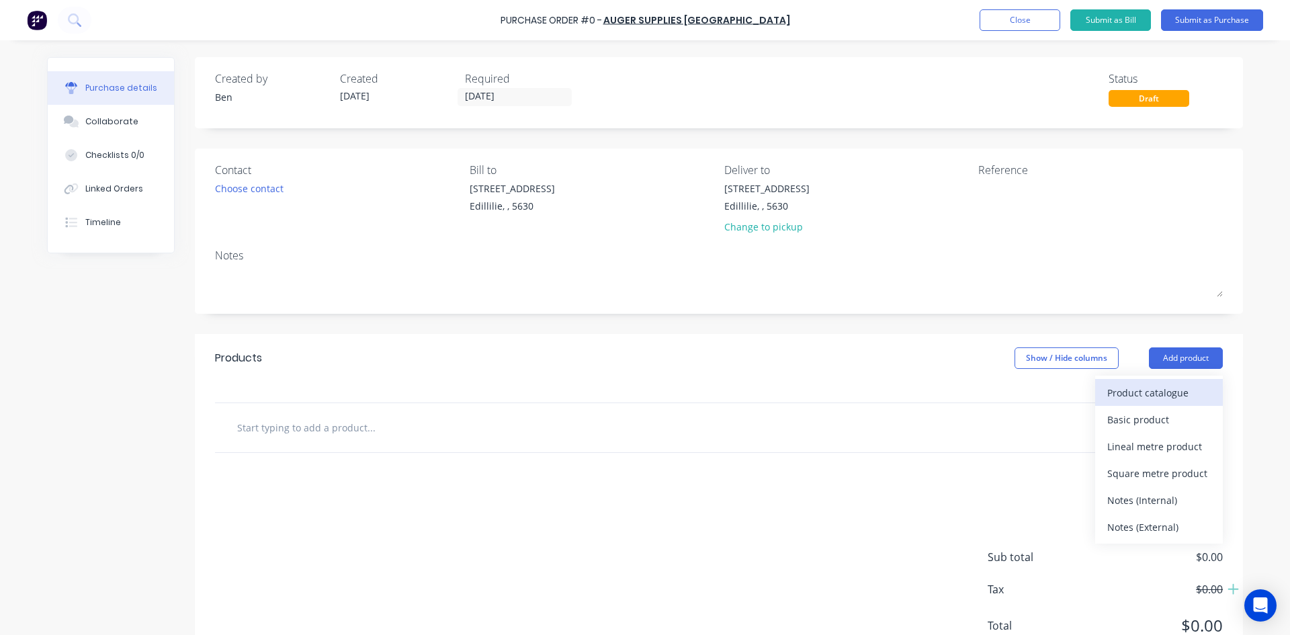
click at [1144, 389] on div "Product catalogue" at bounding box center [1158, 392] width 103 height 19
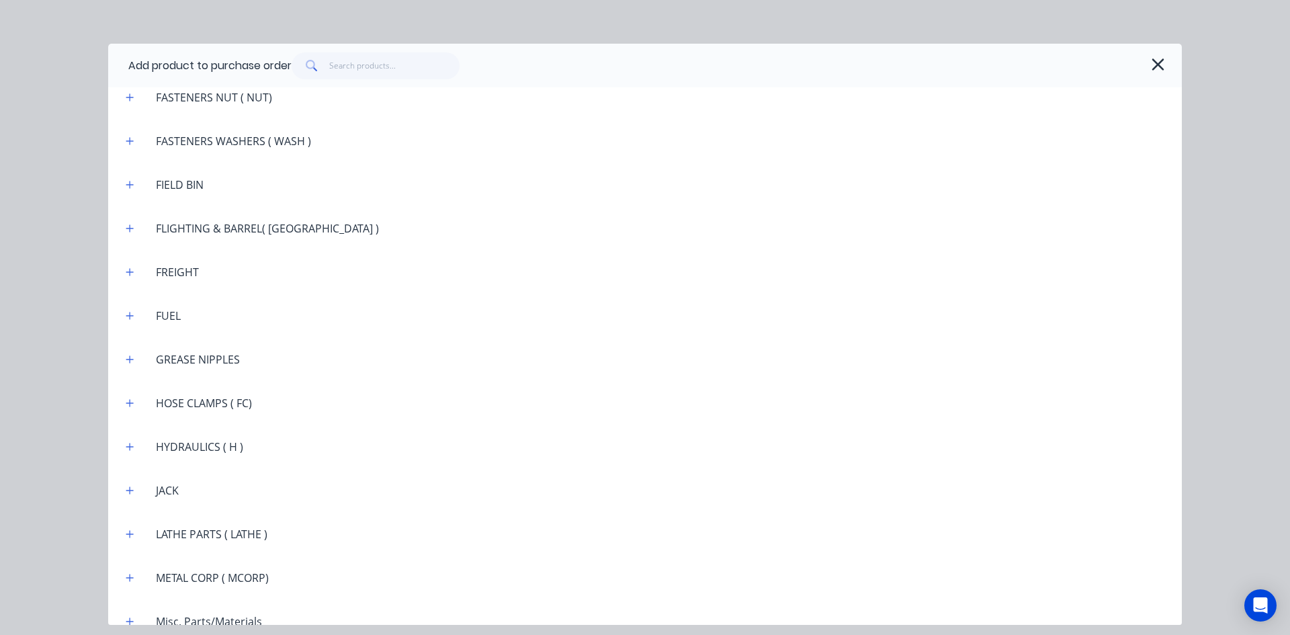
scroll to position [1410, 0]
click at [132, 228] on icon "button" at bounding box center [130, 226] width 8 height 9
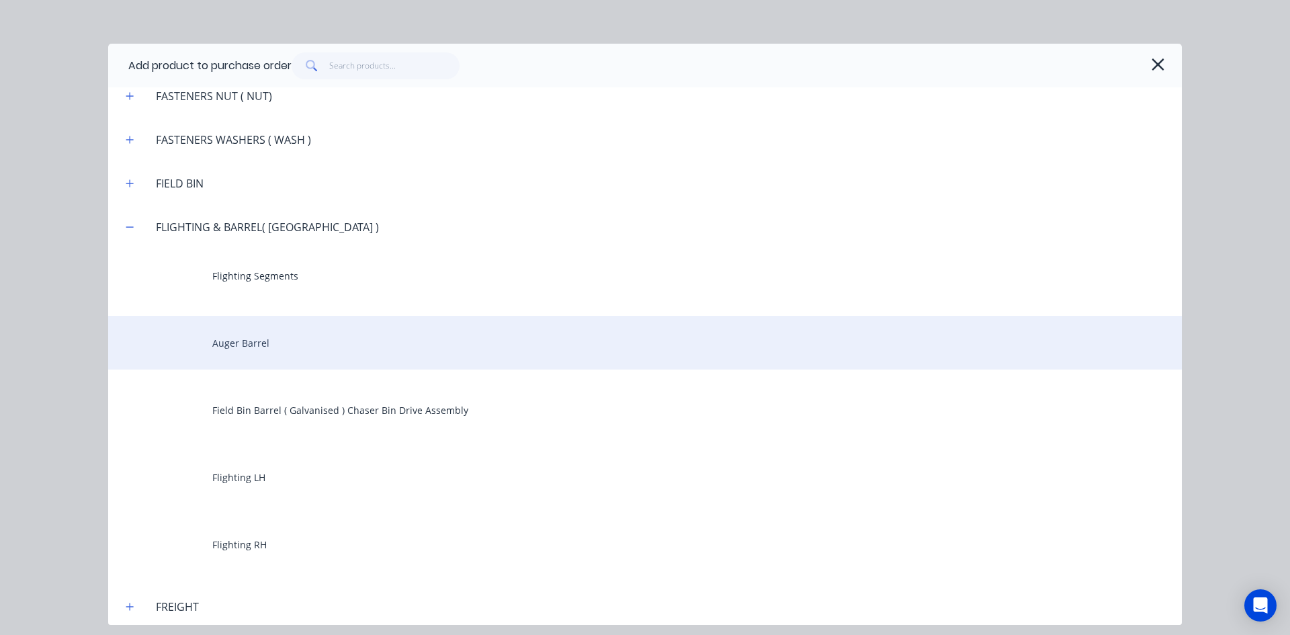
click at [231, 339] on div "Auger Barrel" at bounding box center [644, 343] width 1073 height 54
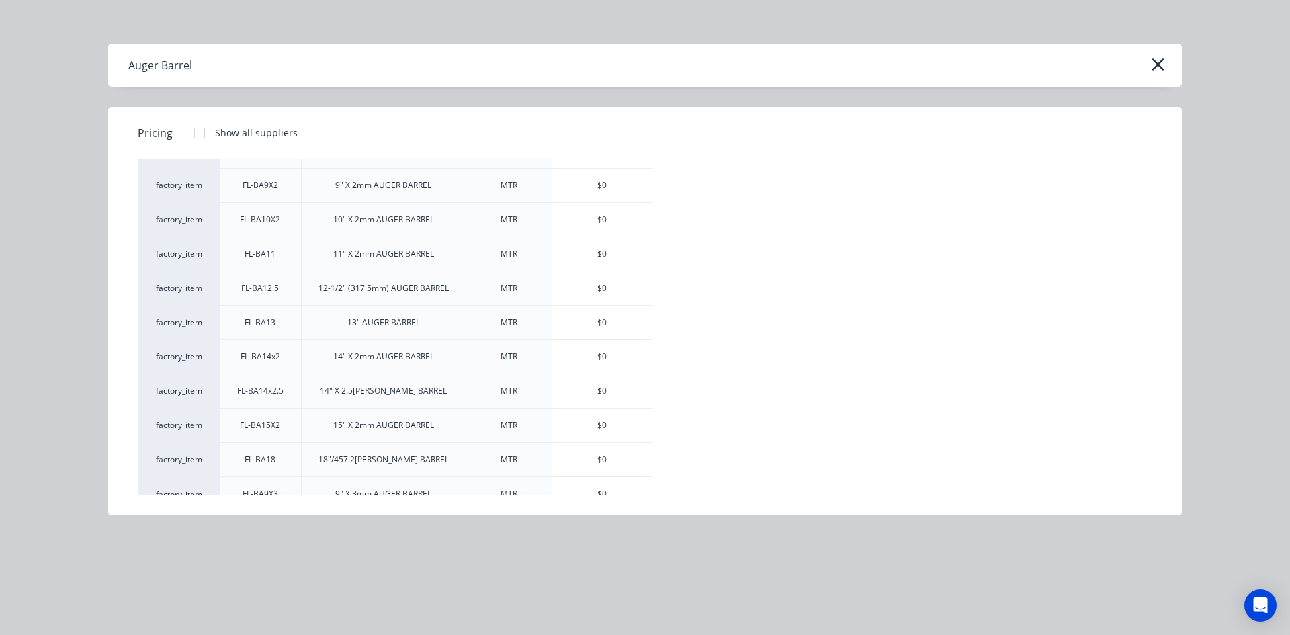
scroll to position [161, 0]
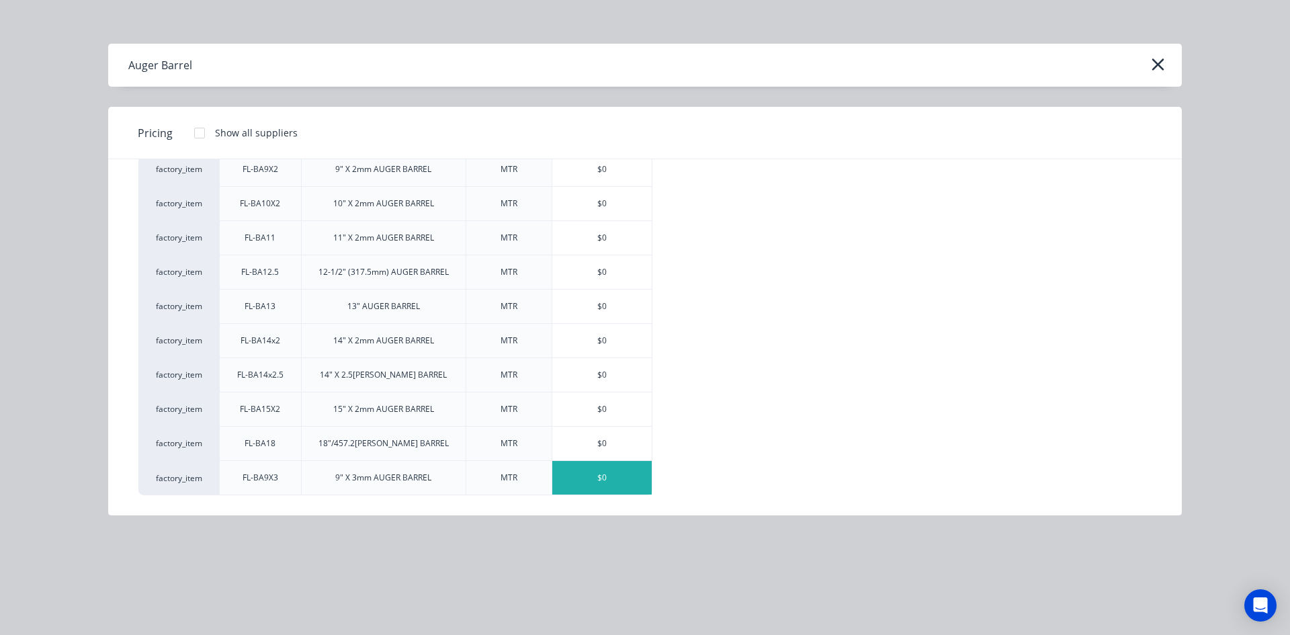
click at [586, 478] on div "$0" at bounding box center [601, 478] width 99 height 34
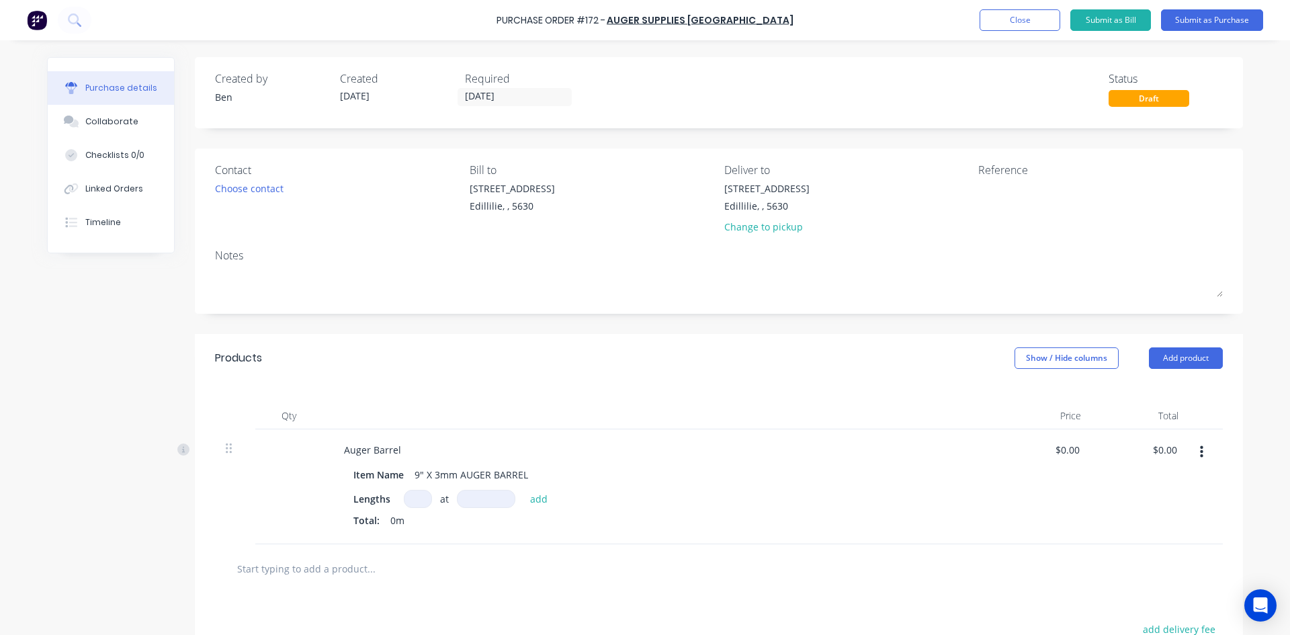
drag, startPoint x: 403, startPoint y: 498, endPoint x: 396, endPoint y: 521, distance: 24.6
click at [404, 499] on input at bounding box center [418, 499] width 28 height 18
type input "1"
click at [475, 502] on input at bounding box center [486, 499] width 58 height 18
type input "12000mm"
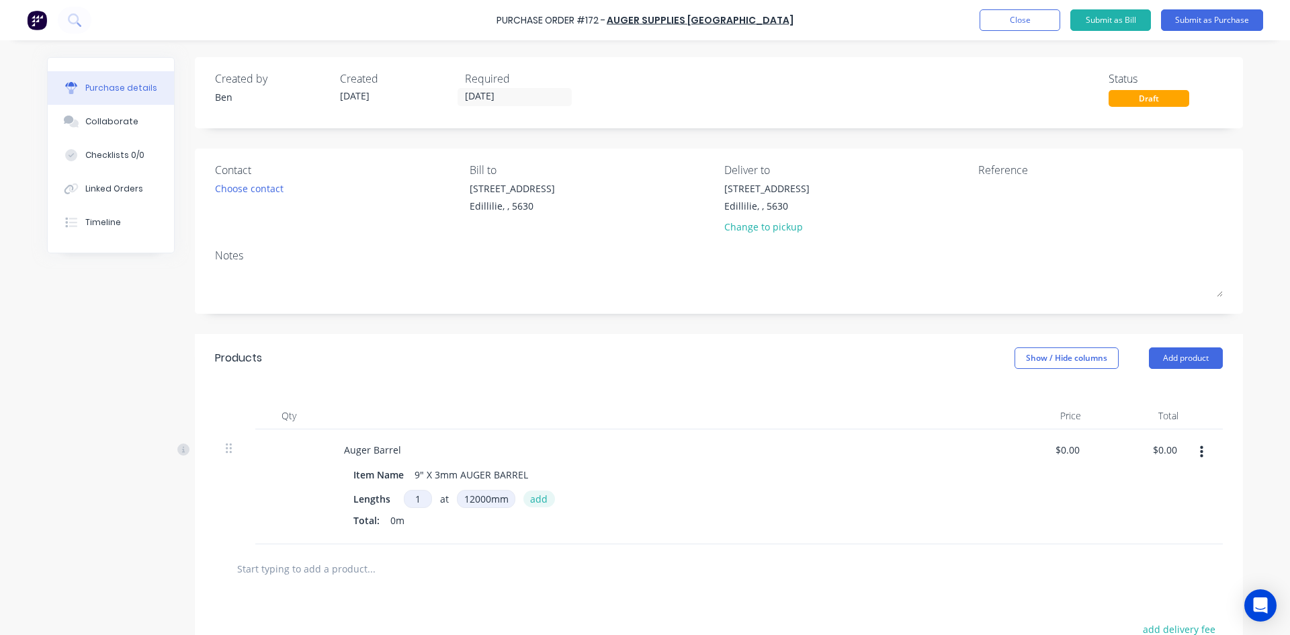
click at [529, 498] on button "add" at bounding box center [539, 498] width 32 height 16
click at [1190, 353] on button "Add product" at bounding box center [1186, 357] width 74 height 21
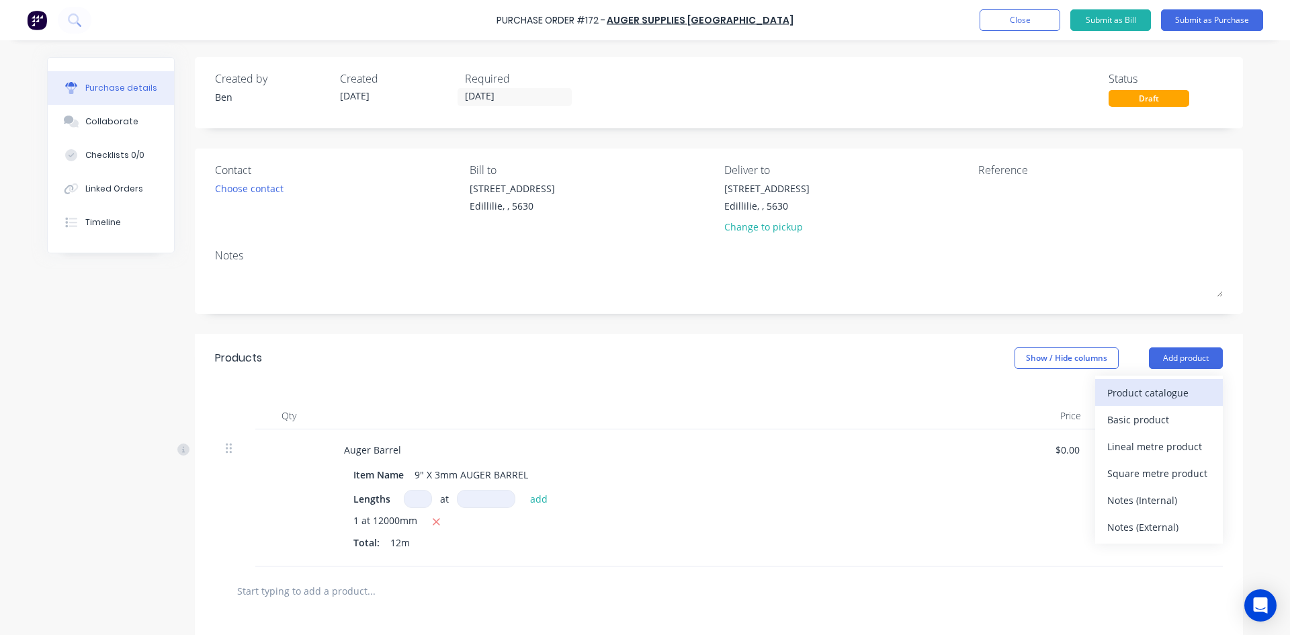
click at [1164, 388] on div "Product catalogue" at bounding box center [1158, 392] width 103 height 19
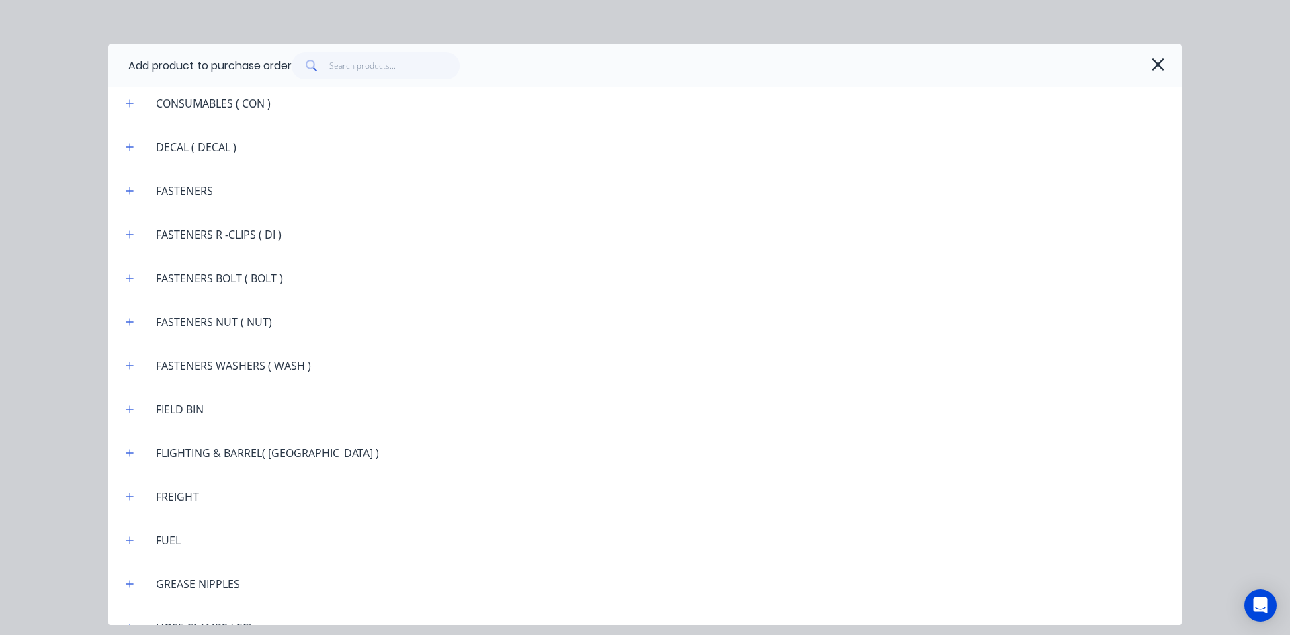
scroll to position [1209, 0]
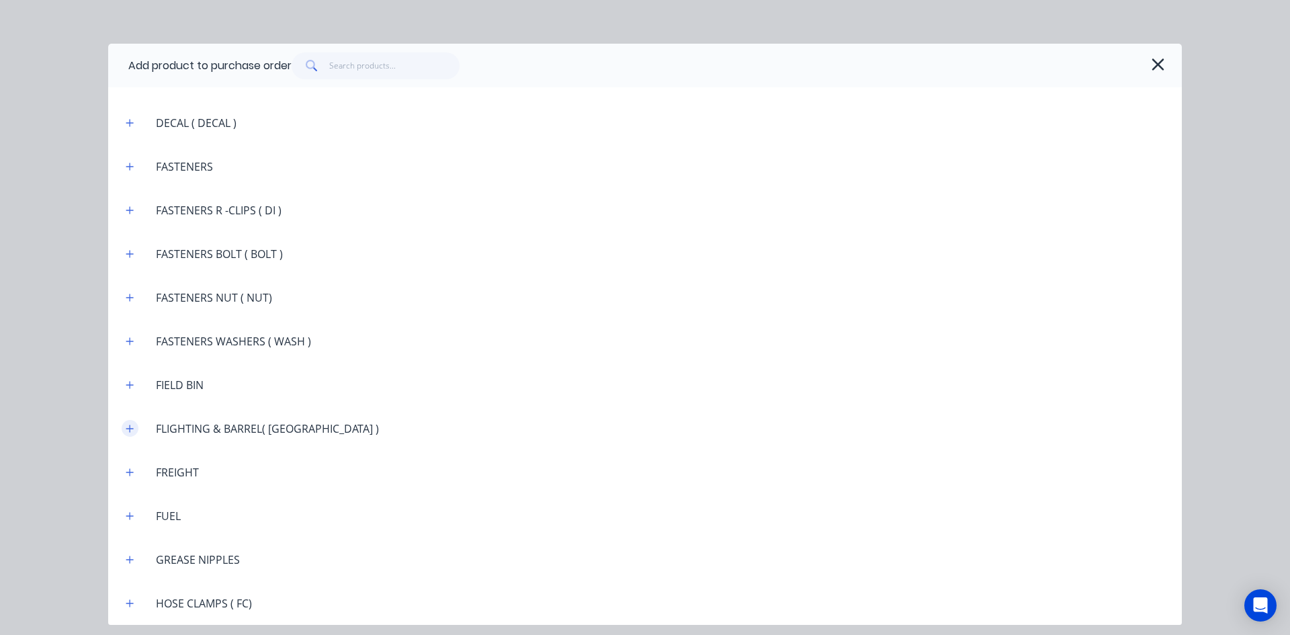
click at [135, 429] on button "button" at bounding box center [130, 428] width 17 height 17
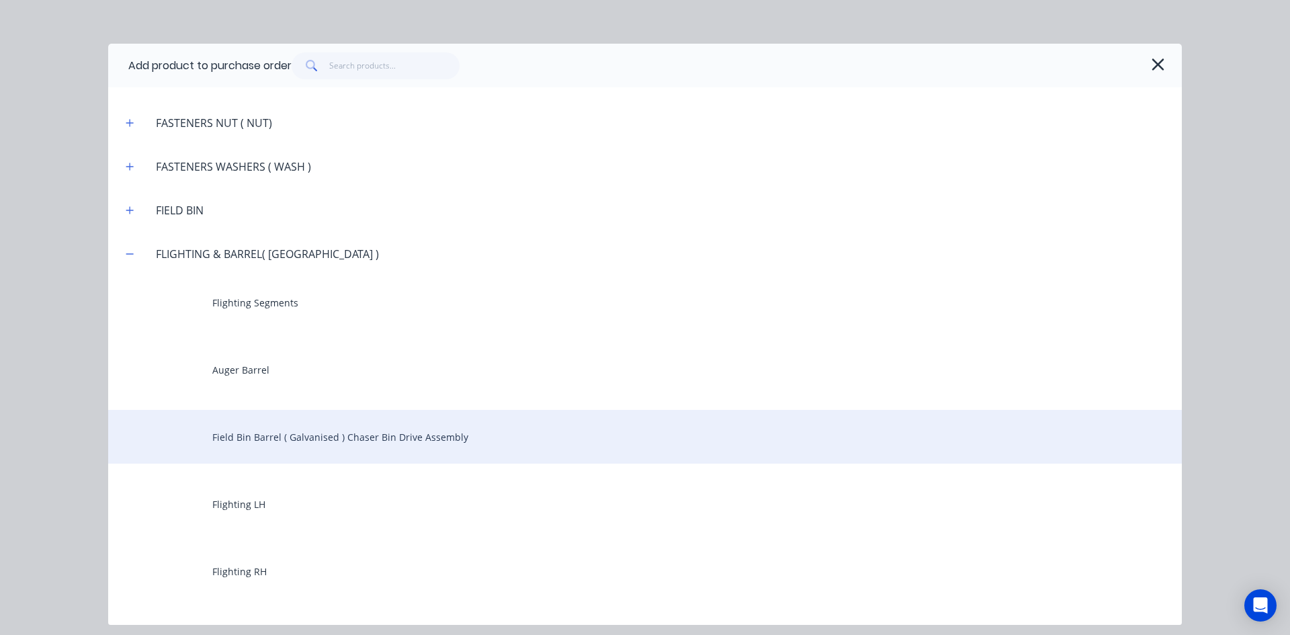
scroll to position [1410, 0]
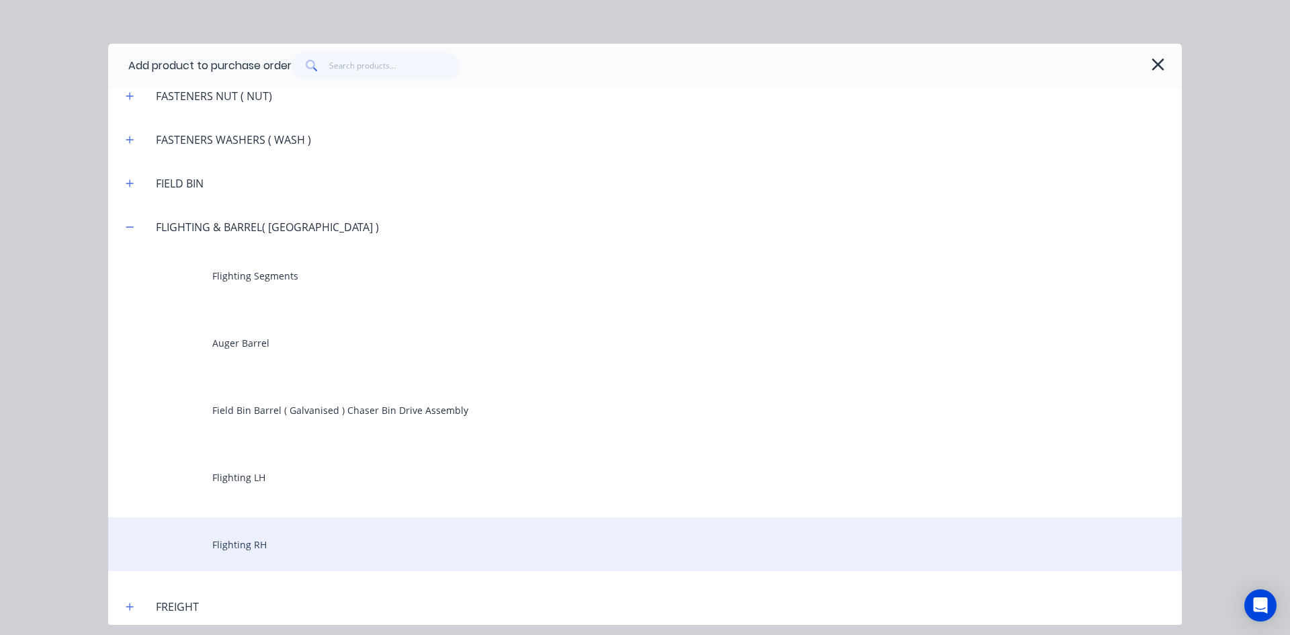
click at [244, 547] on div "Flighting RH" at bounding box center [644, 544] width 1073 height 54
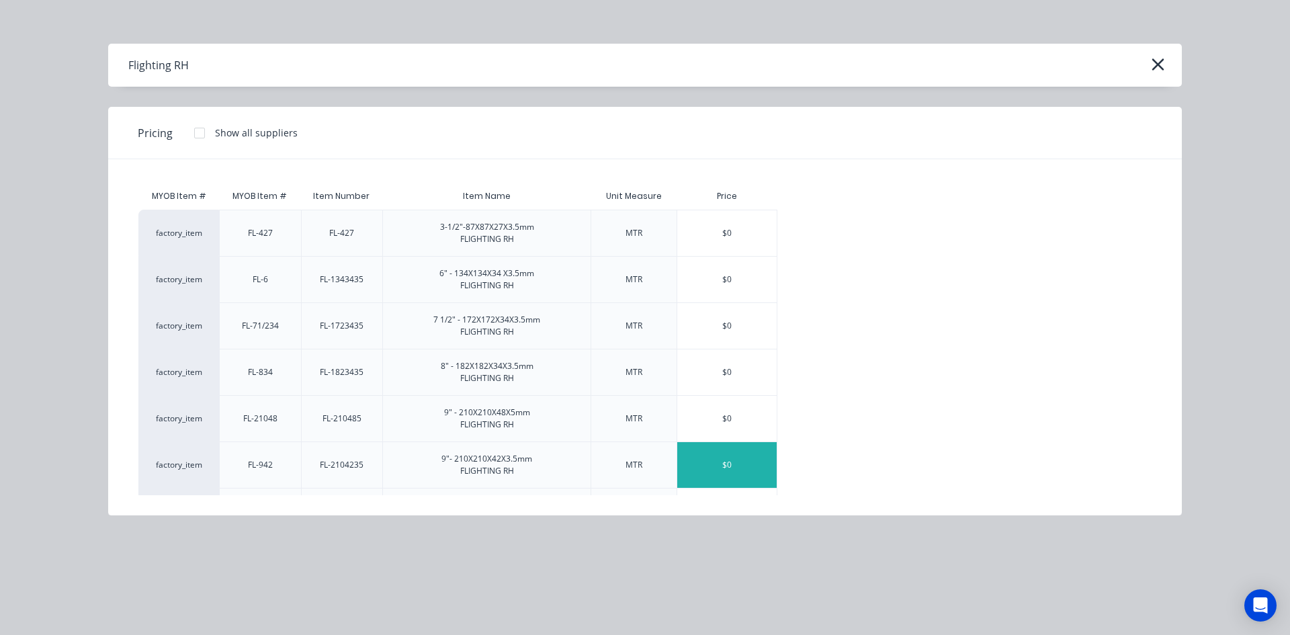
click at [715, 463] on div "$0" at bounding box center [726, 465] width 99 height 46
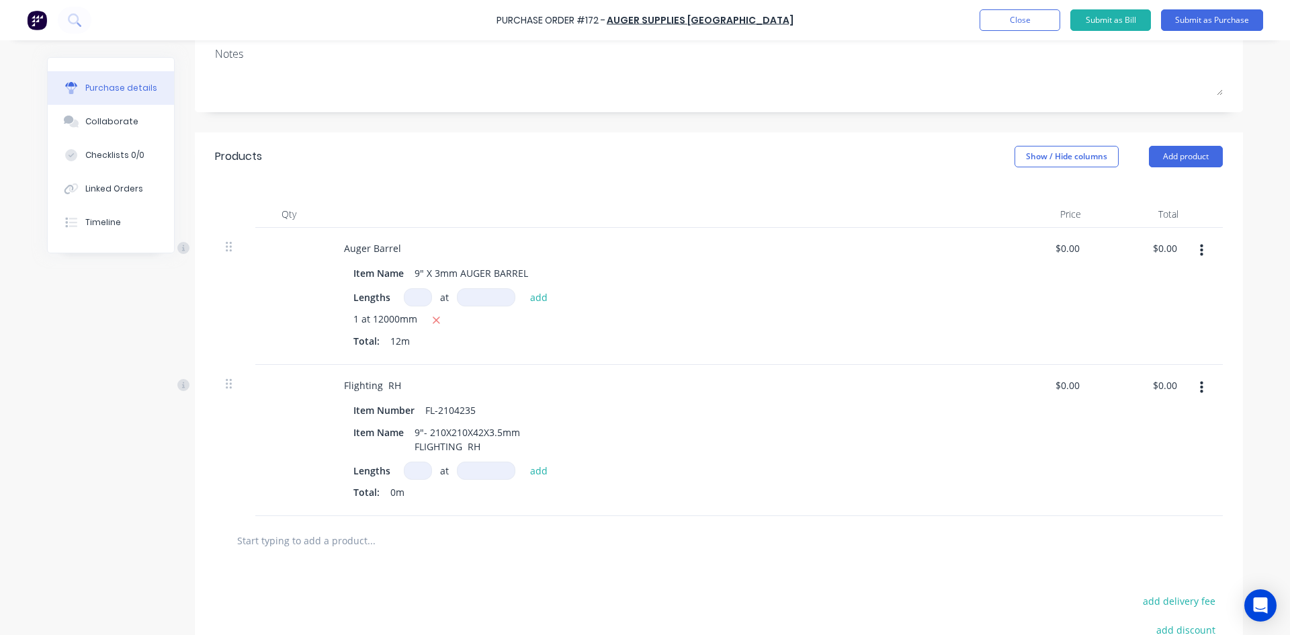
scroll to position [269, 0]
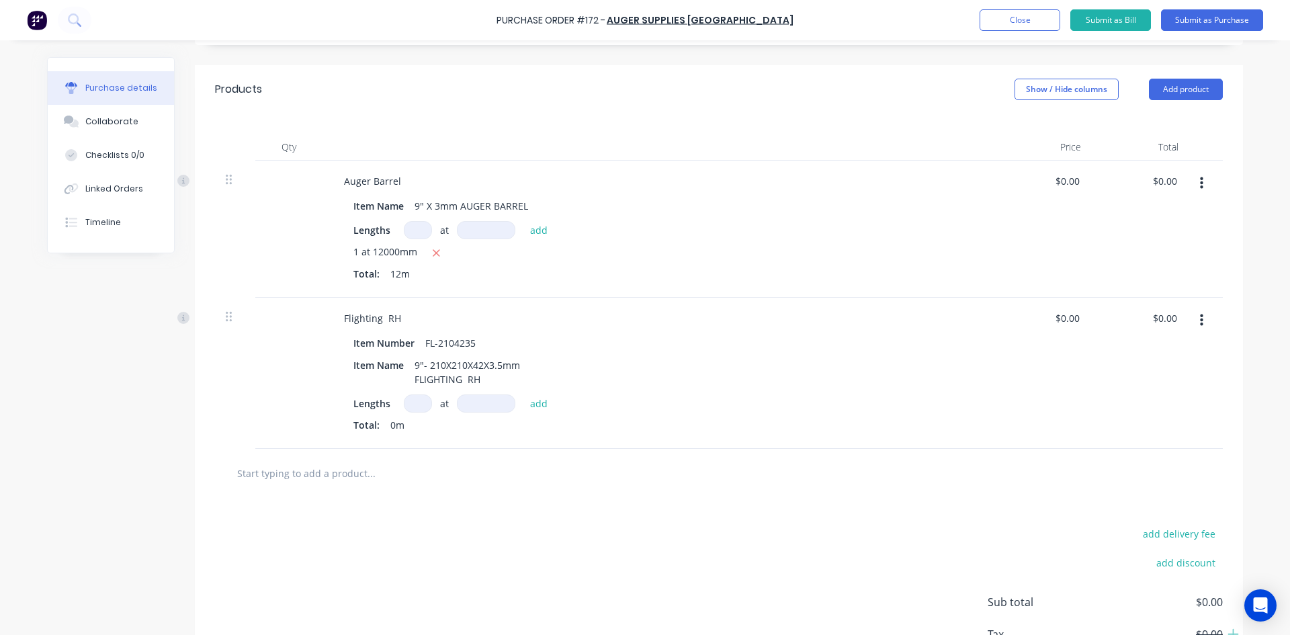
drag, startPoint x: 418, startPoint y: 402, endPoint x: 420, endPoint y: 414, distance: 12.3
click at [418, 404] on input at bounding box center [418, 403] width 28 height 18
type input "1"
drag, startPoint x: 468, startPoint y: 402, endPoint x: 468, endPoint y: 411, distance: 9.4
click at [468, 403] on input at bounding box center [486, 403] width 58 height 18
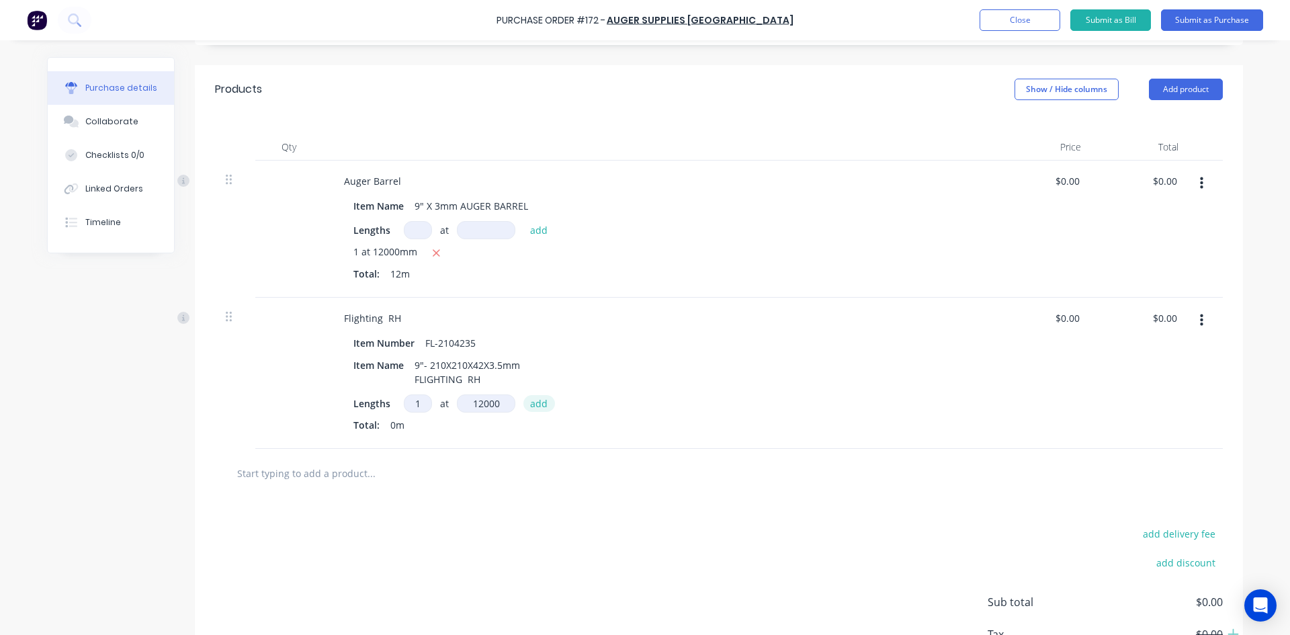
type input "12000mm"
click at [527, 405] on button "add" at bounding box center [539, 403] width 32 height 16
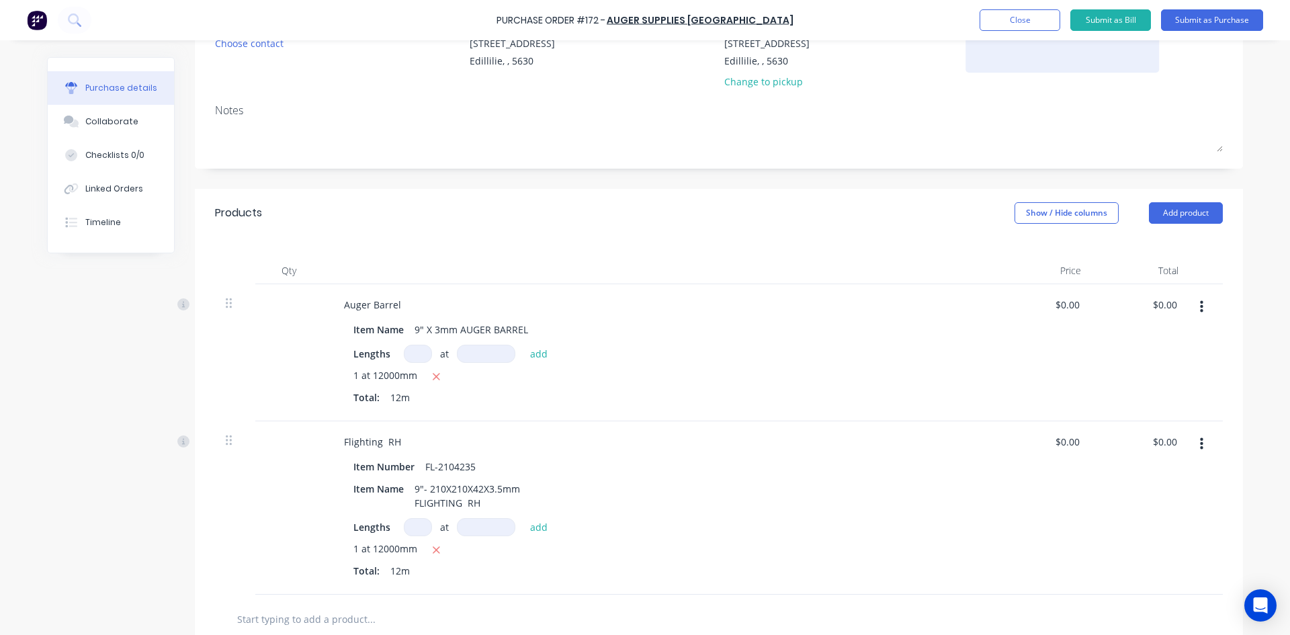
scroll to position [67, 0]
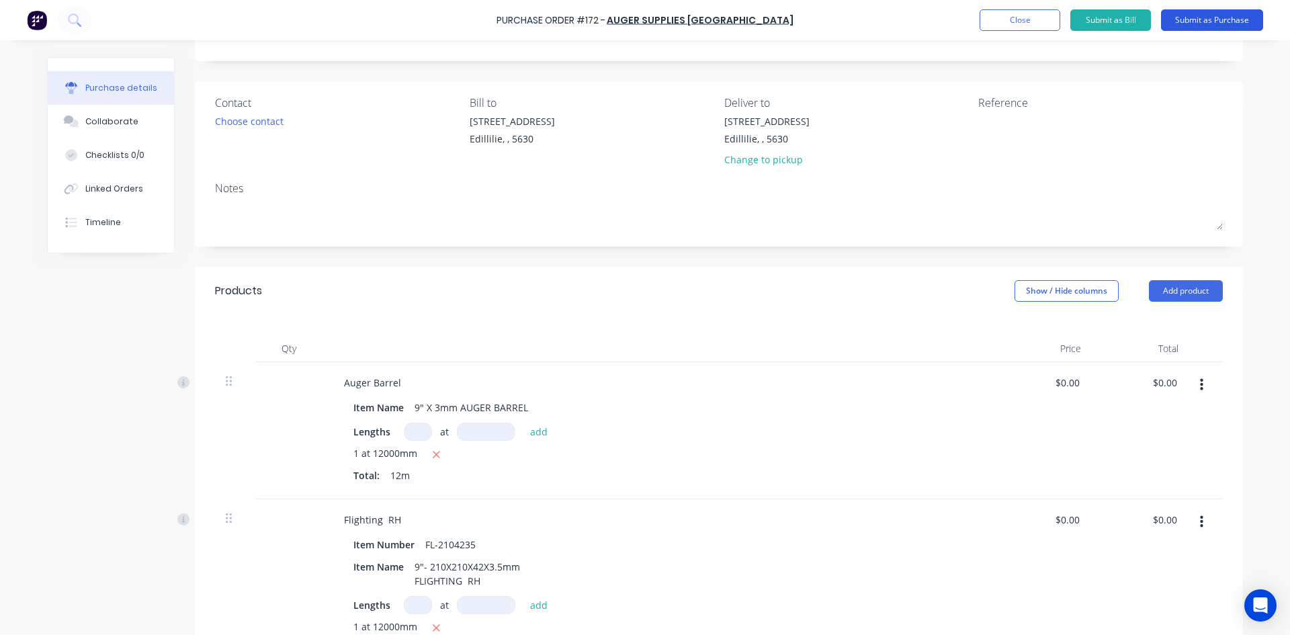
click at [1203, 23] on button "Submit as Purchase" at bounding box center [1212, 19] width 102 height 21
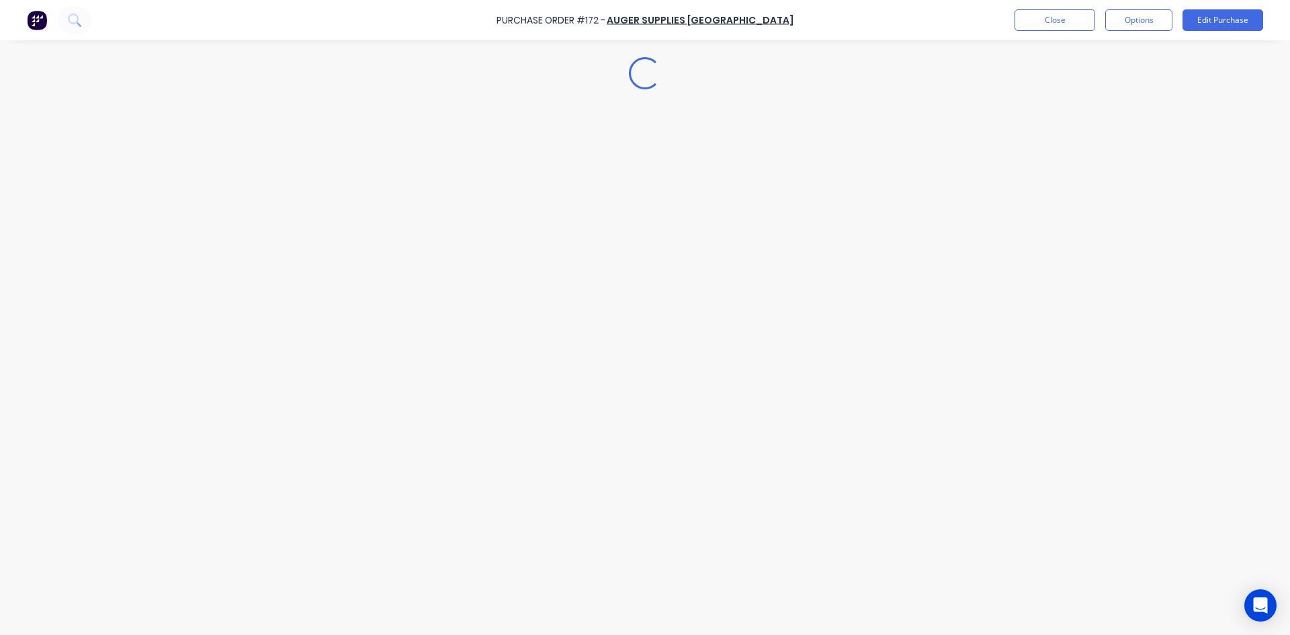
scroll to position [0, 0]
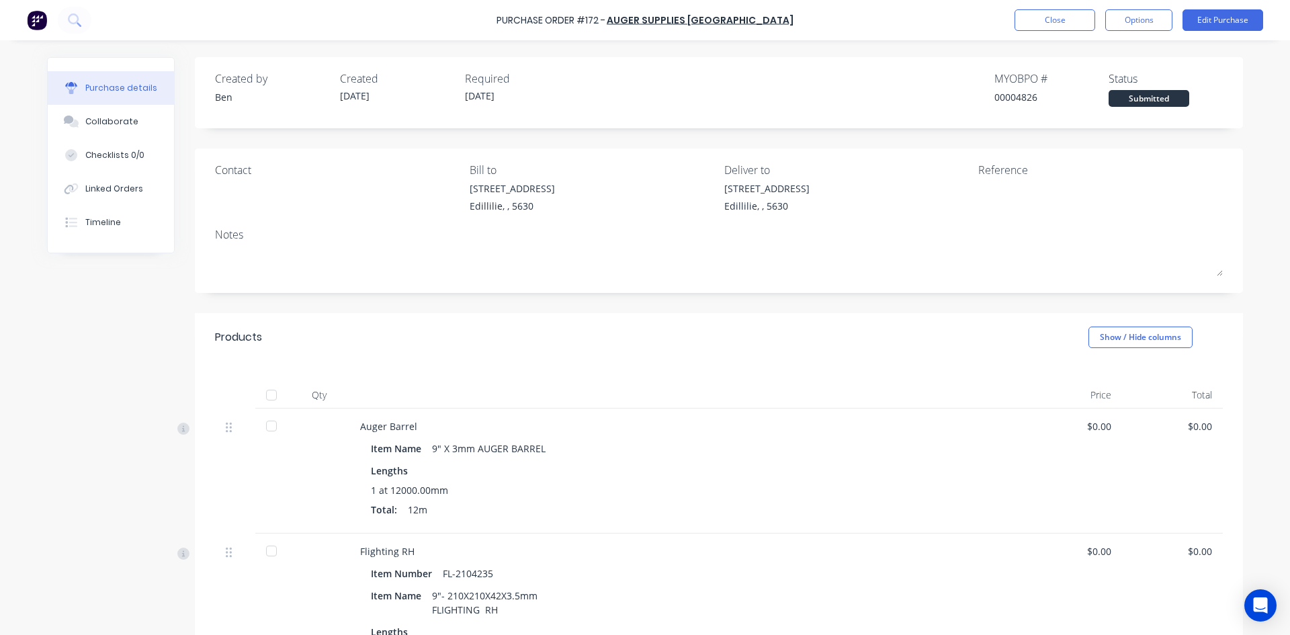
drag, startPoint x: 1131, startPoint y: 26, endPoint x: 1130, endPoint y: 36, distance: 10.8
click at [1131, 26] on button "Options" at bounding box center [1138, 19] width 67 height 21
click at [1098, 56] on div "Print / Email" at bounding box center [1107, 54] width 103 height 19
click at [1095, 110] on div "Without pricing" at bounding box center [1107, 108] width 103 height 19
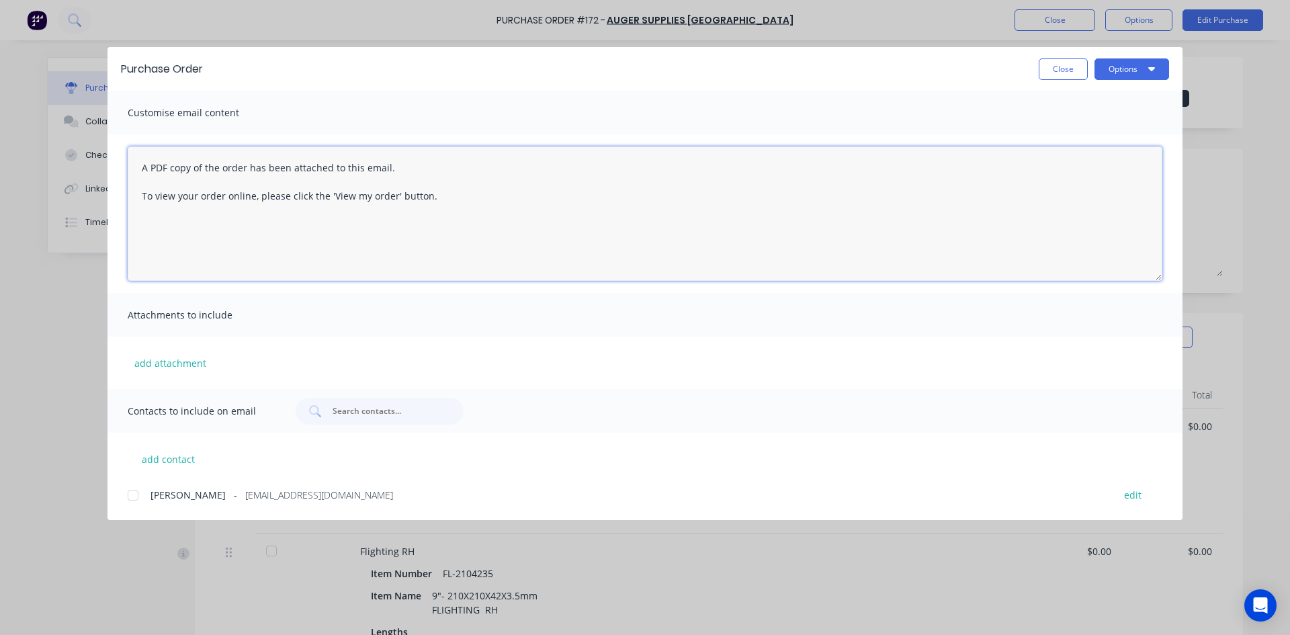
click at [439, 201] on textarea "A PDF copy of the order has been attached to this email. To view your order onl…" at bounding box center [645, 213] width 1034 height 134
type textarea "A"
drag, startPoint x: 136, startPoint y: 496, endPoint x: 156, endPoint y: 492, distance: 20.4
click at [137, 496] on div at bounding box center [133, 495] width 27 height 27
type textarea "Hi Mick or Kirsty Morning can we please have a quote for the products mentioned…"
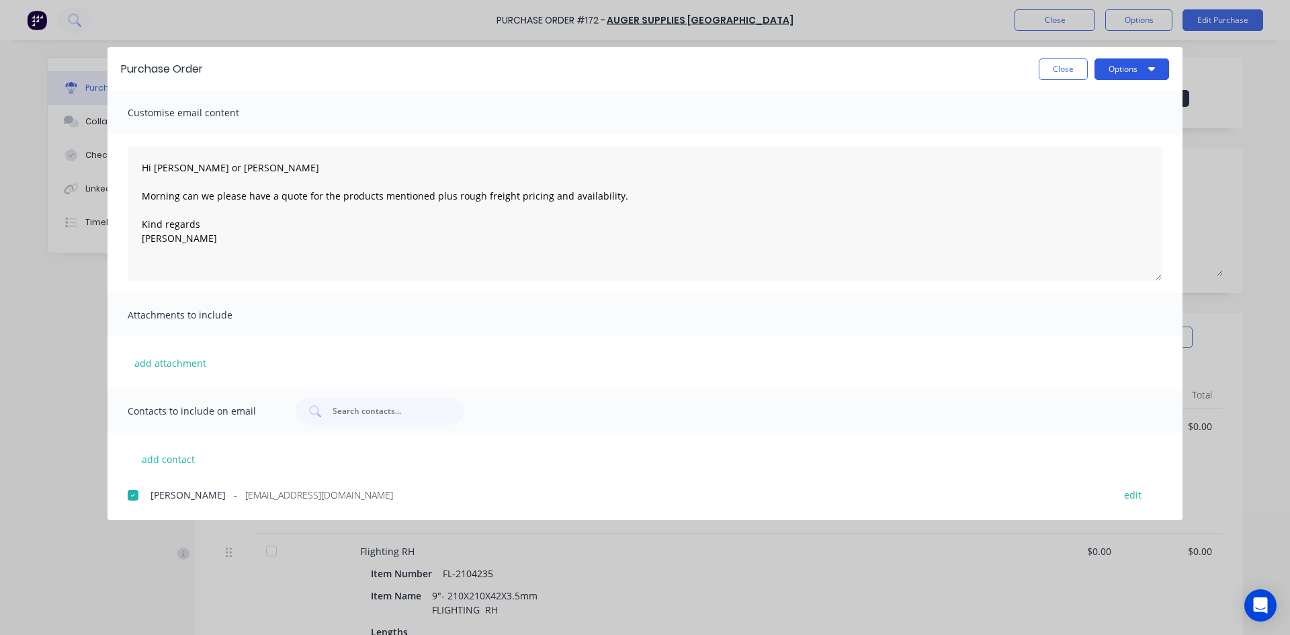
click at [1134, 66] on button "Options" at bounding box center [1131, 68] width 75 height 21
click at [1073, 159] on div "Email" at bounding box center [1104, 156] width 103 height 19
click at [1074, 69] on button "Close" at bounding box center [1062, 68] width 49 height 21
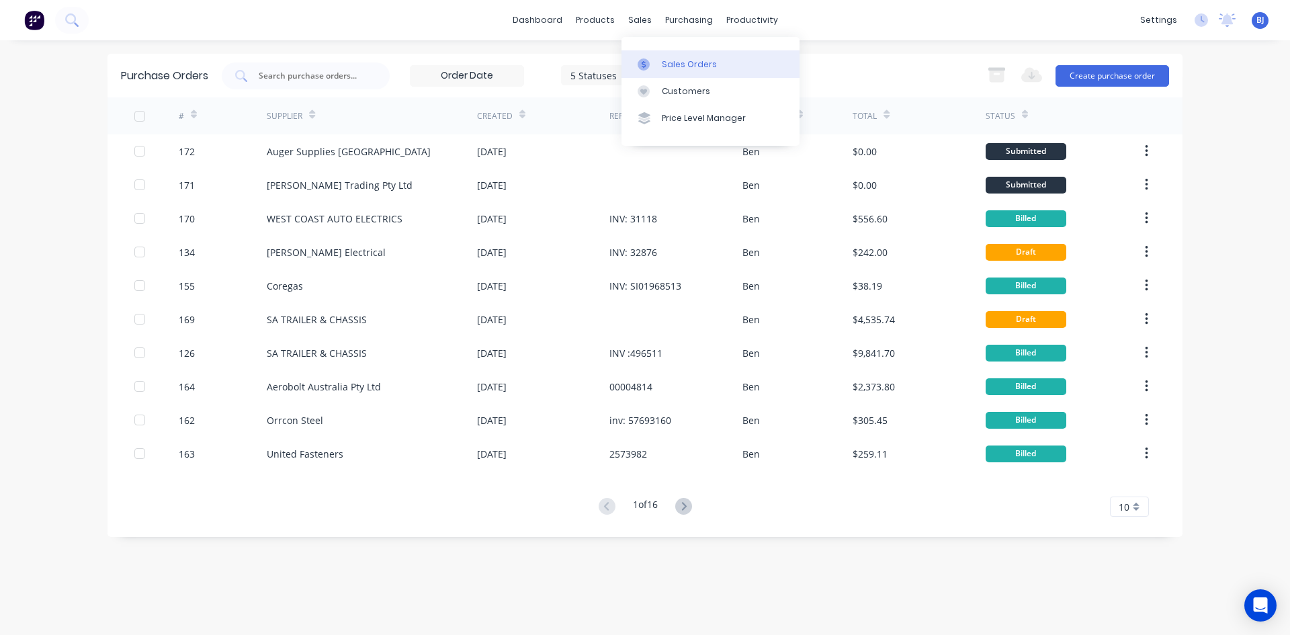
click at [647, 66] on icon at bounding box center [643, 64] width 12 height 12
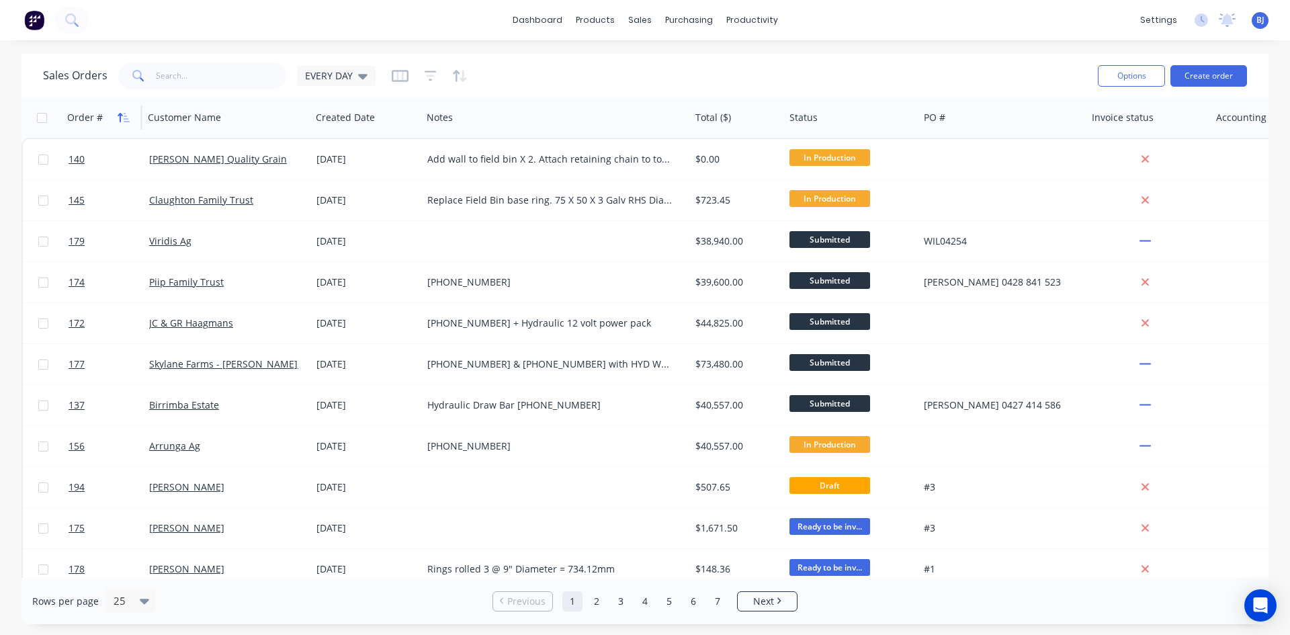
click at [118, 119] on icon "button" at bounding box center [124, 117] width 12 height 11
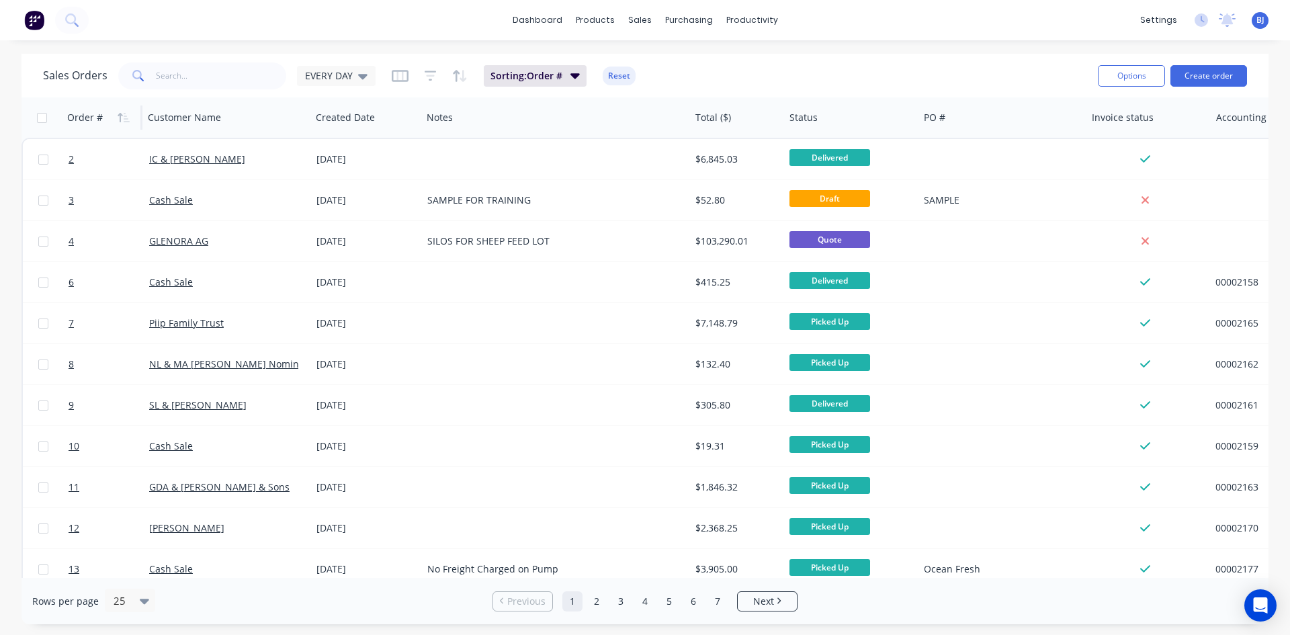
click at [118, 119] on icon "button" at bounding box center [124, 117] width 12 height 11
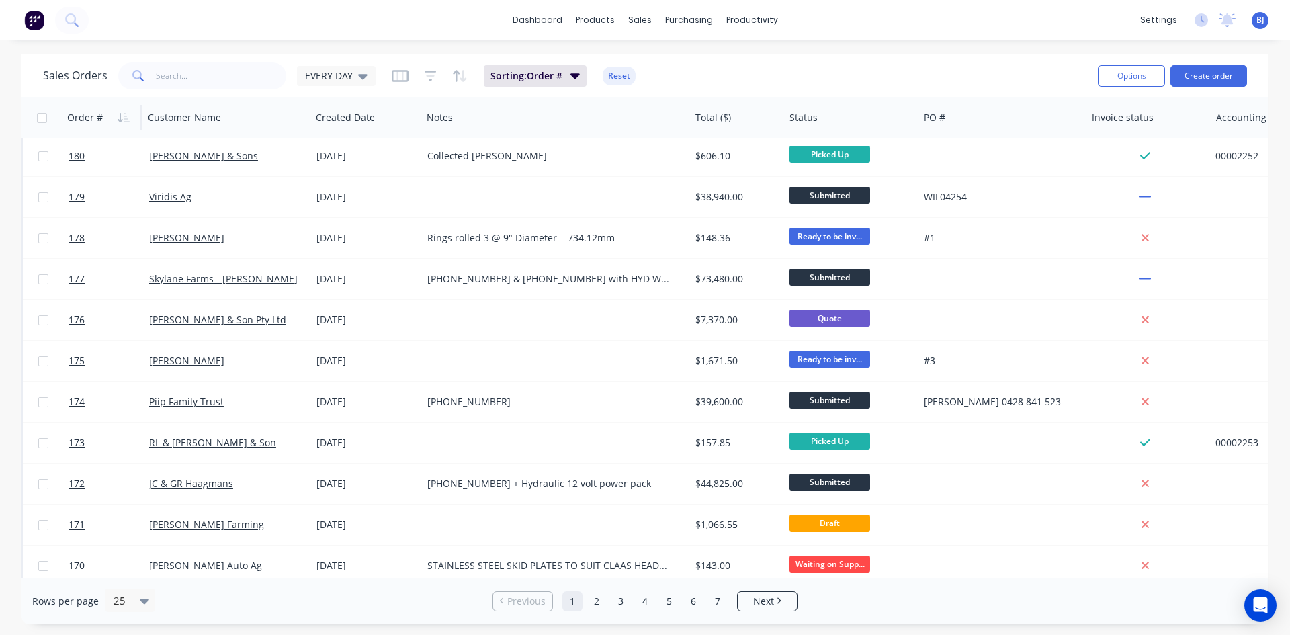
scroll to position [537, 0]
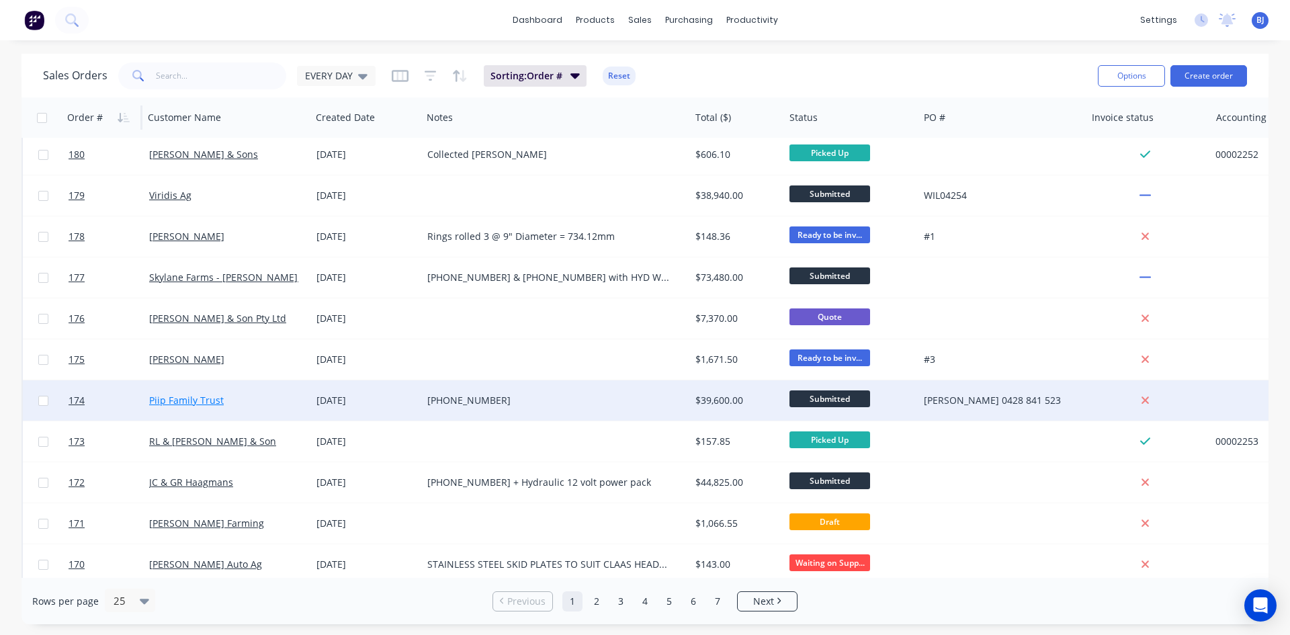
click at [174, 403] on link "Piip Family Trust" at bounding box center [186, 400] width 75 height 13
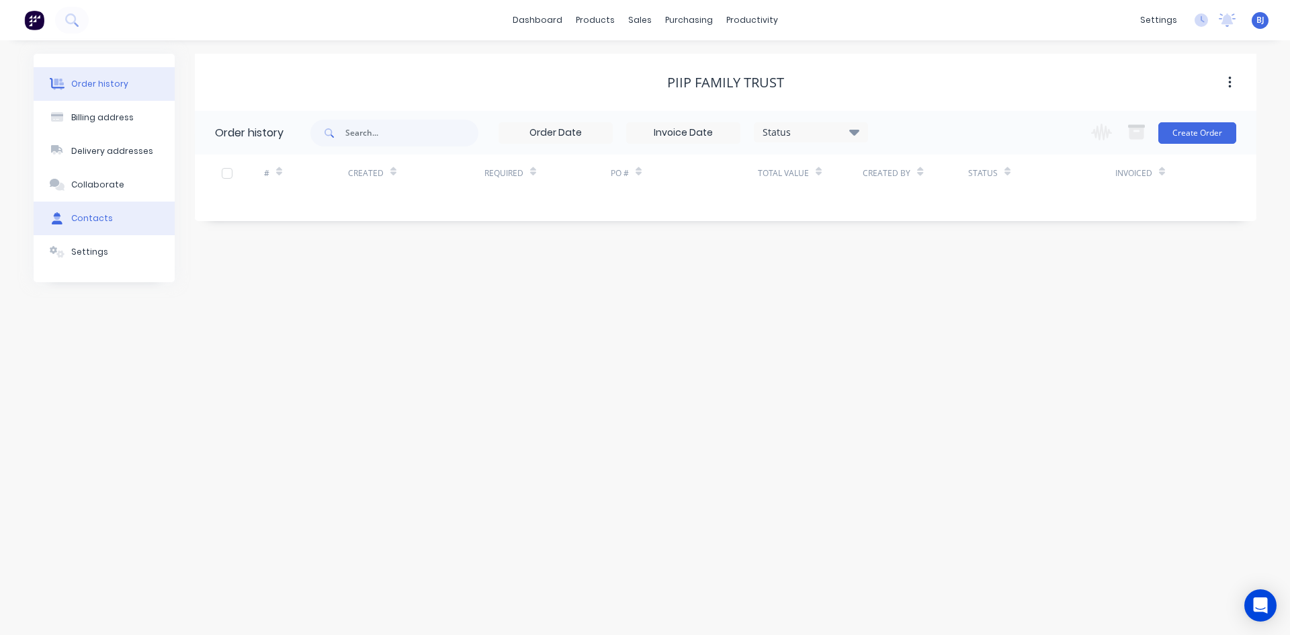
click at [105, 220] on div "Contacts" at bounding box center [92, 218] width 42 height 12
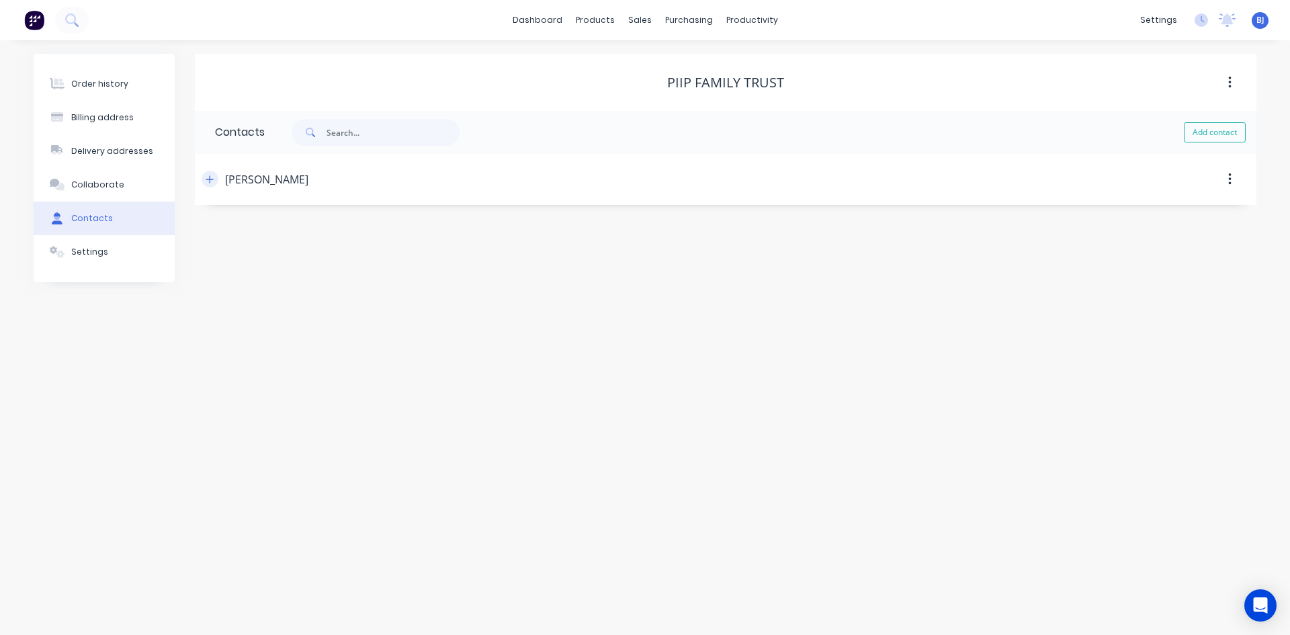
click at [212, 179] on icon "button" at bounding box center [210, 179] width 8 height 9
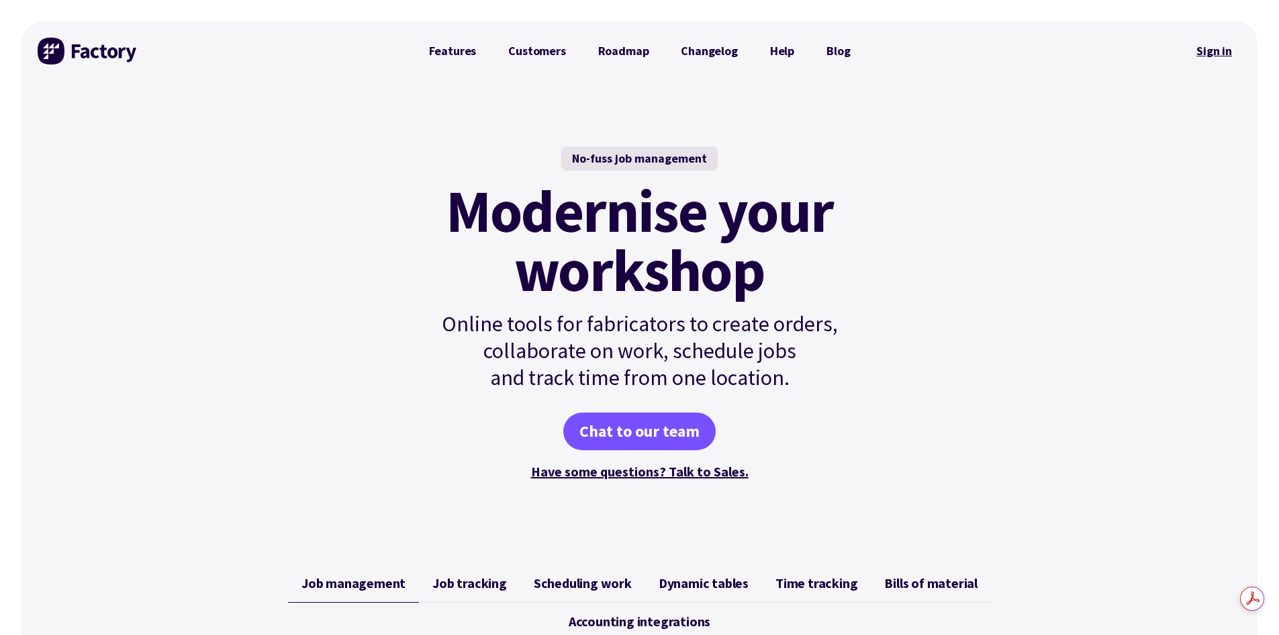
click at [1222, 54] on link "Sign in" at bounding box center [1214, 51] width 54 height 31
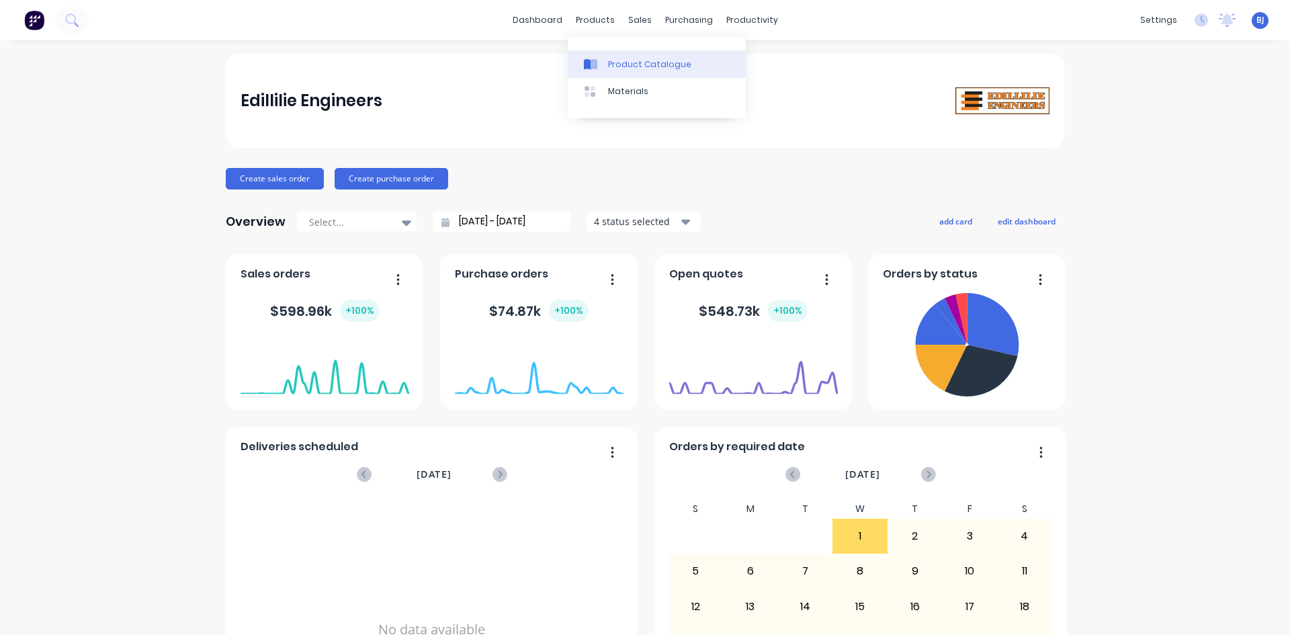
click at [591, 65] on icon at bounding box center [593, 64] width 7 height 11
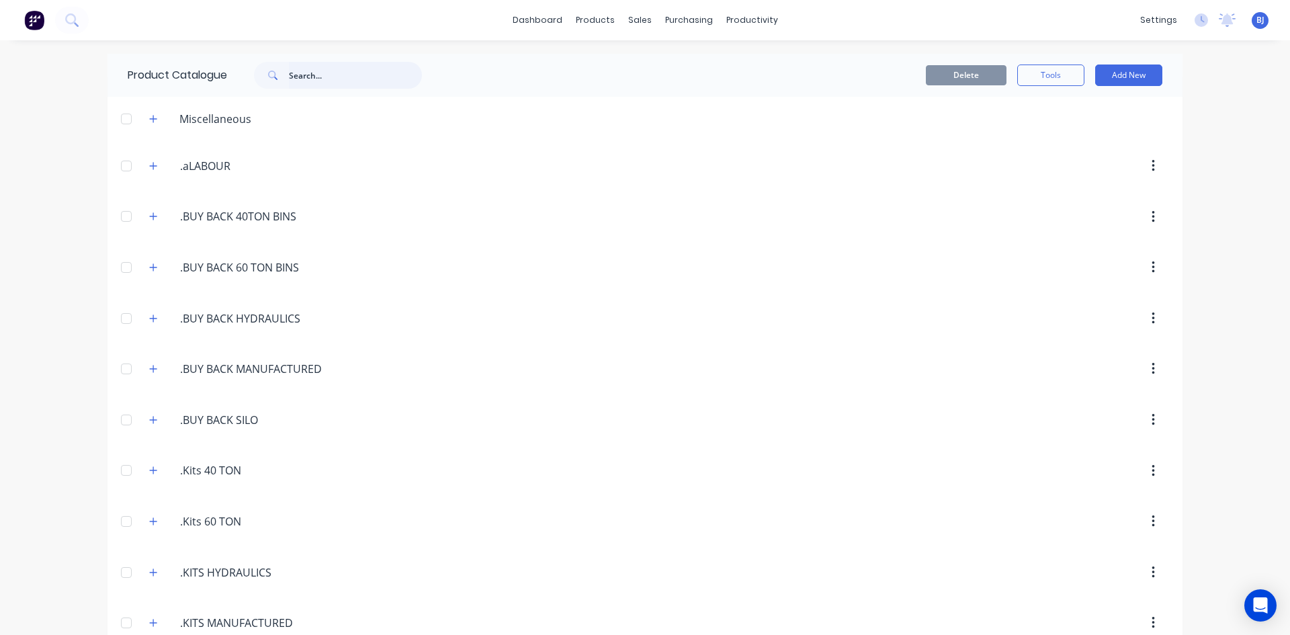
click at [316, 83] on input "text" at bounding box center [355, 75] width 133 height 27
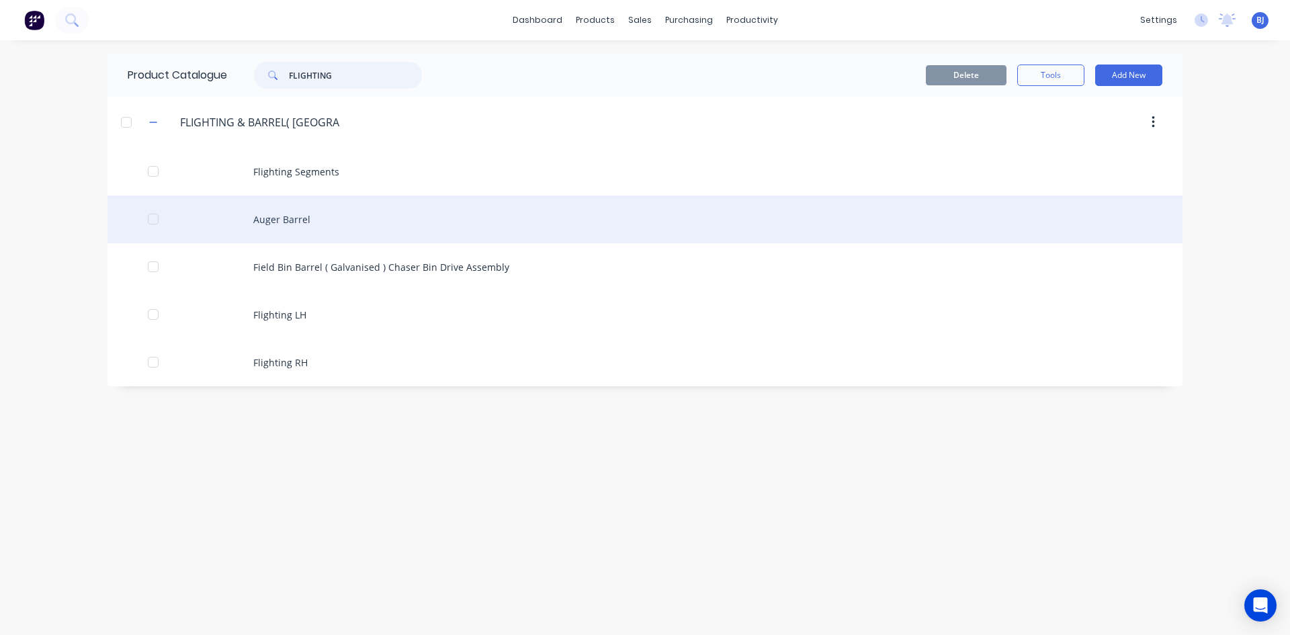
type input "FLIGHTING"
click at [283, 225] on div "Auger Barrel" at bounding box center [644, 219] width 1075 height 48
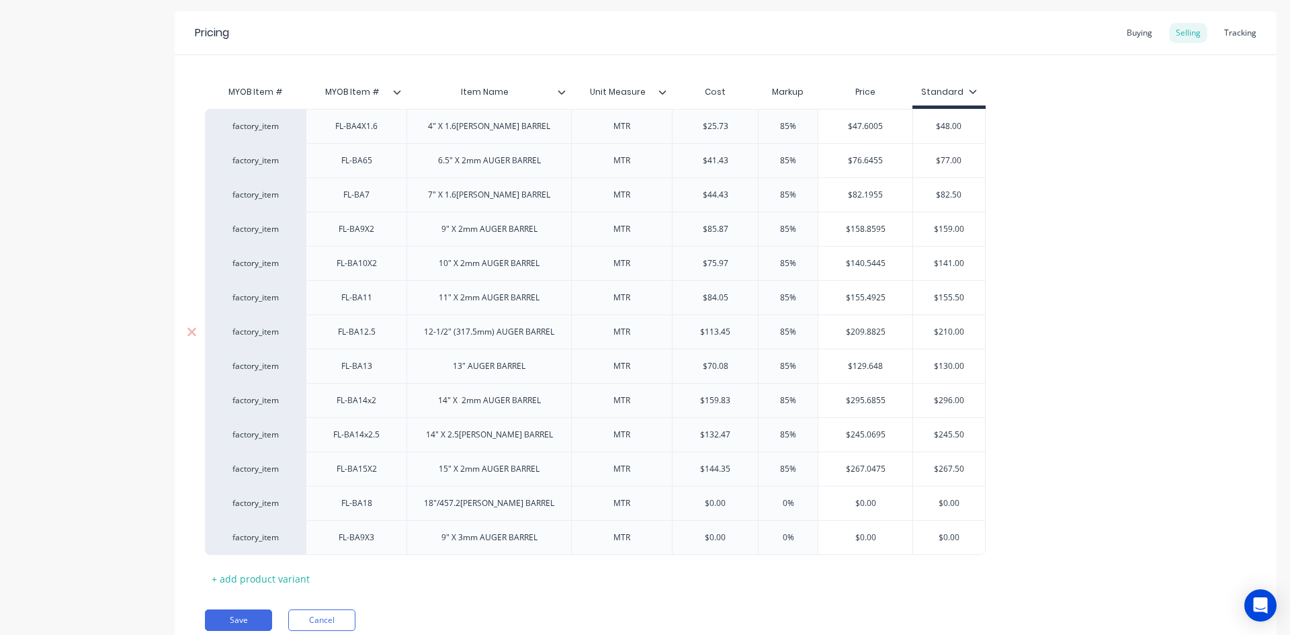
type textarea "x"
